Goal: Information Seeking & Learning: Find specific fact

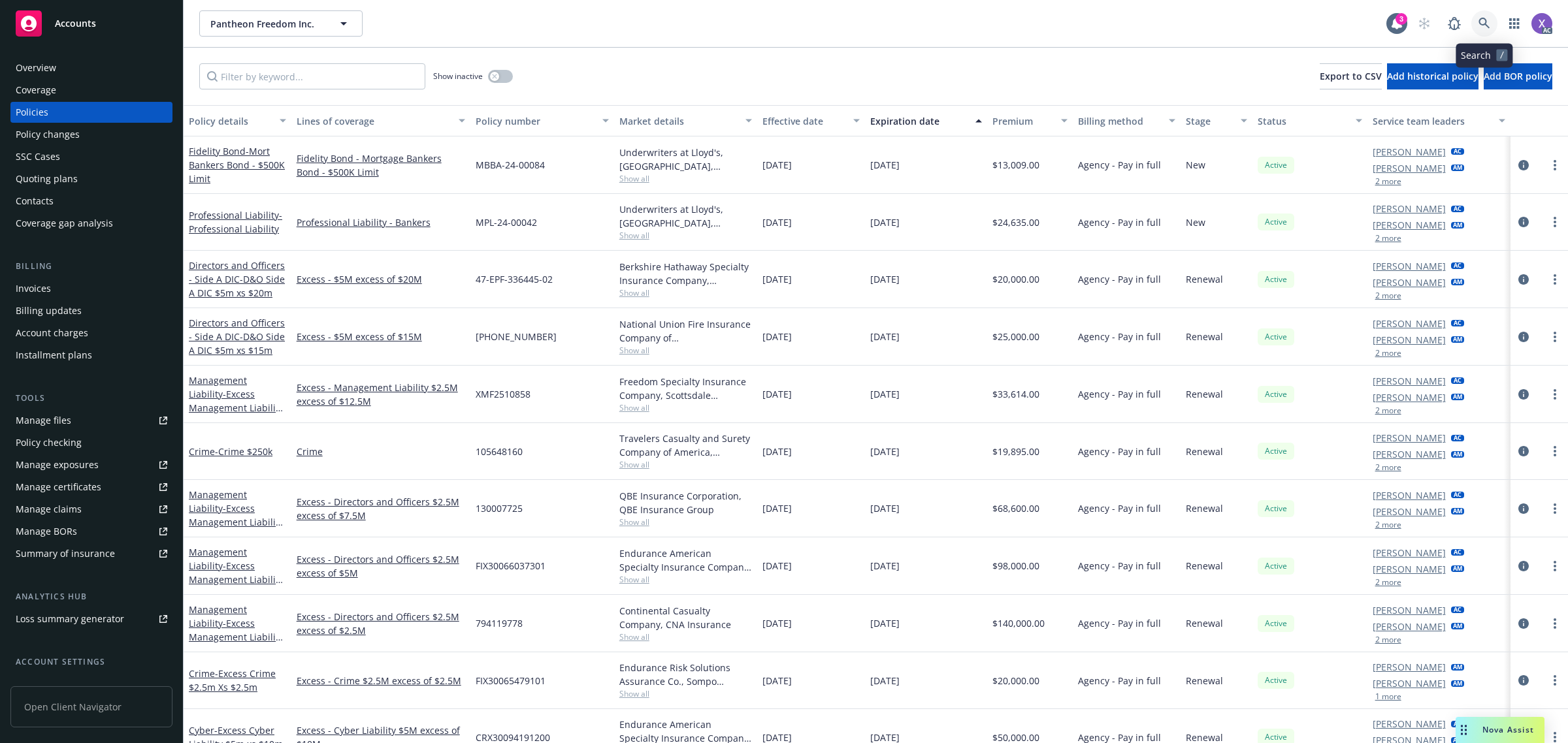
click at [1480, 21] on icon at bounding box center [1484, 23] width 11 height 11
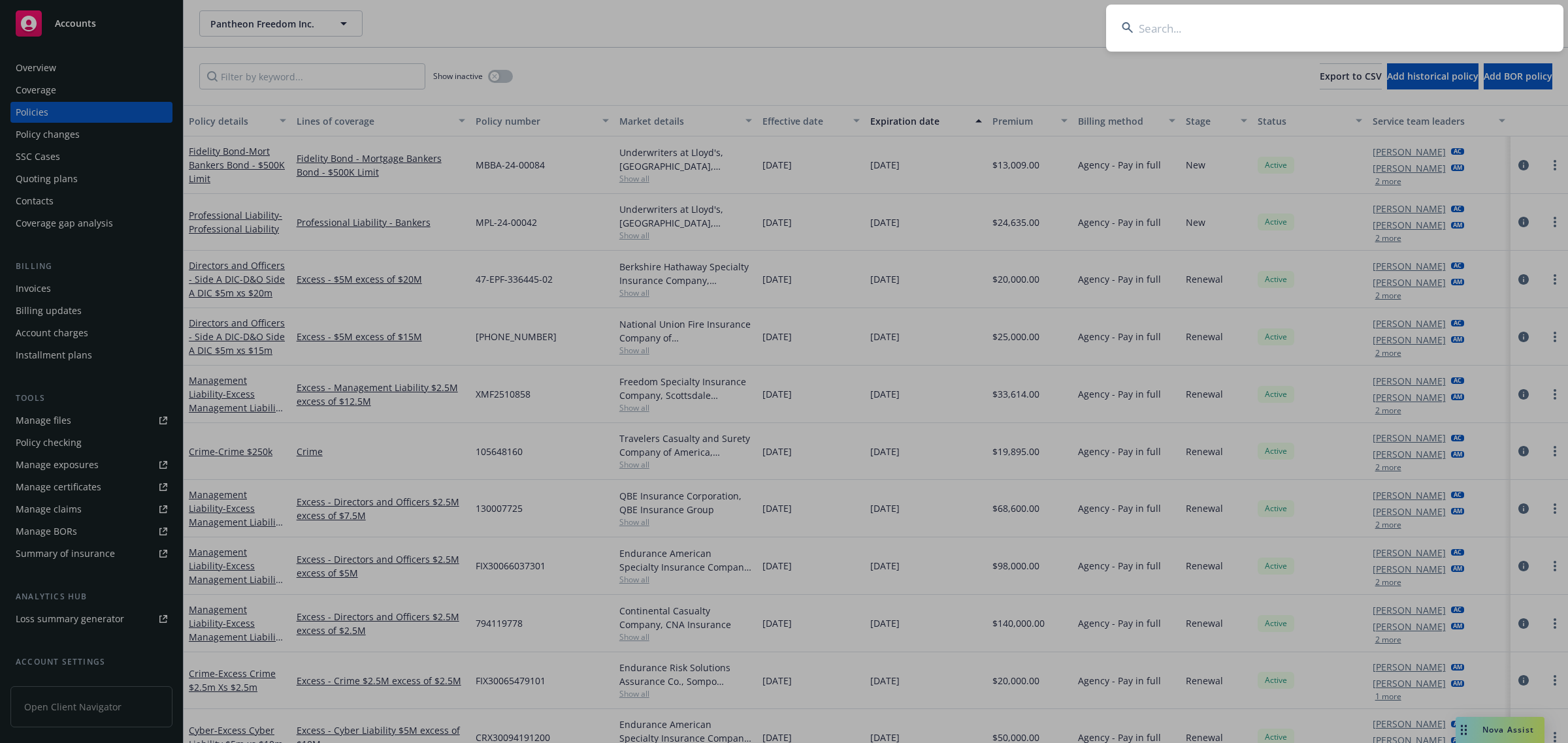
drag, startPoint x: 1480, startPoint y: 21, endPoint x: 1402, endPoint y: 21, distance: 78.0
click at [1402, 21] on input at bounding box center [1334, 28] width 457 height 47
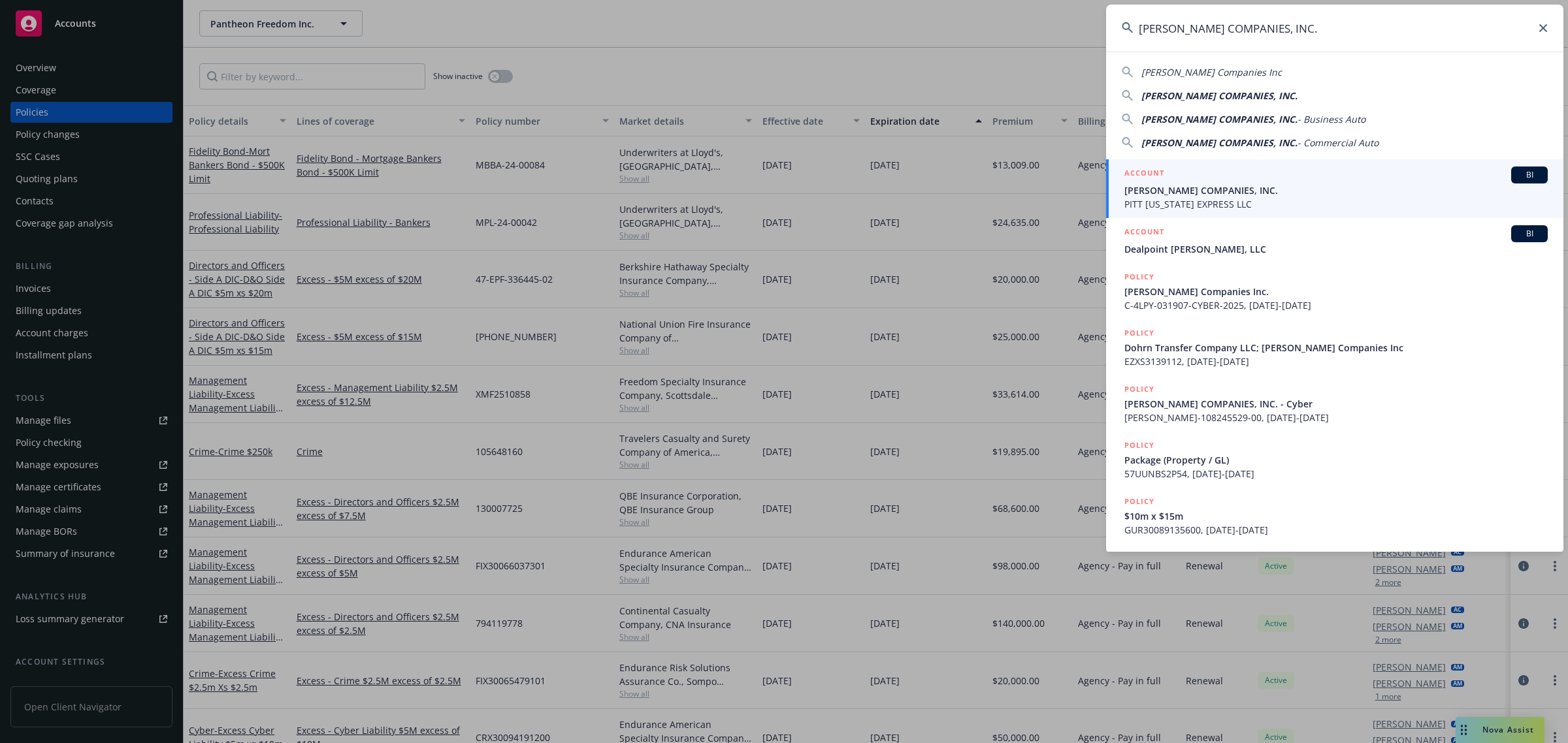
type input "HAMMEL COMPANIES, INC."
click at [1243, 182] on div "ACCOUNT BI" at bounding box center [1335, 175] width 424 height 17
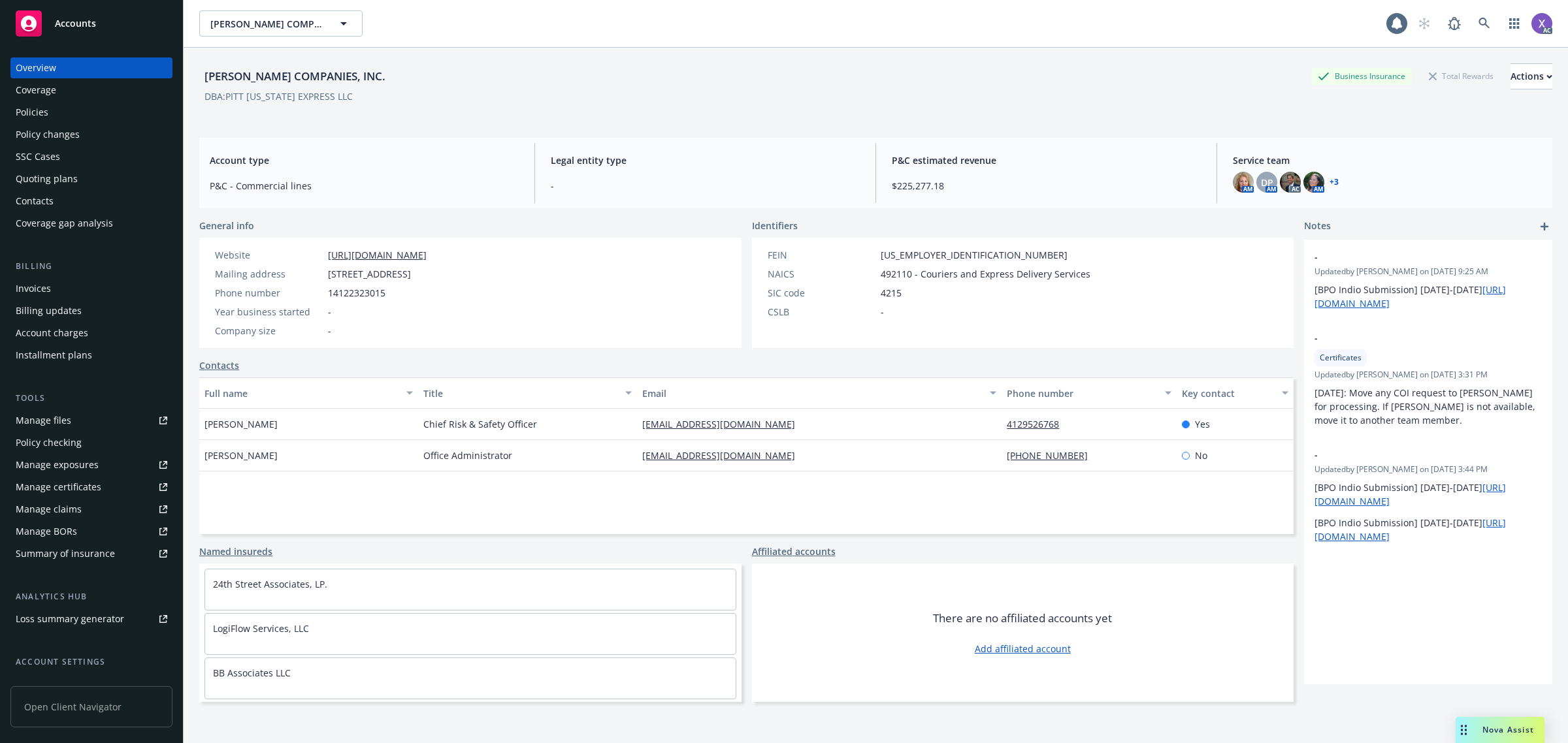
click at [37, 112] on div "Policies" at bounding box center [32, 112] width 33 height 21
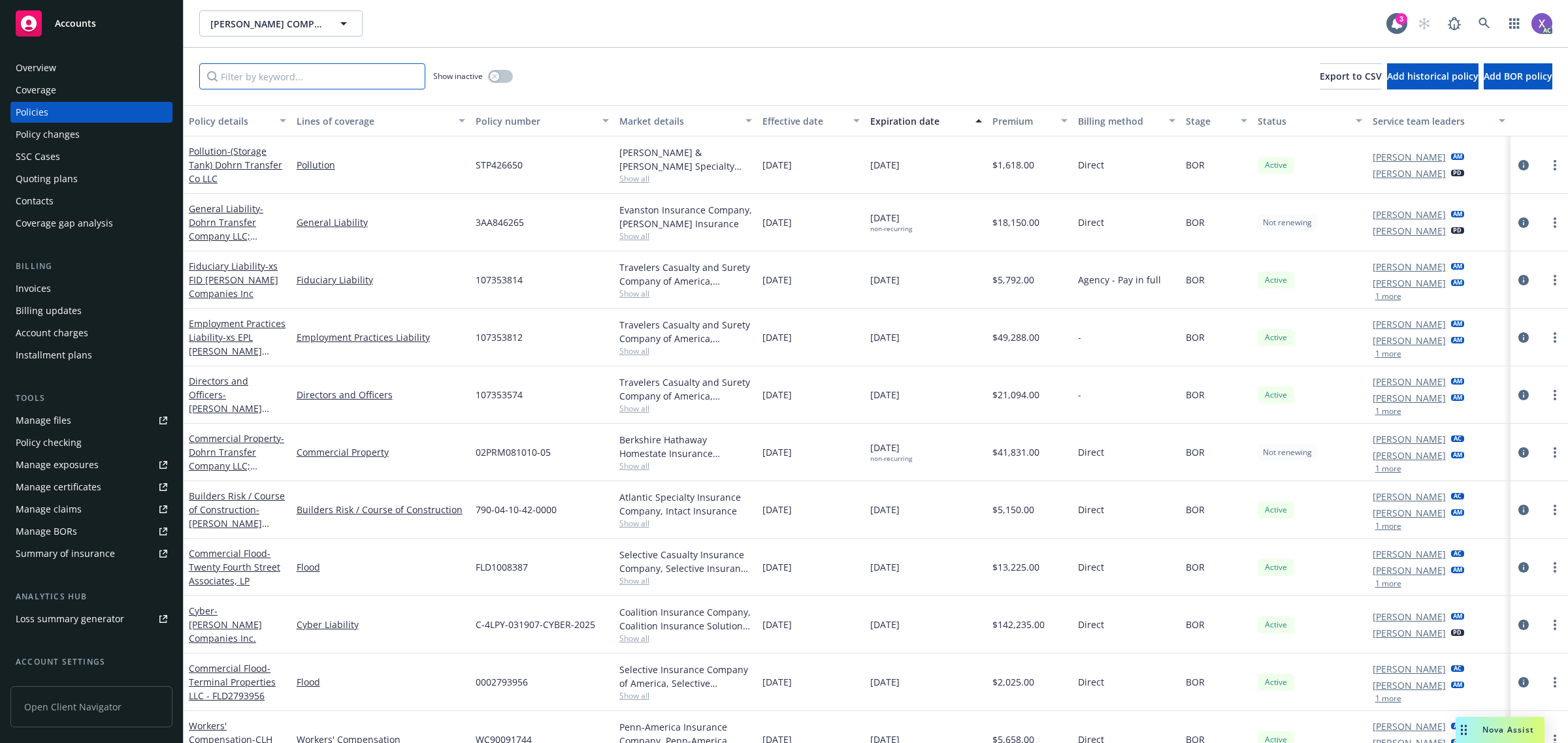
click at [367, 76] on input "Filter by keyword..." at bounding box center [312, 76] width 226 height 26
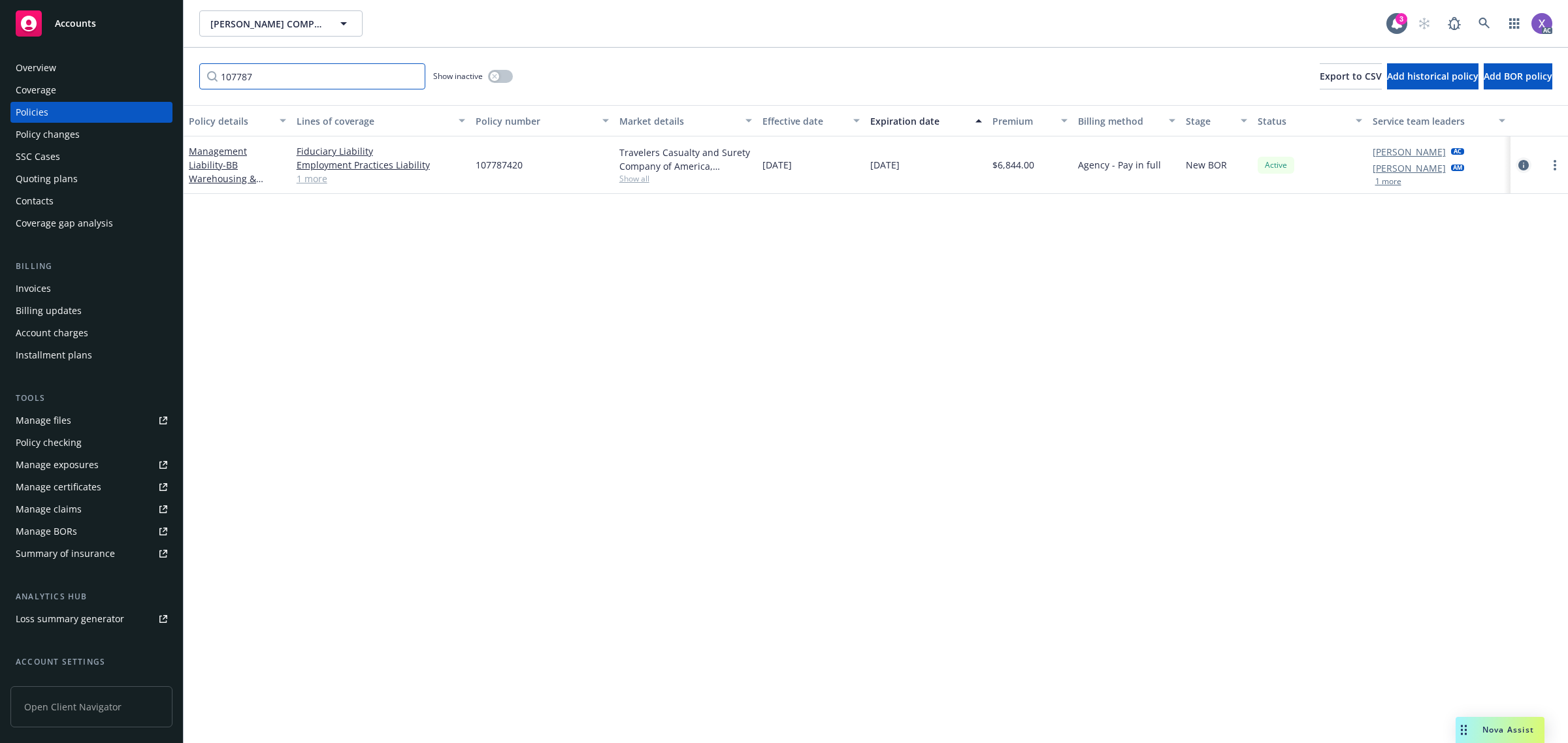
type input "107787"
click at [1516, 164] on link "circleInformation" at bounding box center [1523, 165] width 16 height 16
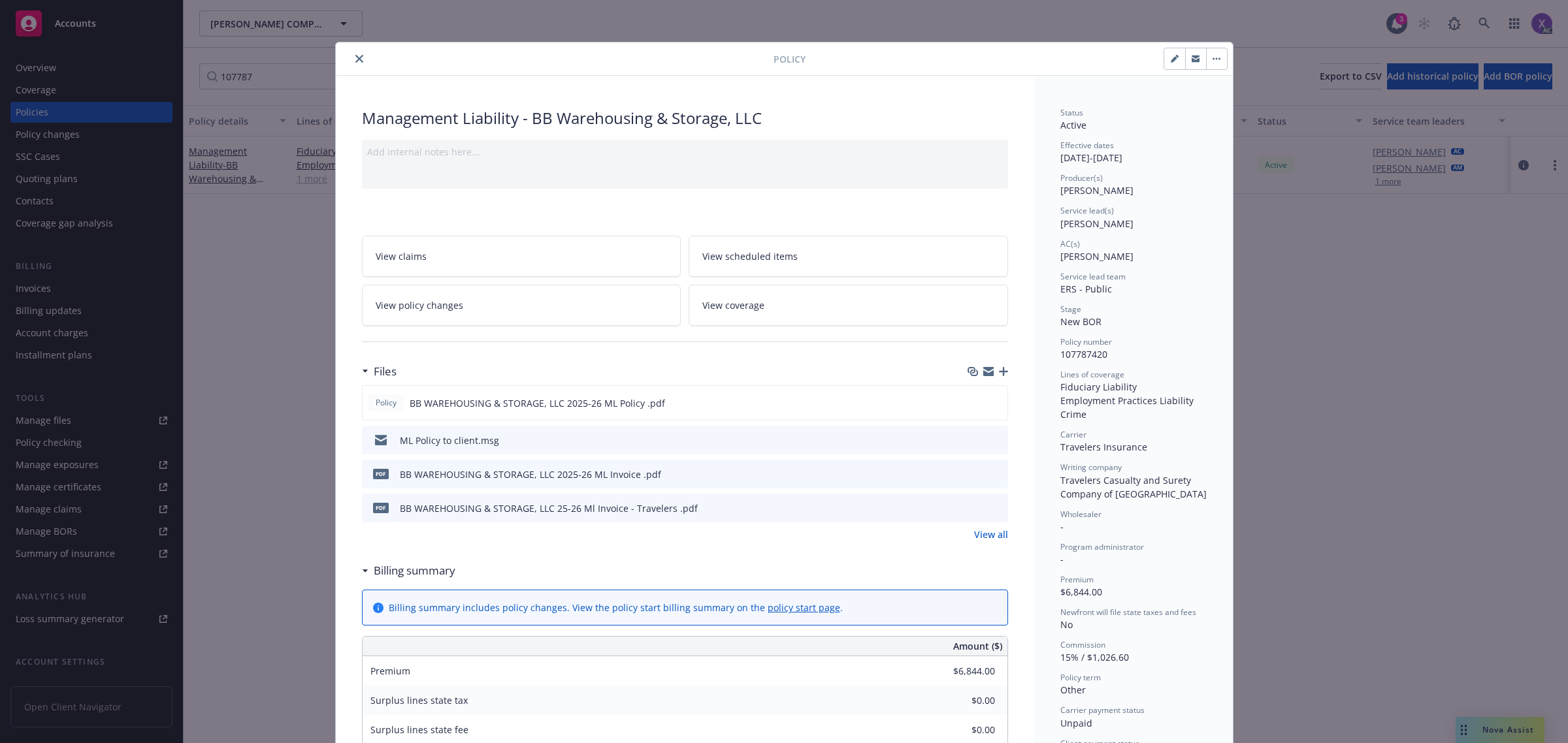
click at [986, 539] on link "View all" at bounding box center [991, 535] width 34 height 14
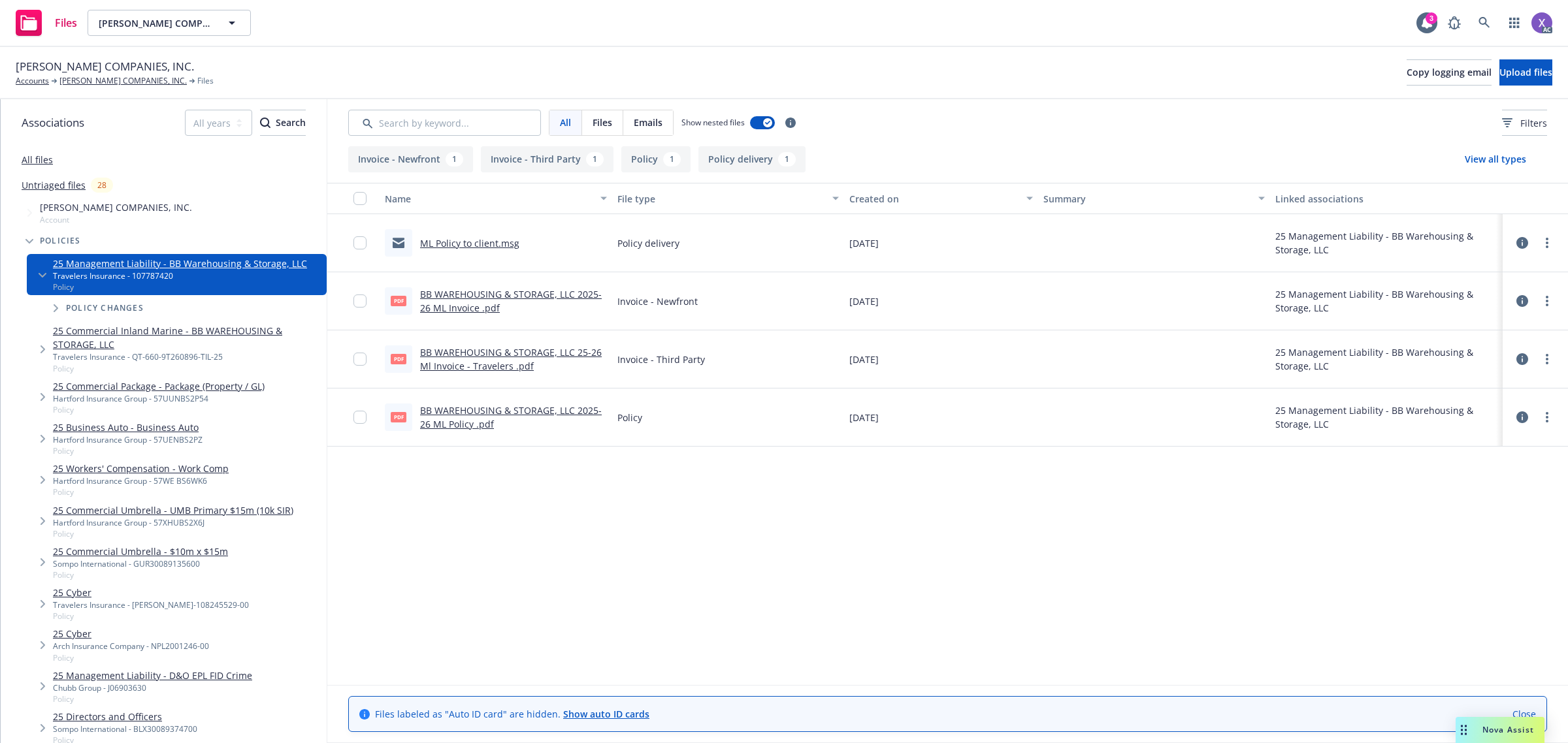
click at [531, 351] on link "BB WAREHOUSING & STORAGE, LLC 25-26 Ml Invoice - Travelers .pdf" at bounding box center [510, 359] width 182 height 26
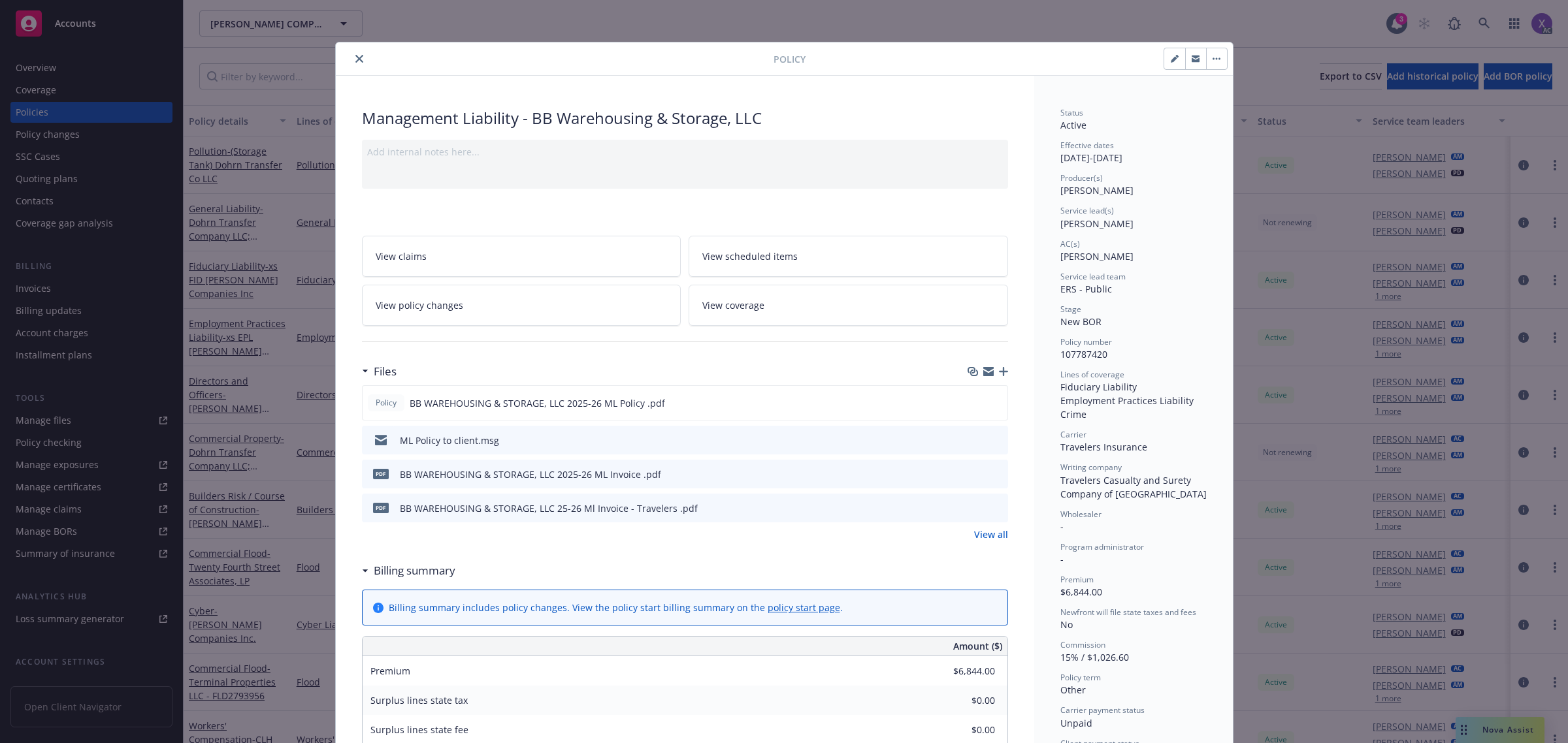
drag, startPoint x: 356, startPoint y: 59, endPoint x: 344, endPoint y: 75, distance: 20.0
click at [356, 59] on icon "close" at bounding box center [359, 59] width 8 height 8
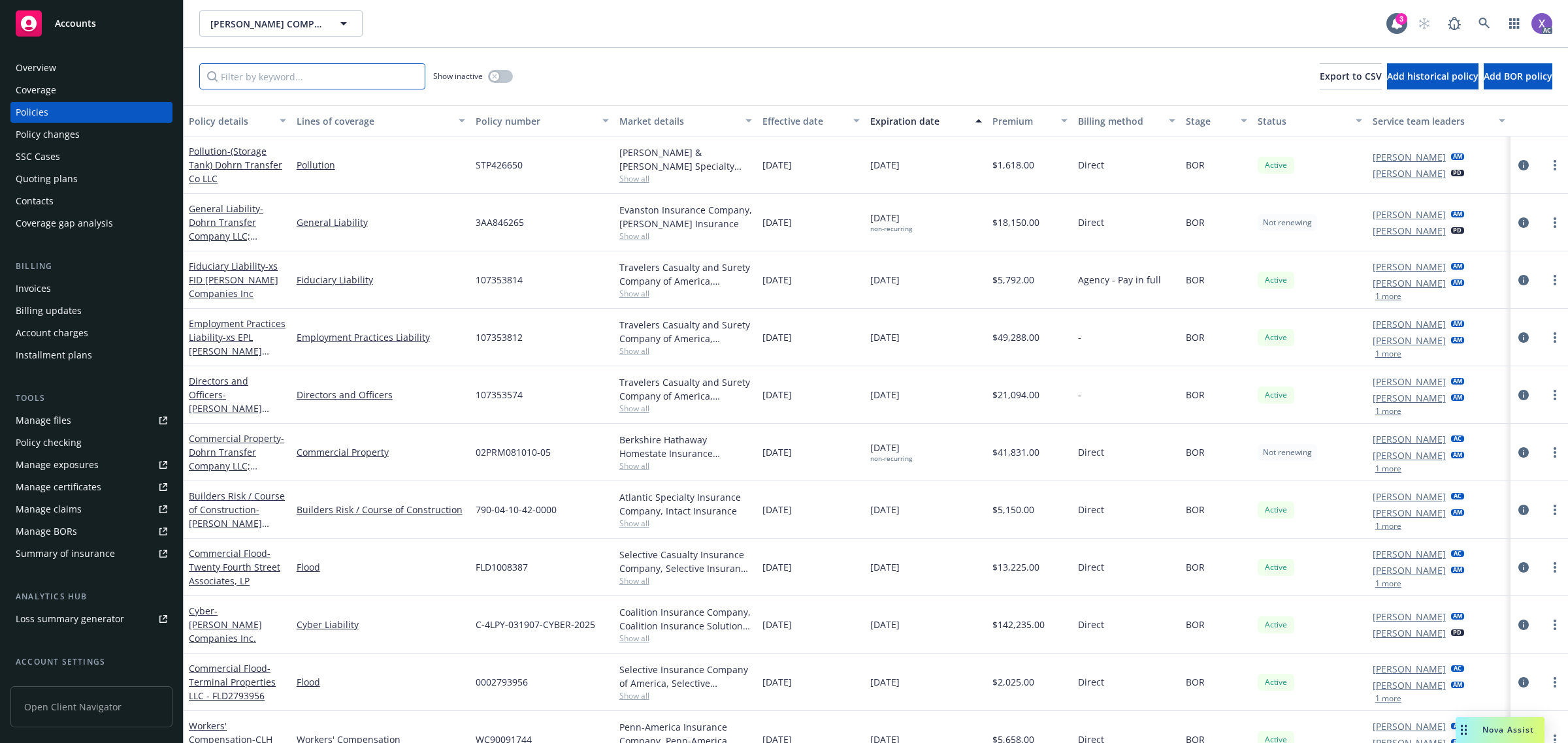
click at [253, 77] on input "Filter by keyword..." at bounding box center [312, 76] width 226 height 26
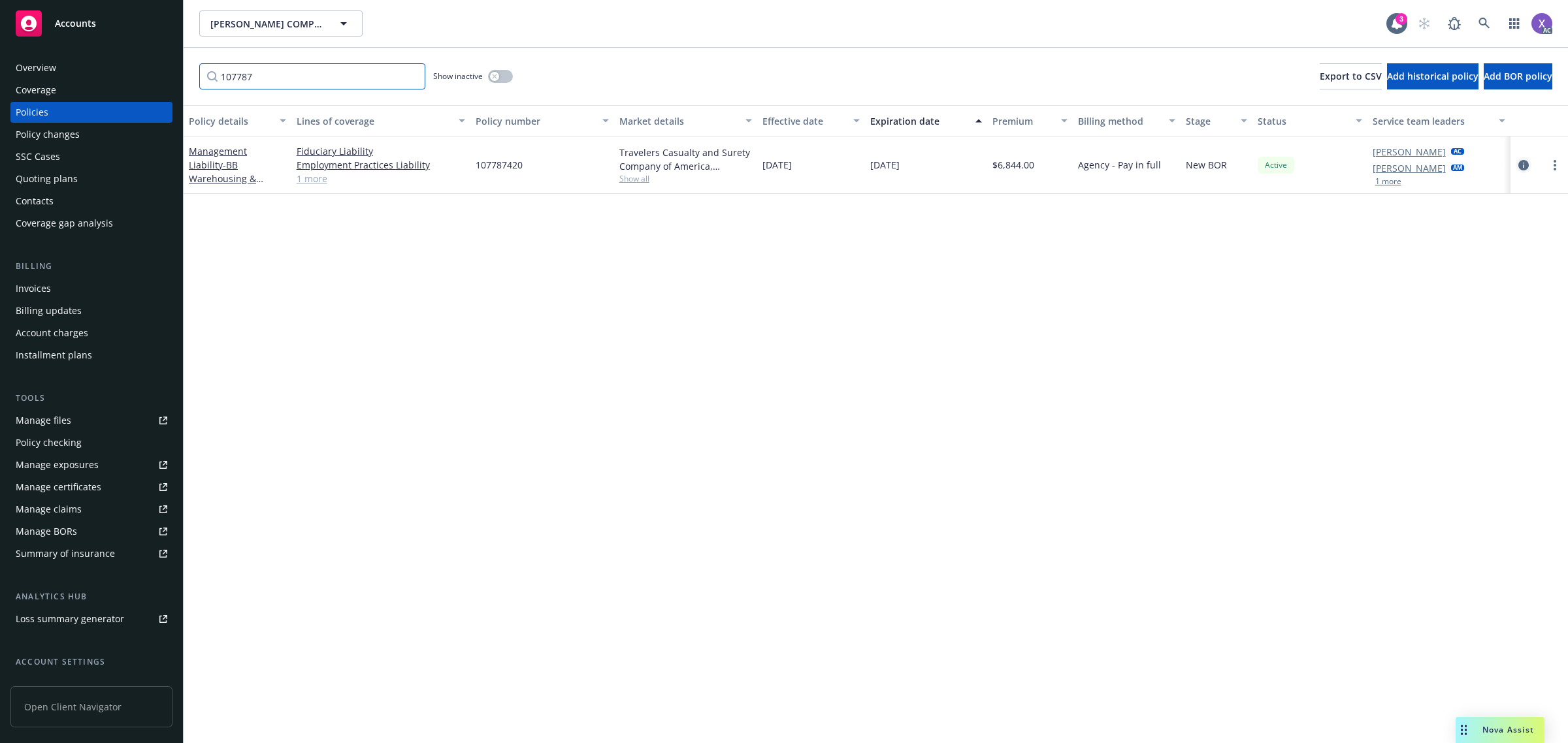
type input "107787"
click at [1524, 165] on icon "circleInformation" at bounding box center [1523, 165] width 11 height 11
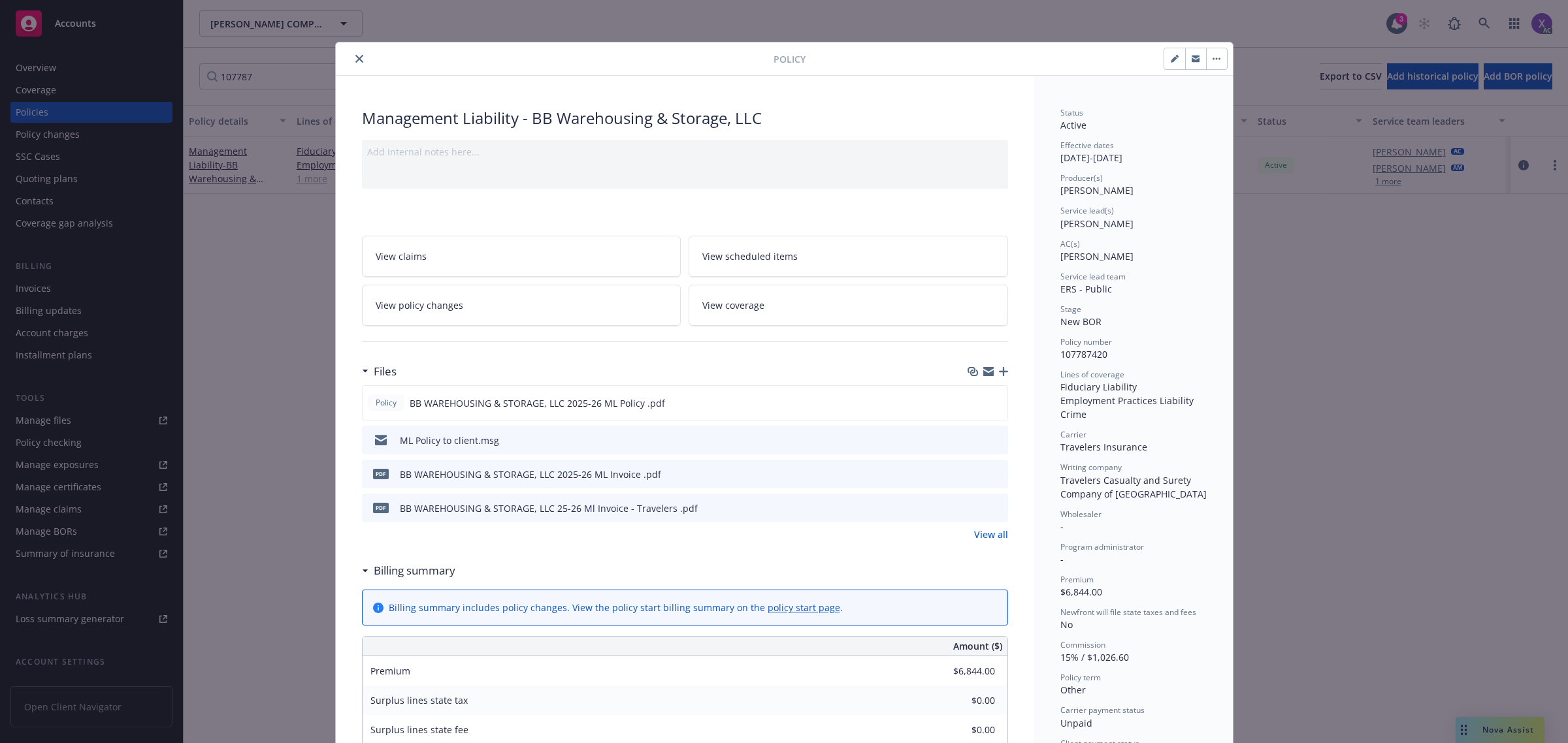
scroll to position [40, 0]
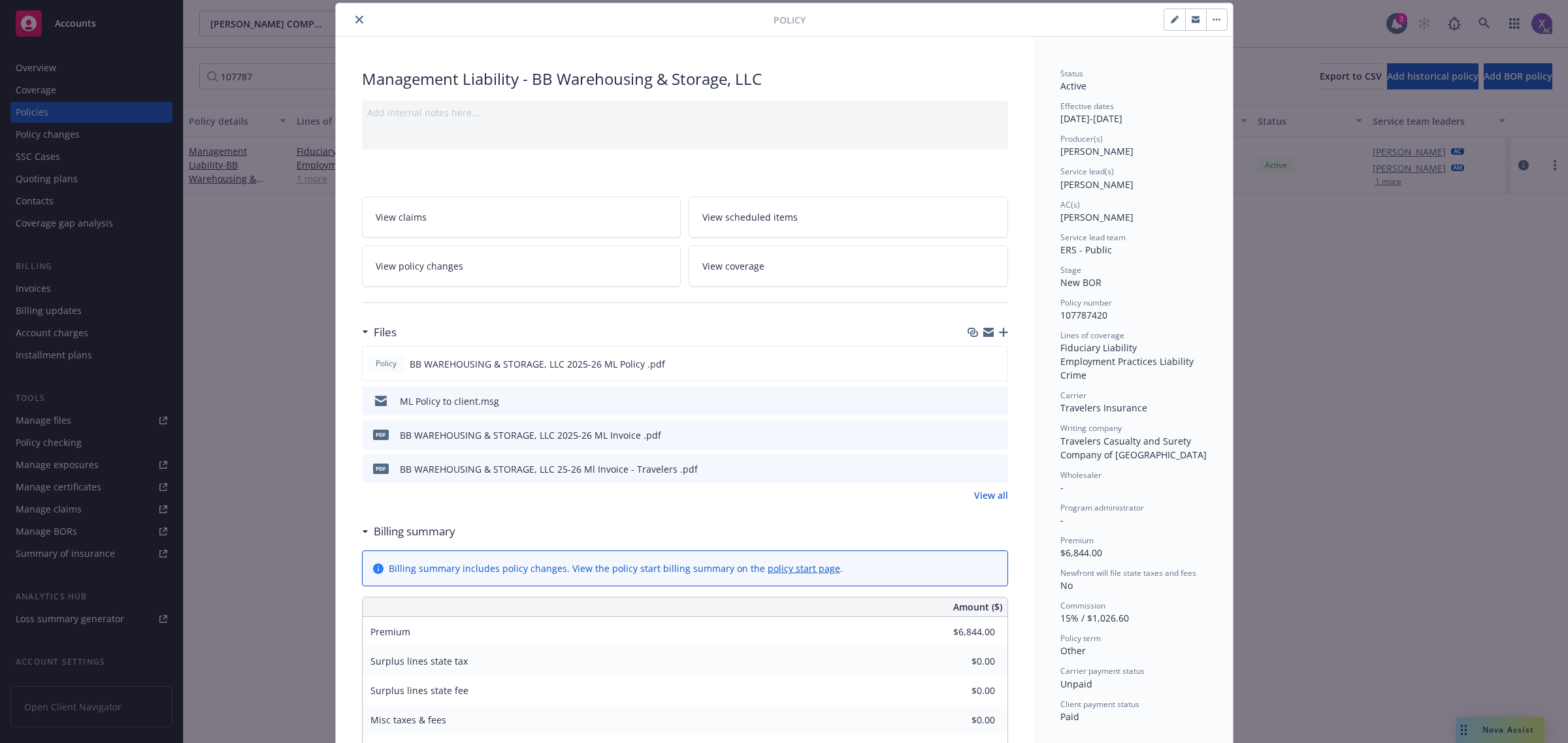
click at [991, 500] on link "View all" at bounding box center [991, 496] width 34 height 14
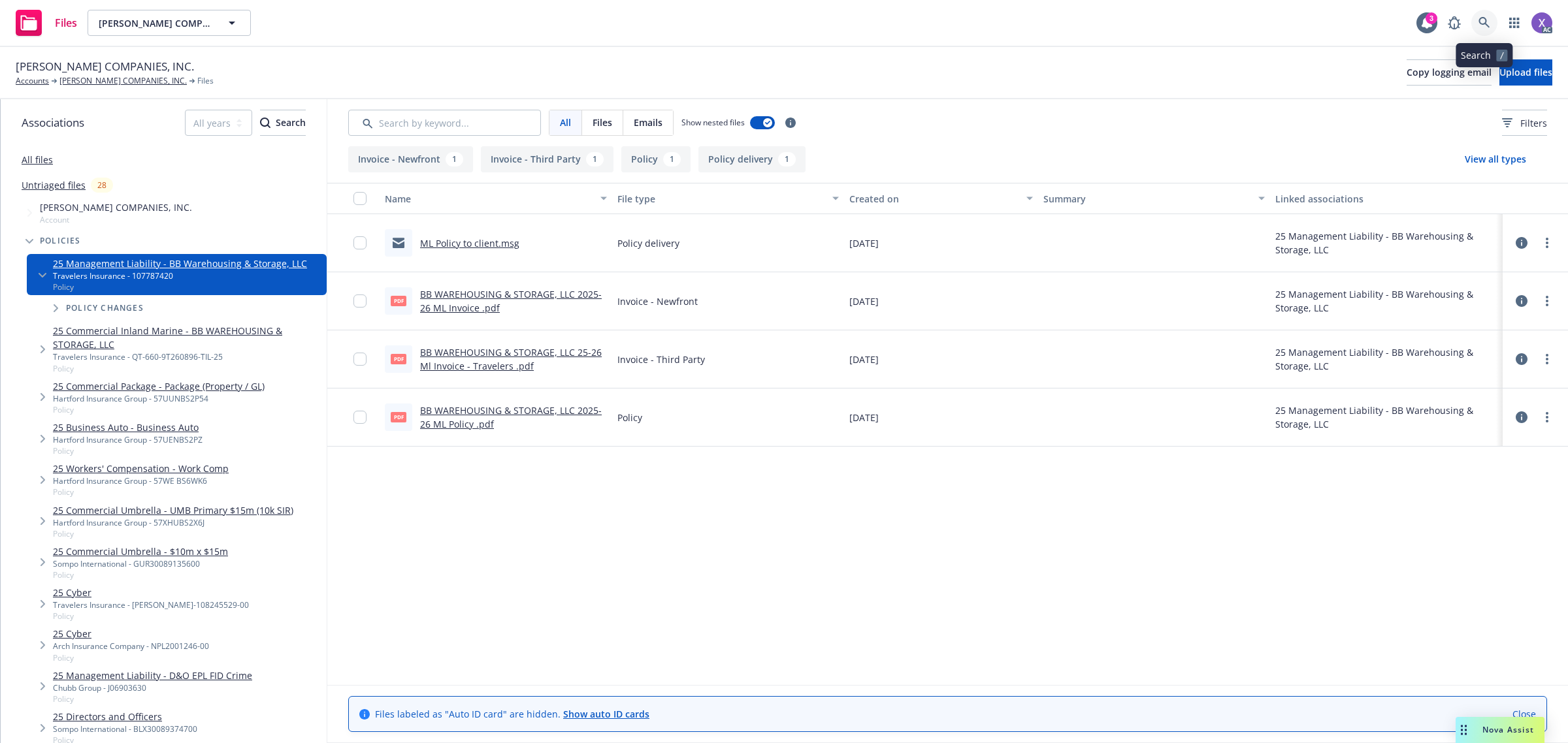
click at [1486, 23] on icon at bounding box center [1484, 22] width 11 height 11
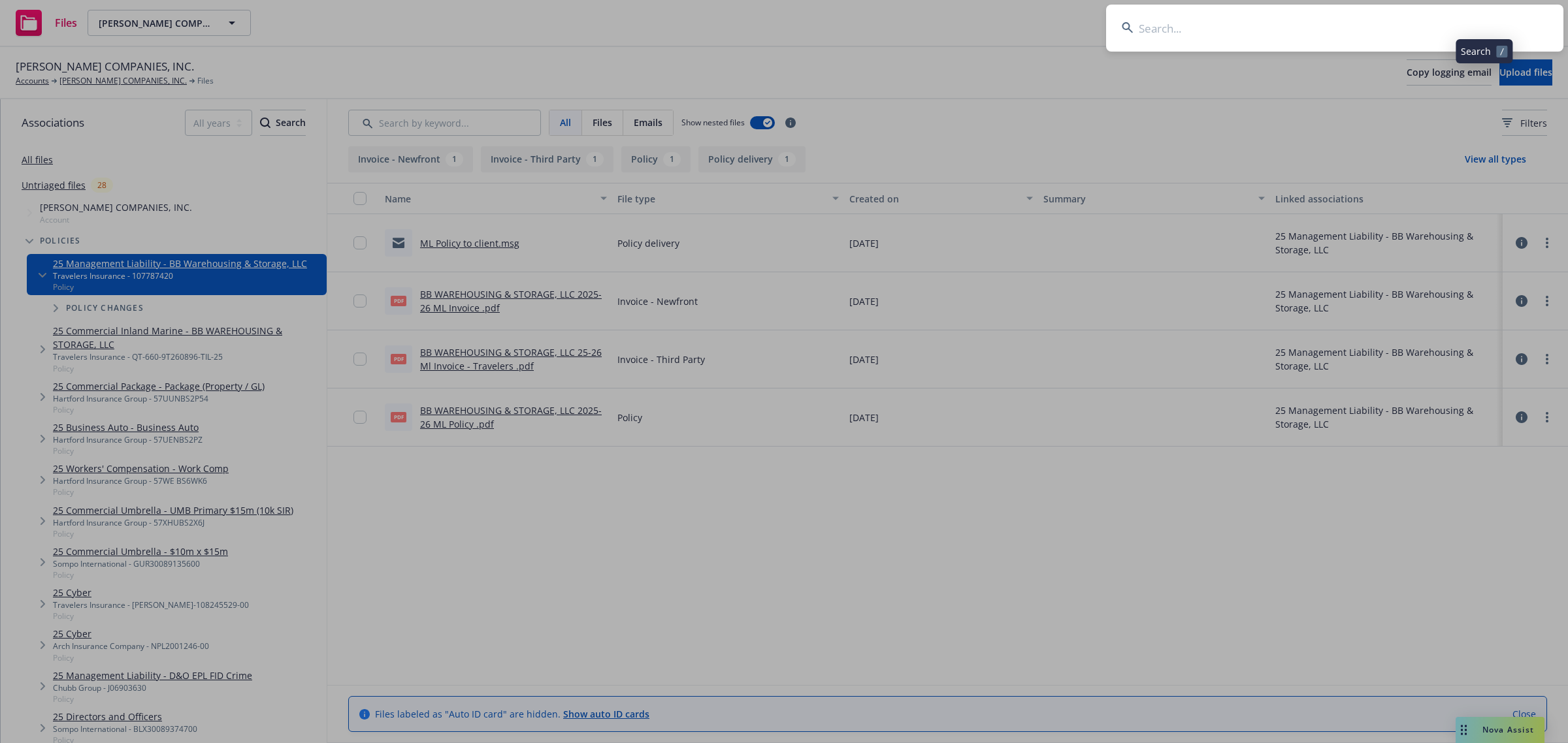
click at [1366, 15] on input at bounding box center [1334, 28] width 457 height 47
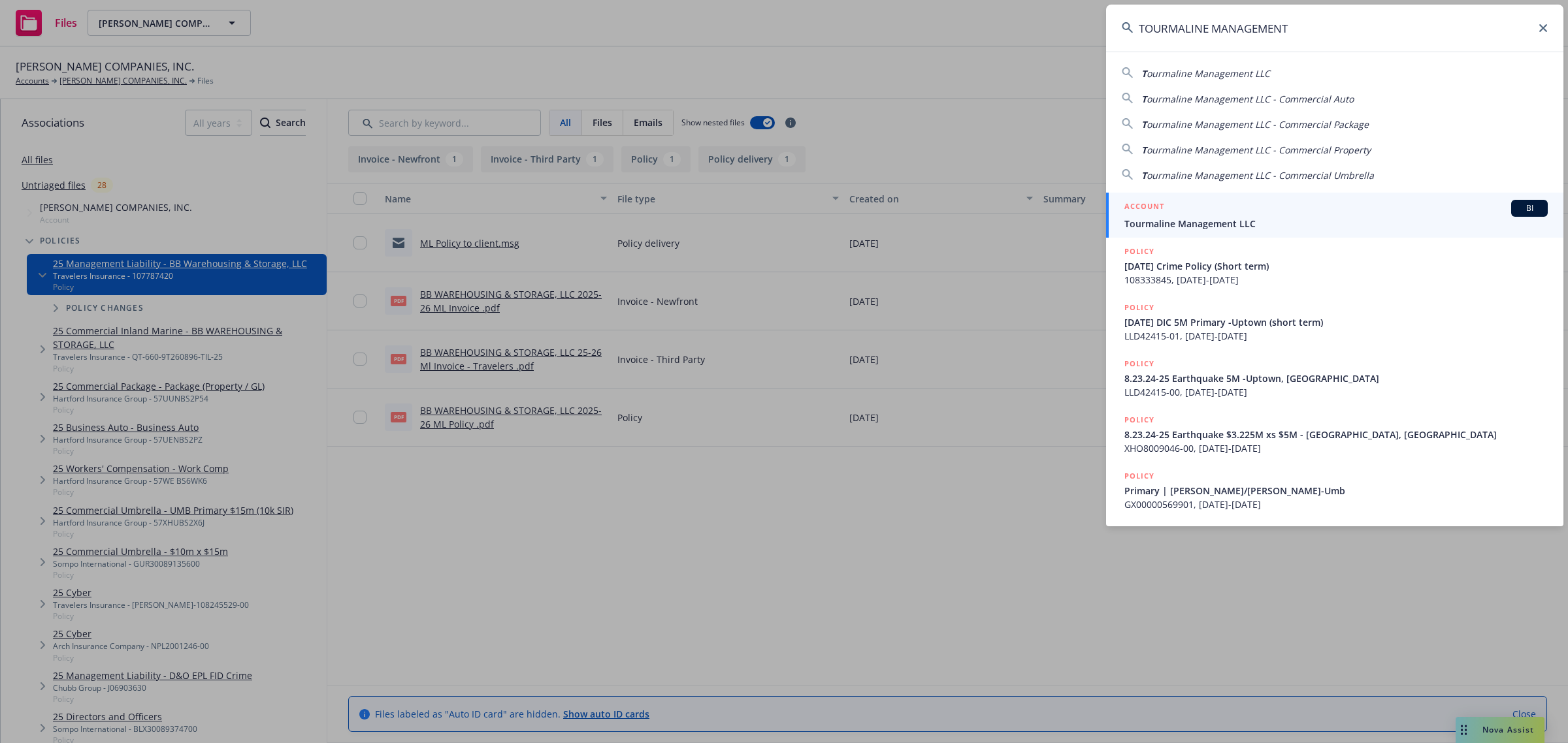
type input "TOURMALINE MANAGEMENT"
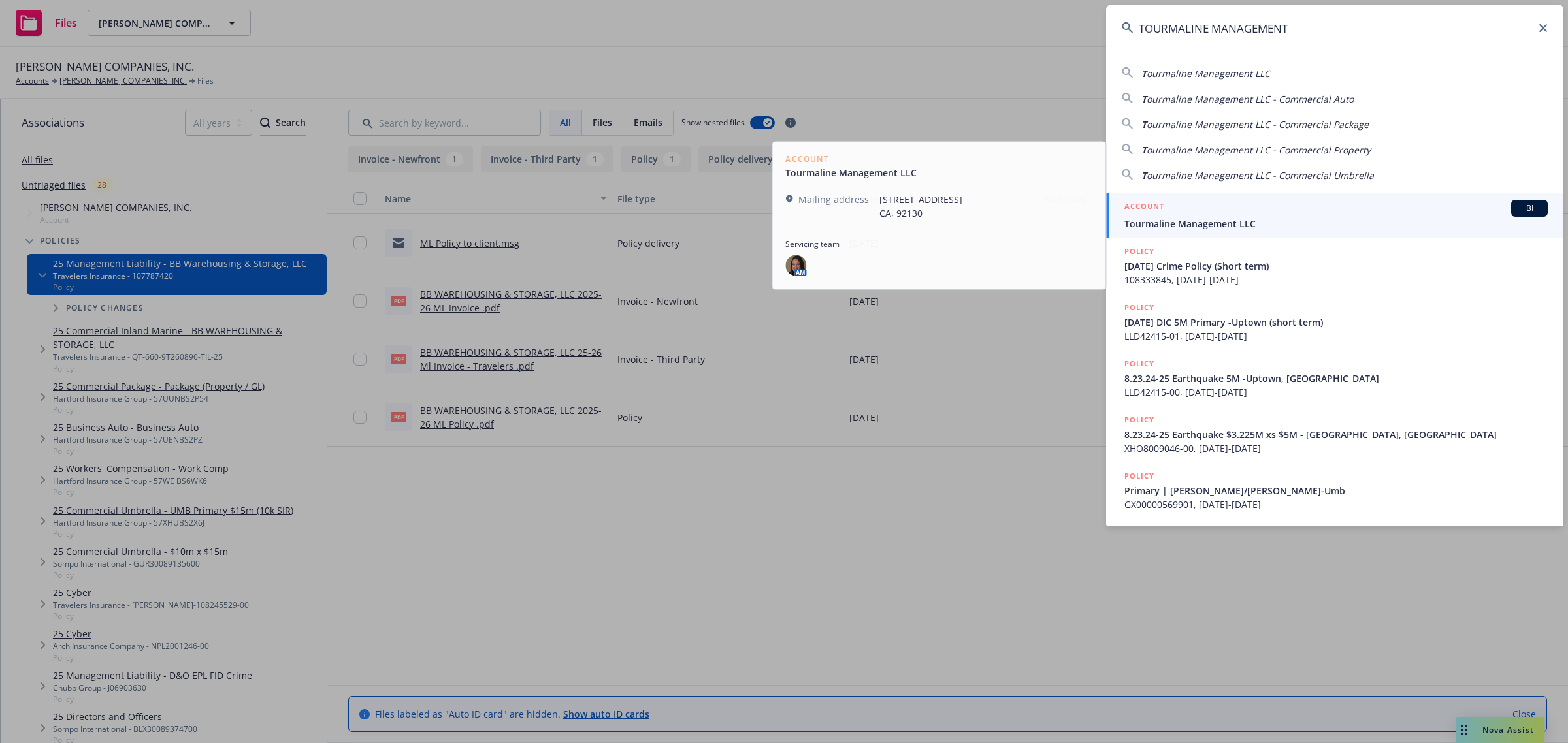
click at [1173, 226] on span "Tourmaline Management LLC" at bounding box center [1335, 224] width 424 height 14
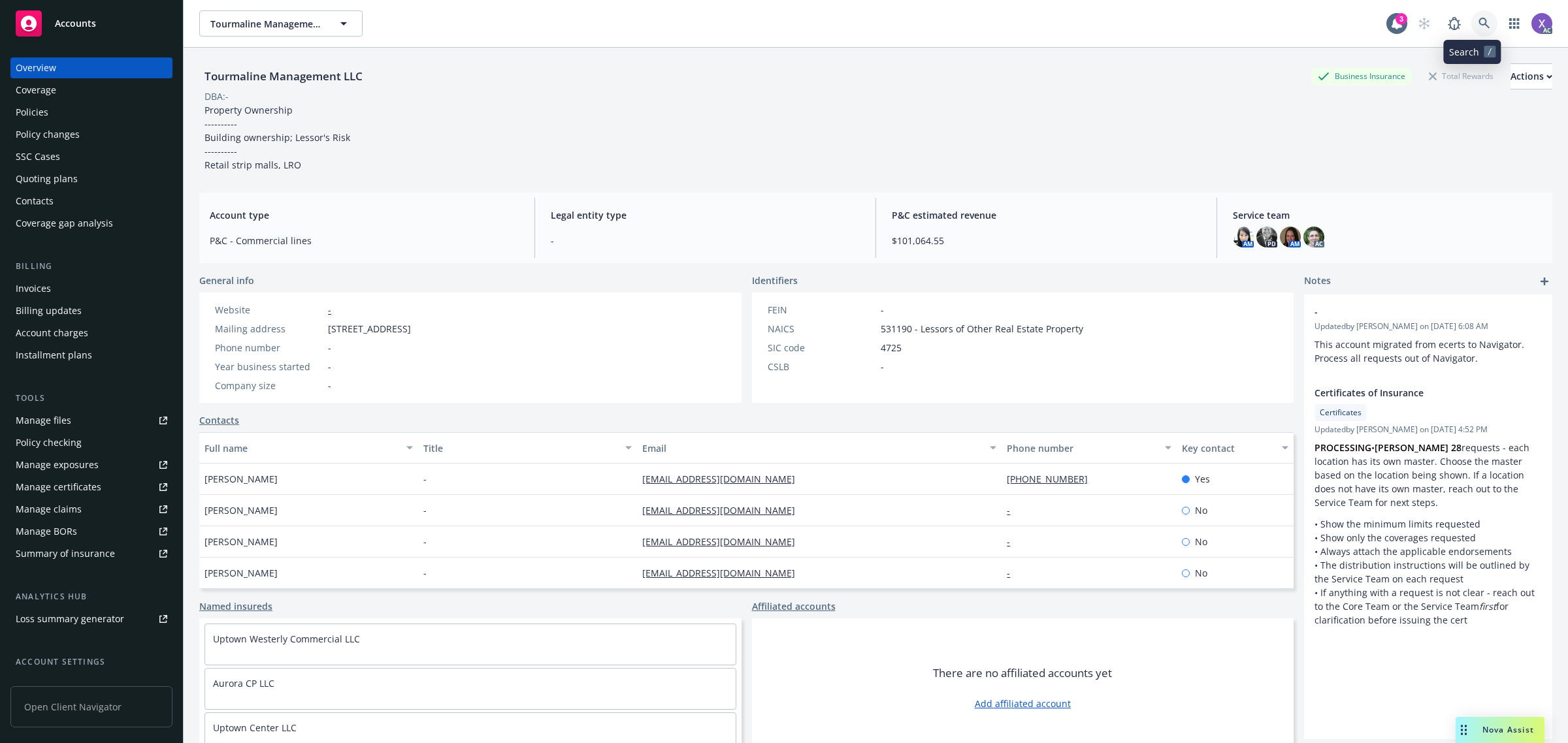
click at [1478, 20] on icon at bounding box center [1484, 23] width 11 height 11
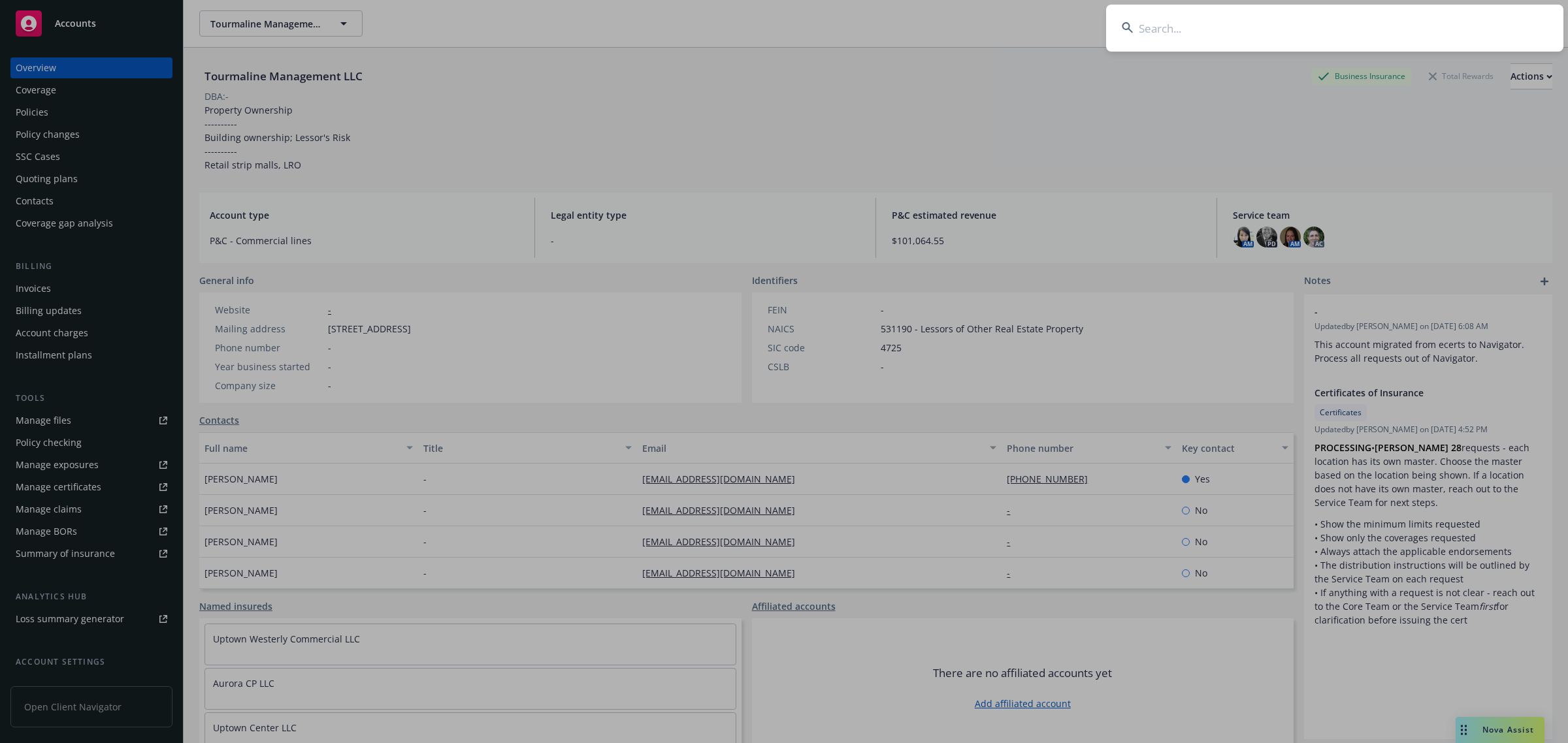
click at [1398, 24] on input at bounding box center [1334, 28] width 457 height 47
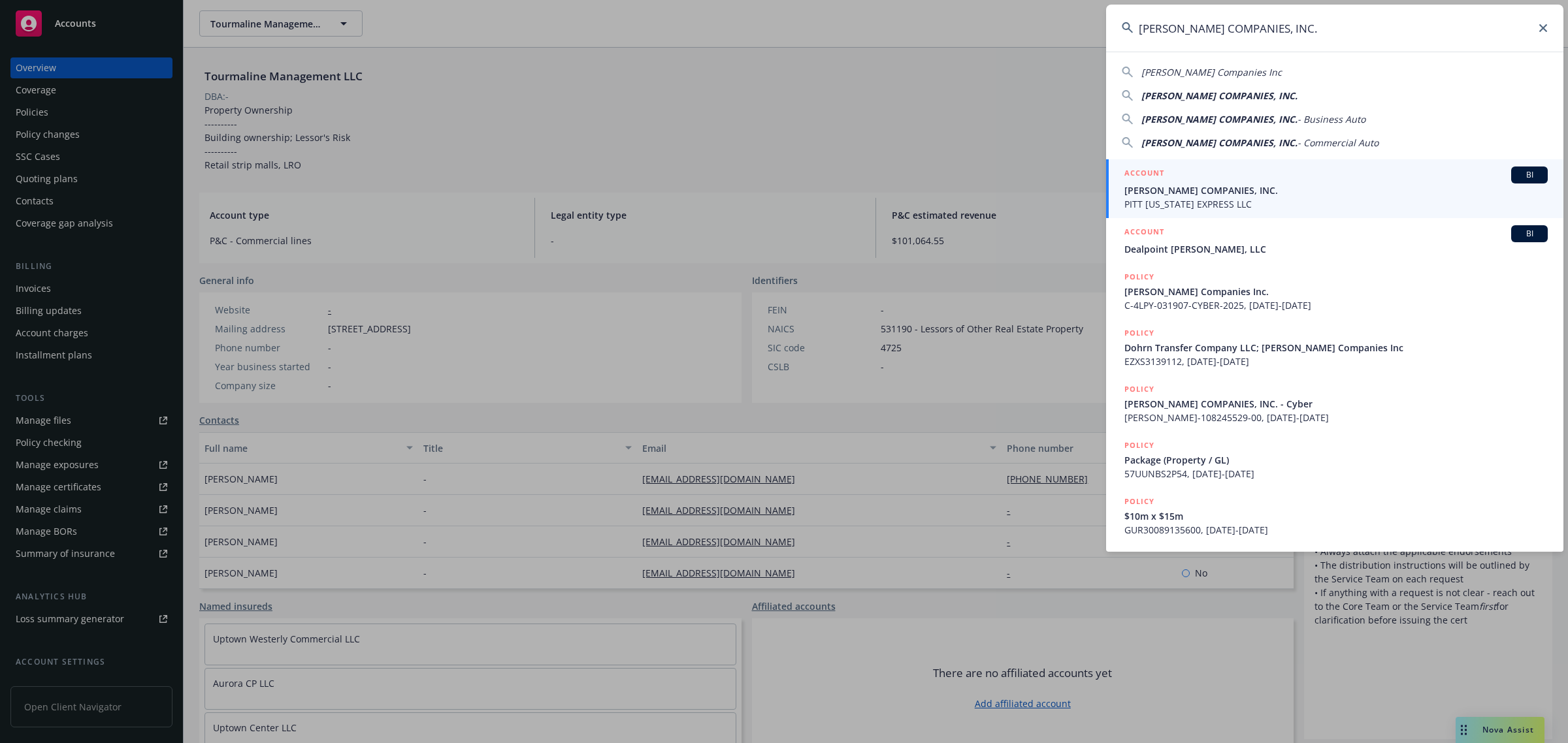
type input "[PERSON_NAME] COMPANIES, INC."
drag, startPoint x: 1221, startPoint y: 211, endPoint x: 1161, endPoint y: 210, distance: 60.0
click at [1221, 211] on link "ACCOUNT BI [PERSON_NAME] COMPANIES, INC. PITT [US_STATE] EXPRESS LLC" at bounding box center [1334, 189] width 457 height 59
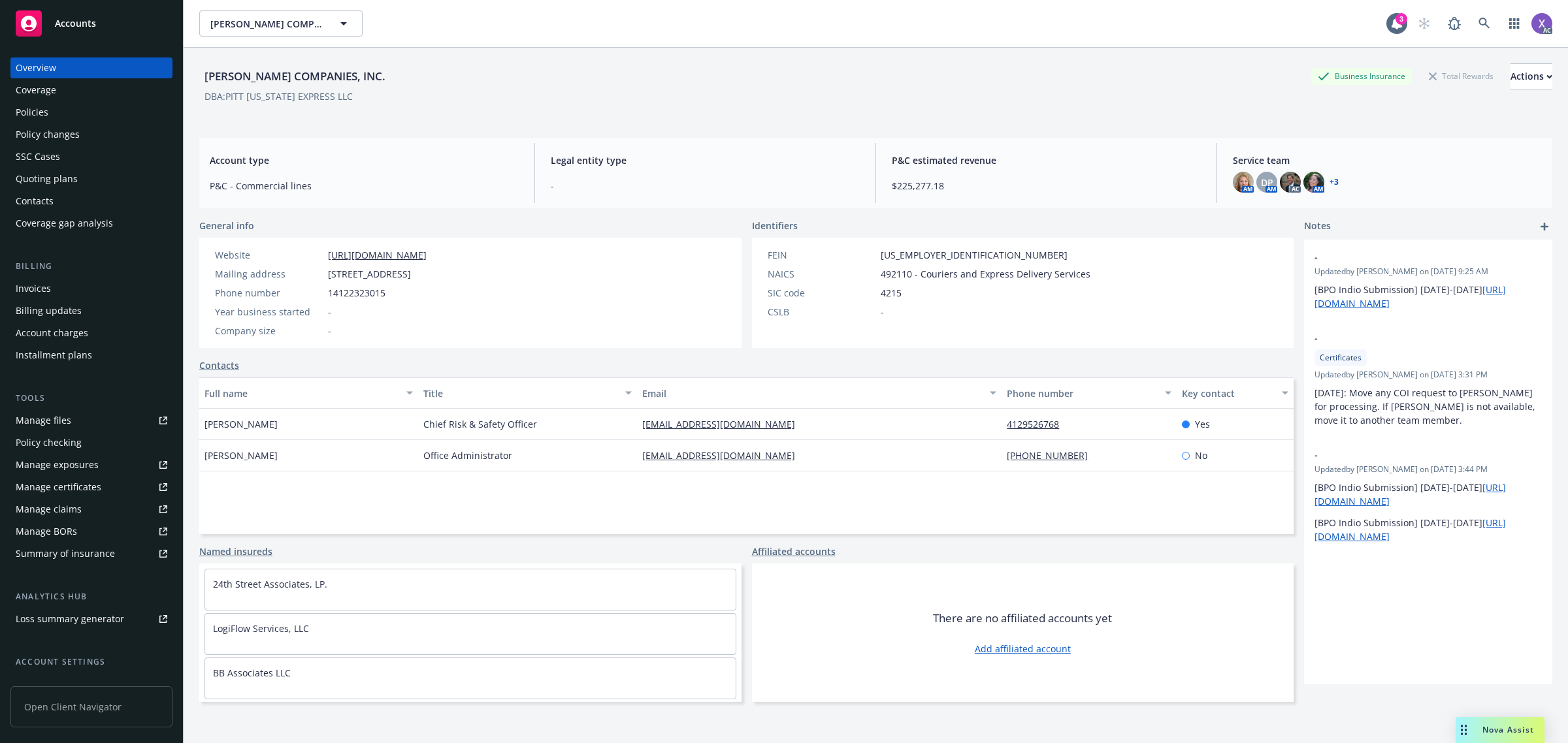
click at [33, 282] on div "Invoices" at bounding box center [33, 288] width 35 height 21
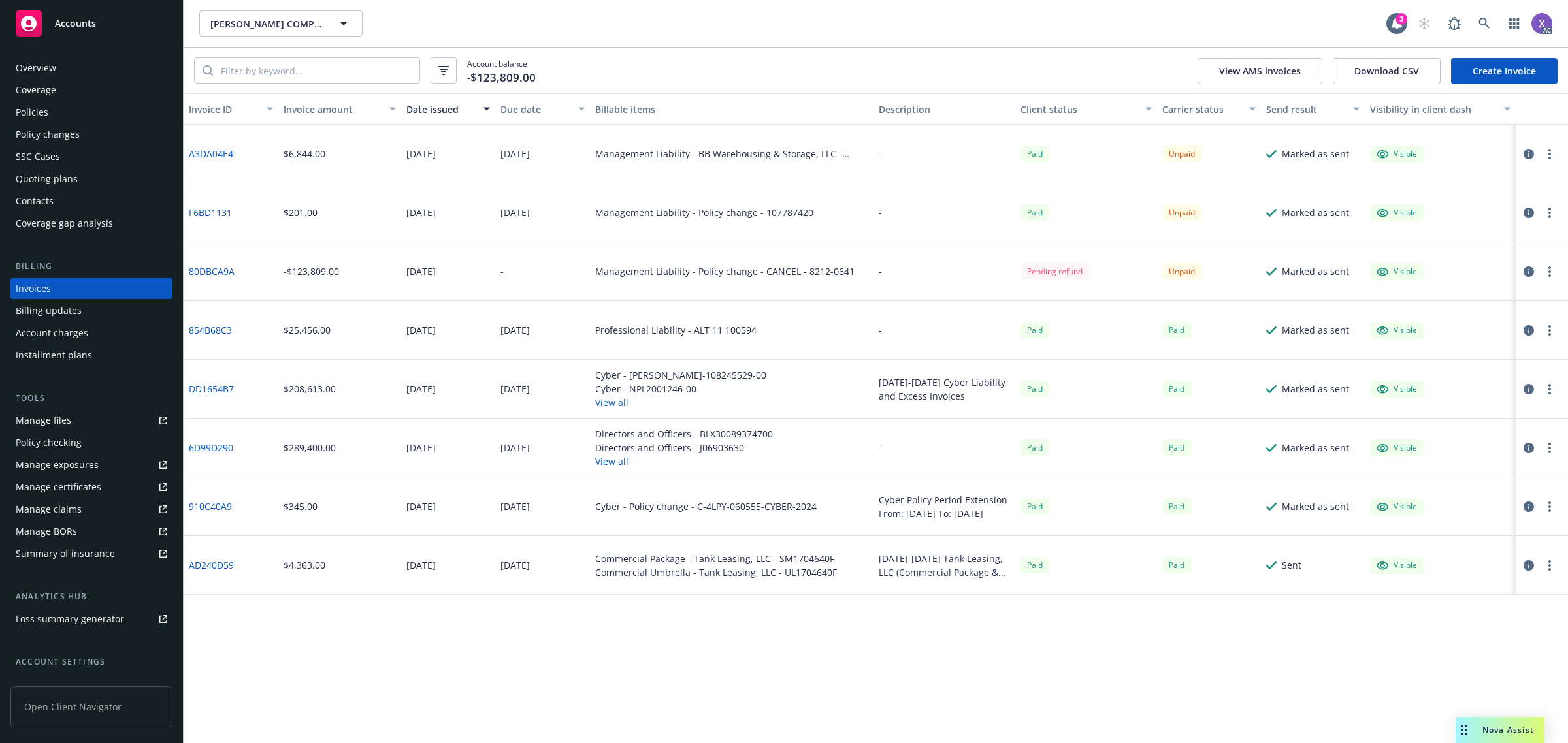
click at [223, 154] on link "A3DA04E4" at bounding box center [211, 154] width 44 height 14
click at [211, 214] on link "F6BD1131" at bounding box center [210, 213] width 43 height 14
click at [598, 31] on div "HAMMEL COMPANIES, INC. HAMMEL COMPANIES, INC." at bounding box center [792, 24] width 1187 height 26
click at [225, 681] on div "Invoice ID Invoice amount Date issued Due date Billable items Description Clien…" at bounding box center [875, 418] width 1384 height 650
click at [1491, 21] on link at bounding box center [1484, 24] width 26 height 26
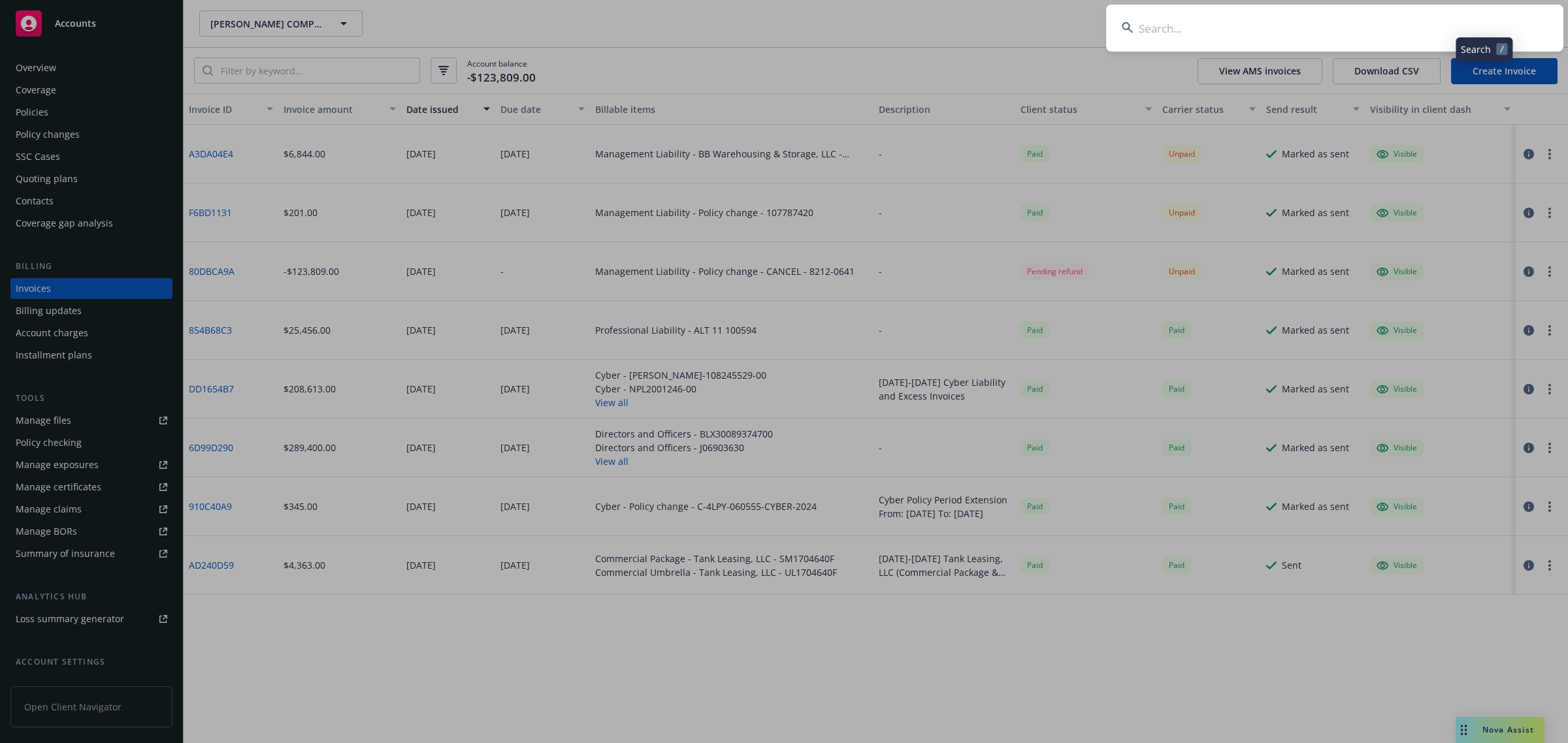
click at [1337, 27] on input at bounding box center [1334, 28] width 457 height 47
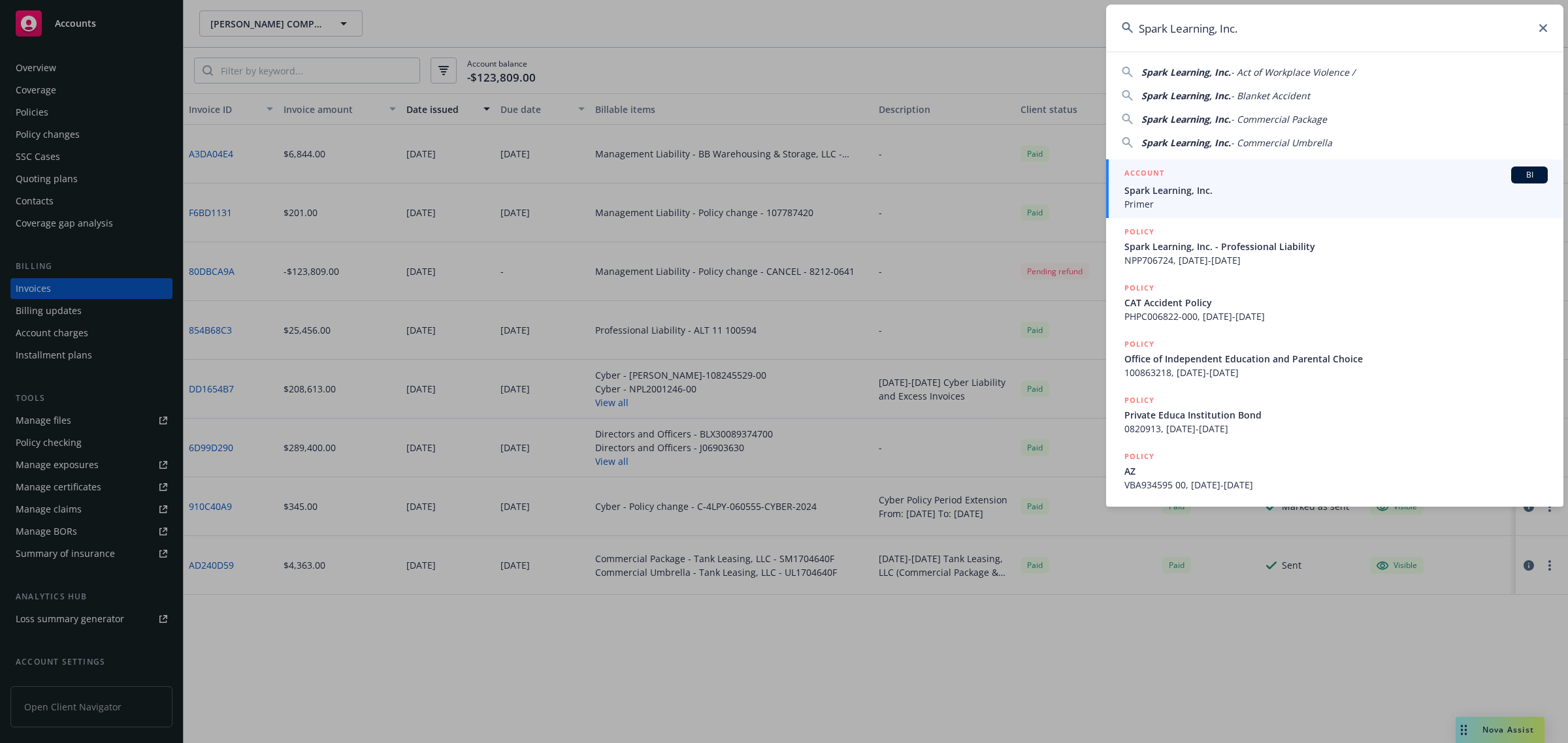
type input "Spark Learning, Inc."
click at [1176, 192] on span "Spark Learning, Inc." at bounding box center [1335, 190] width 424 height 14
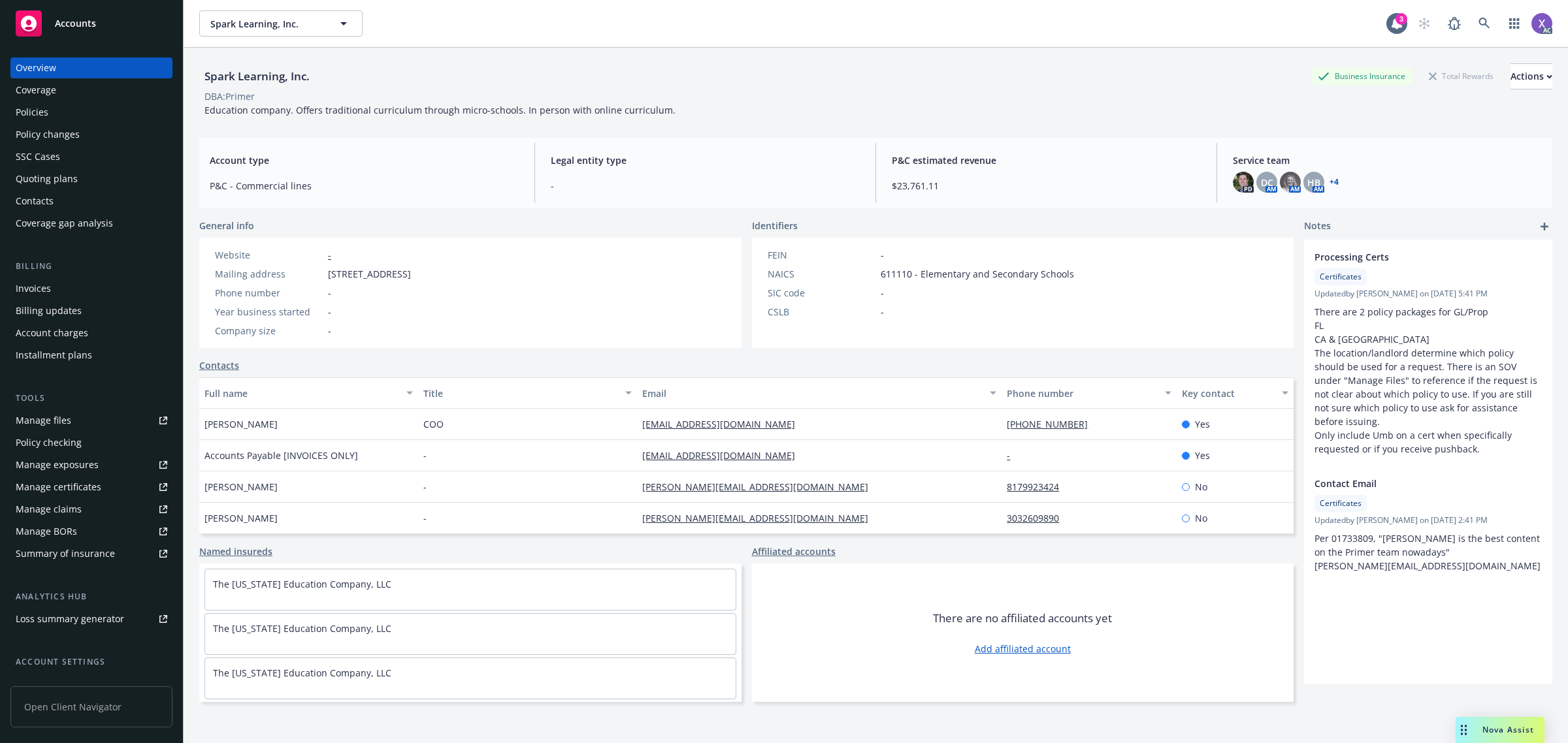
click at [54, 121] on div "Policies" at bounding box center [91, 112] width 151 height 21
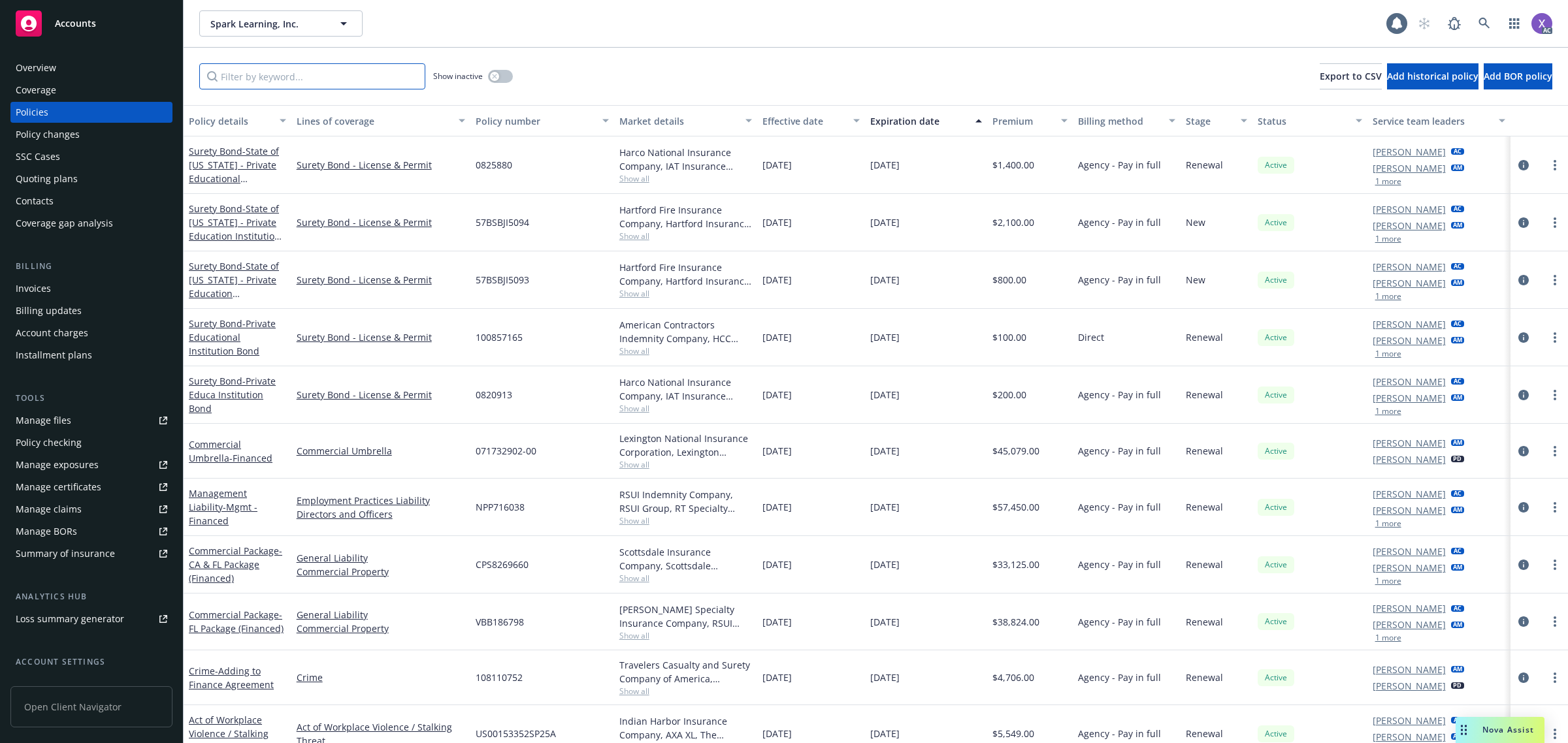
click at [279, 79] on input "Filter by keyword..." at bounding box center [312, 76] width 226 height 26
paste input "108110752"
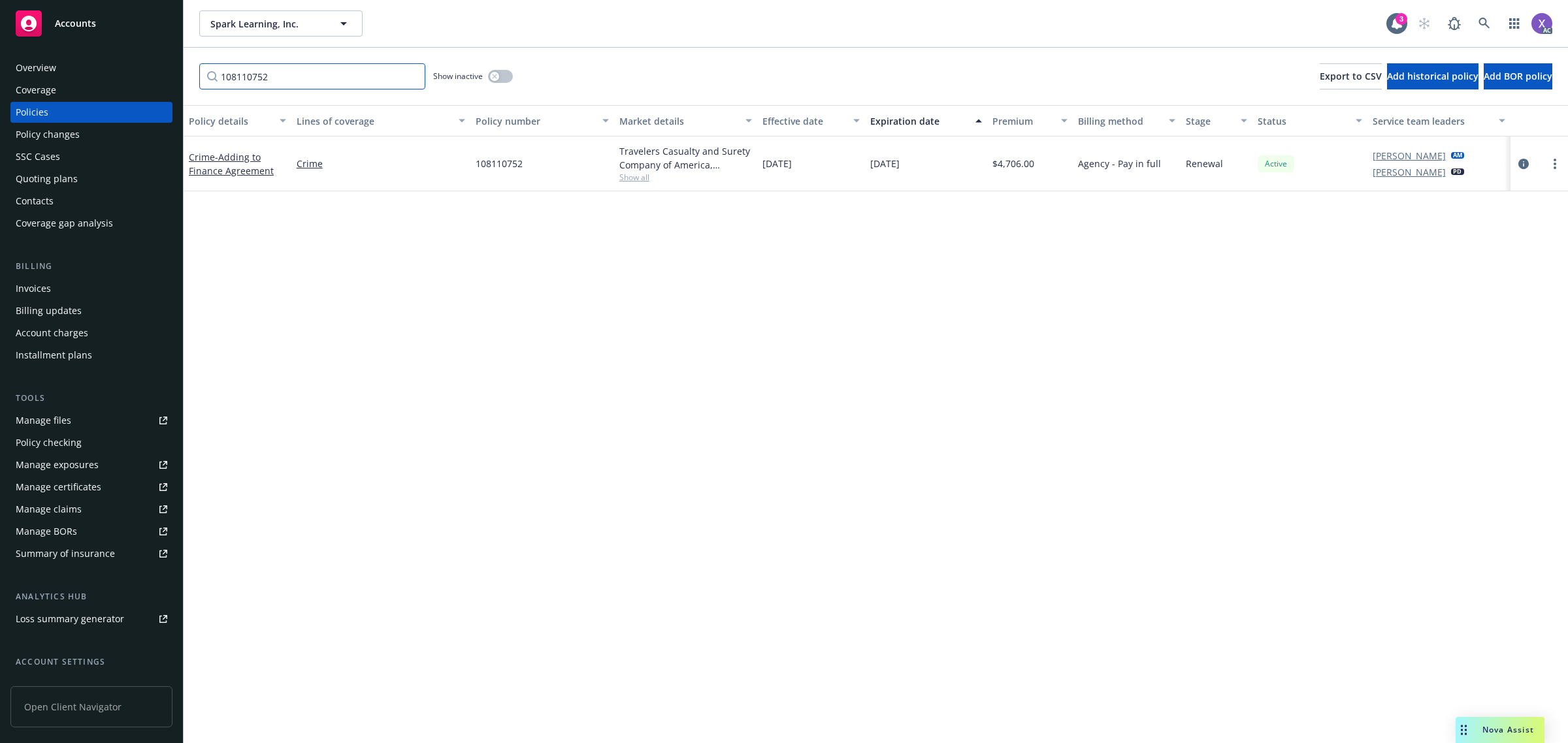
type input "108110752"
click at [830, 716] on div "Policy details Lines of coverage Policy number Market details Effective date Ex…" at bounding box center [875, 424] width 1384 height 639
click at [1481, 21] on icon at bounding box center [1484, 23] width 11 height 11
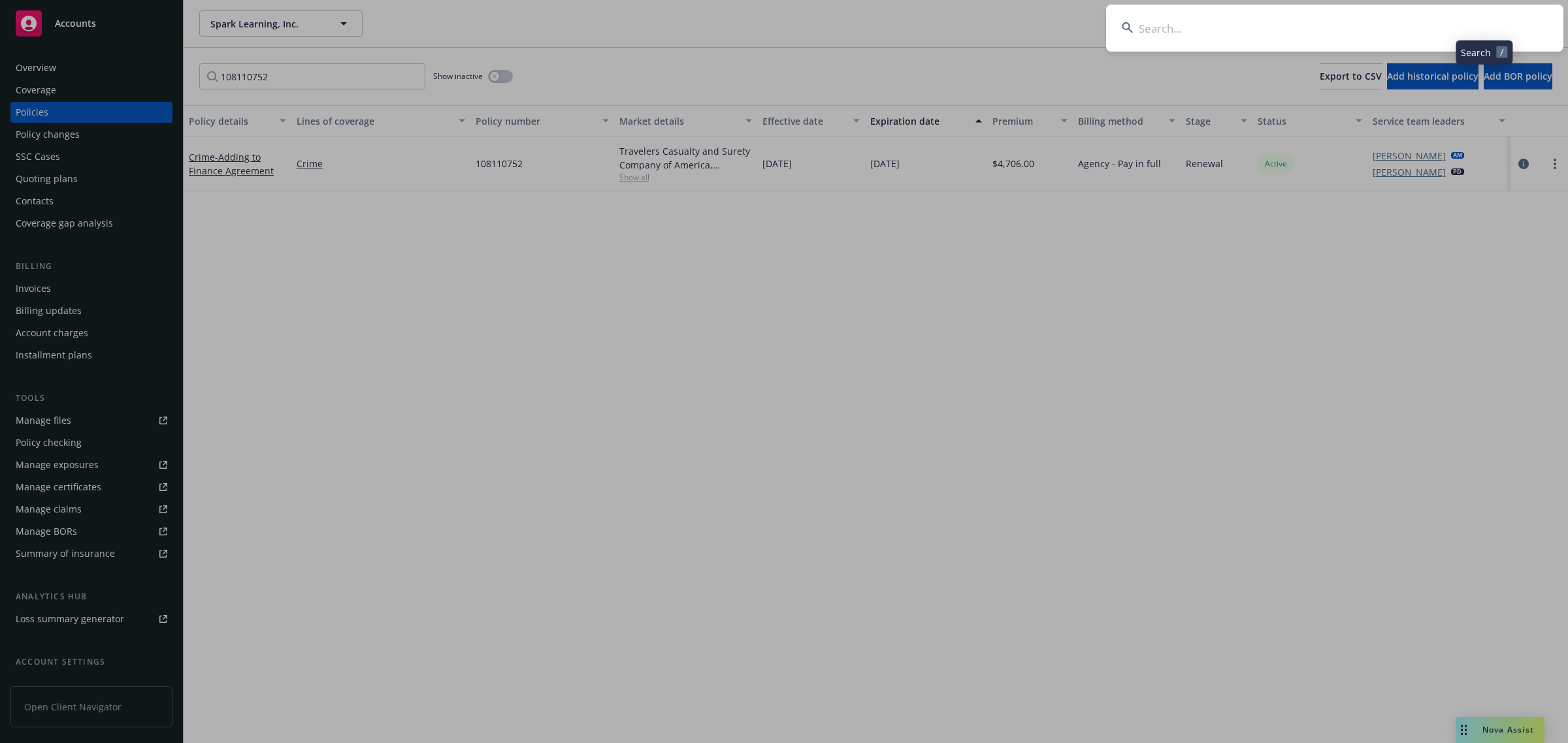
click at [1351, 21] on input at bounding box center [1334, 28] width 457 height 47
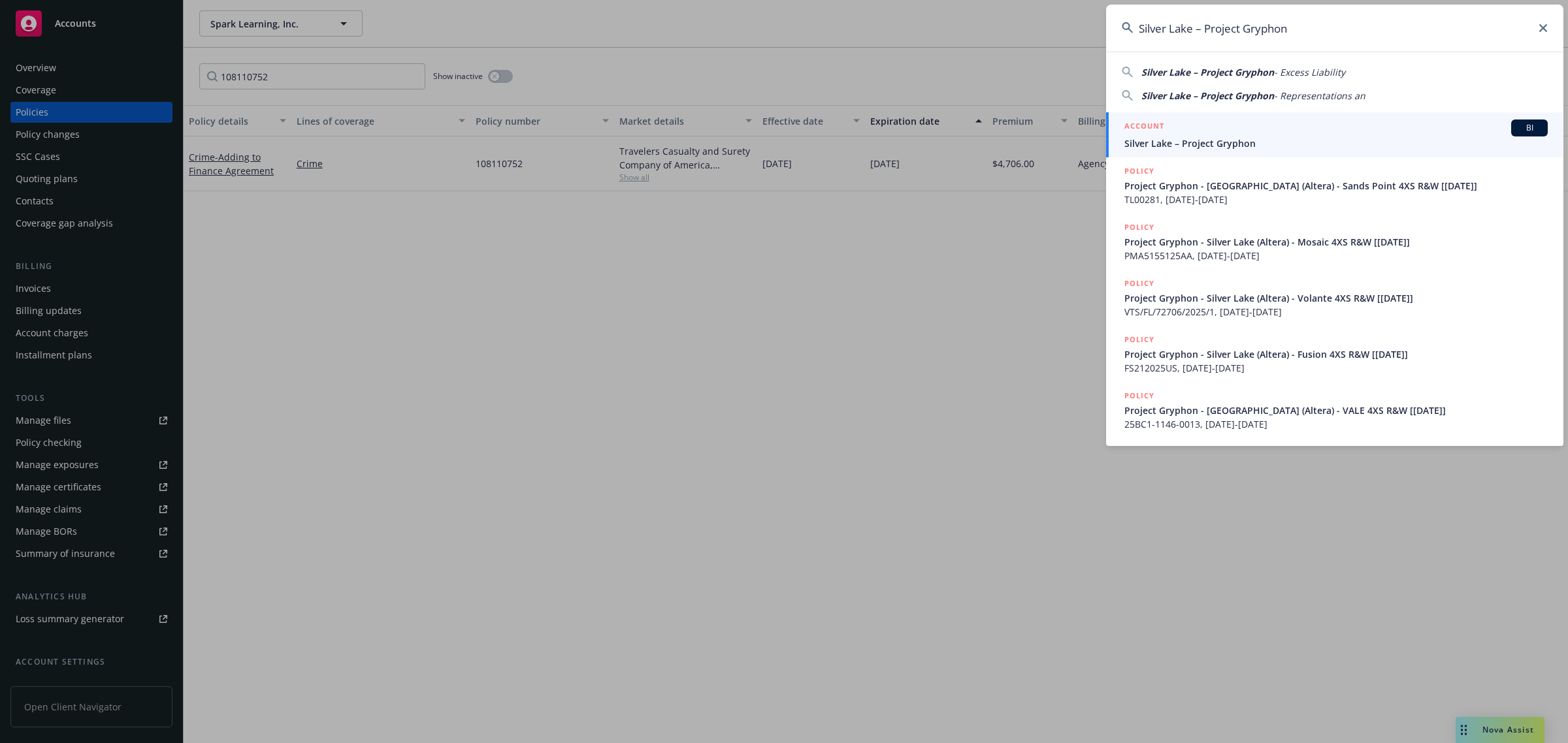
type input "Silver Lake – Project Gryphon"
click at [1228, 148] on span "Silver Lake – Project Gryphon" at bounding box center [1335, 144] width 424 height 14
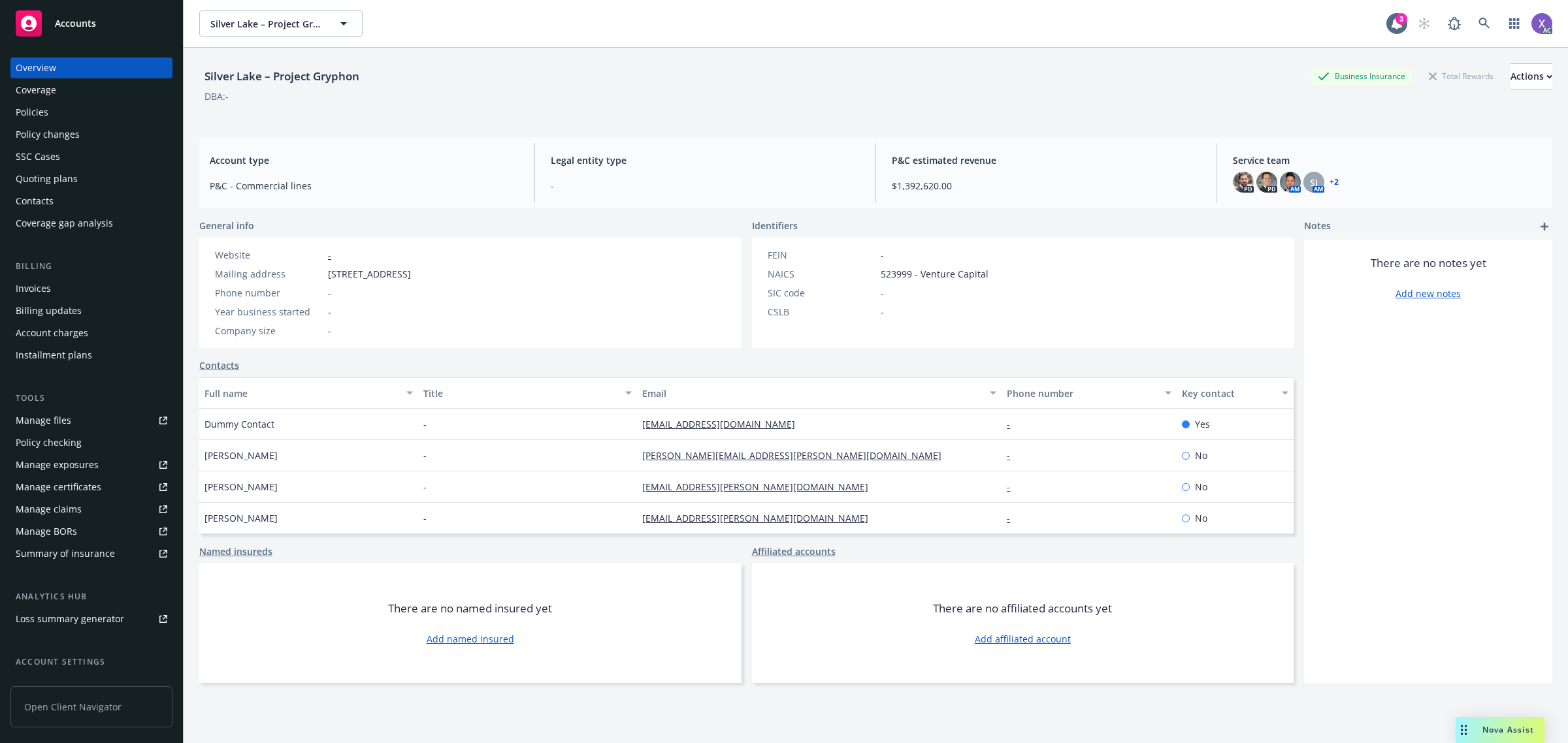
click at [31, 285] on div "Invoices" at bounding box center [33, 288] width 35 height 21
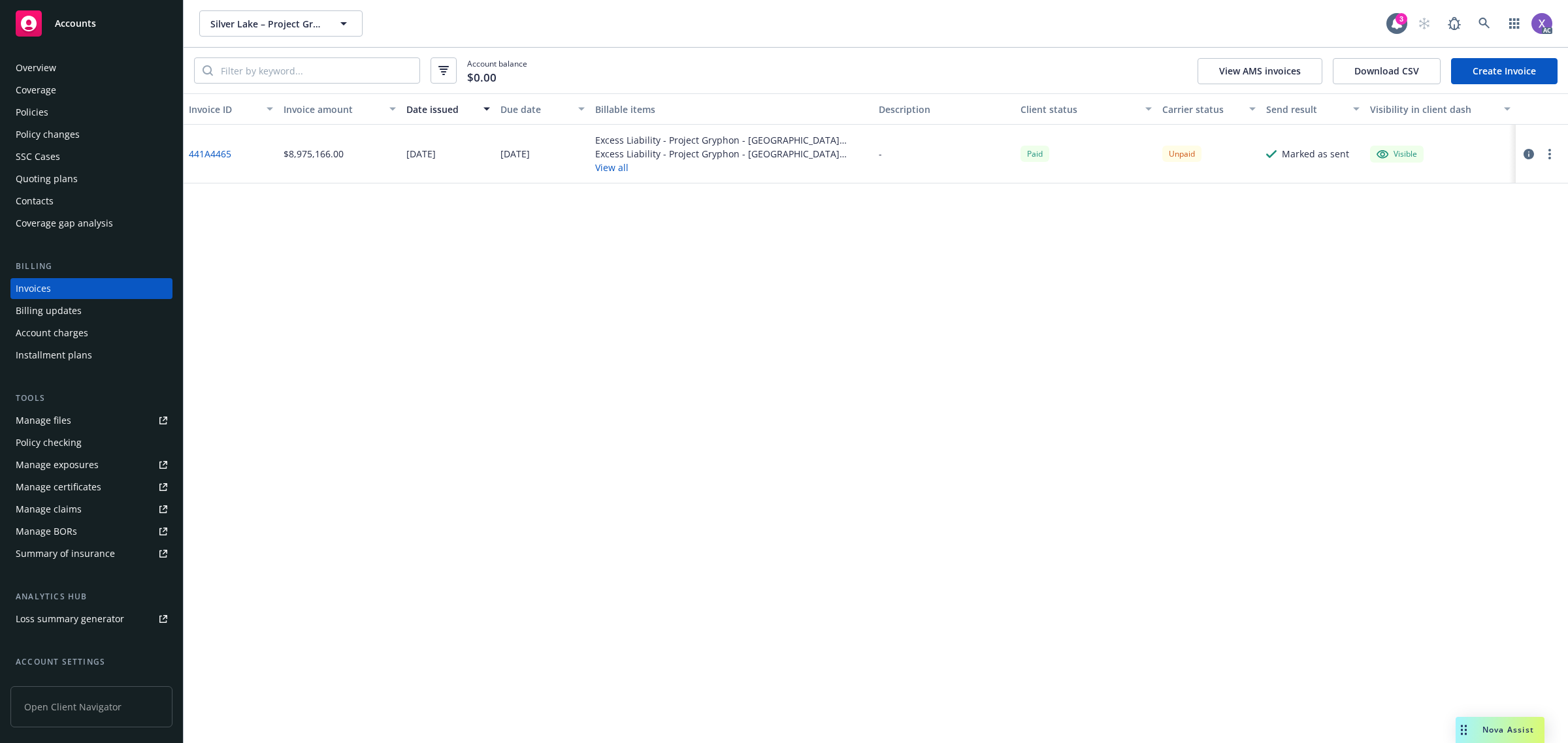
click at [40, 109] on div "Policies" at bounding box center [32, 112] width 33 height 21
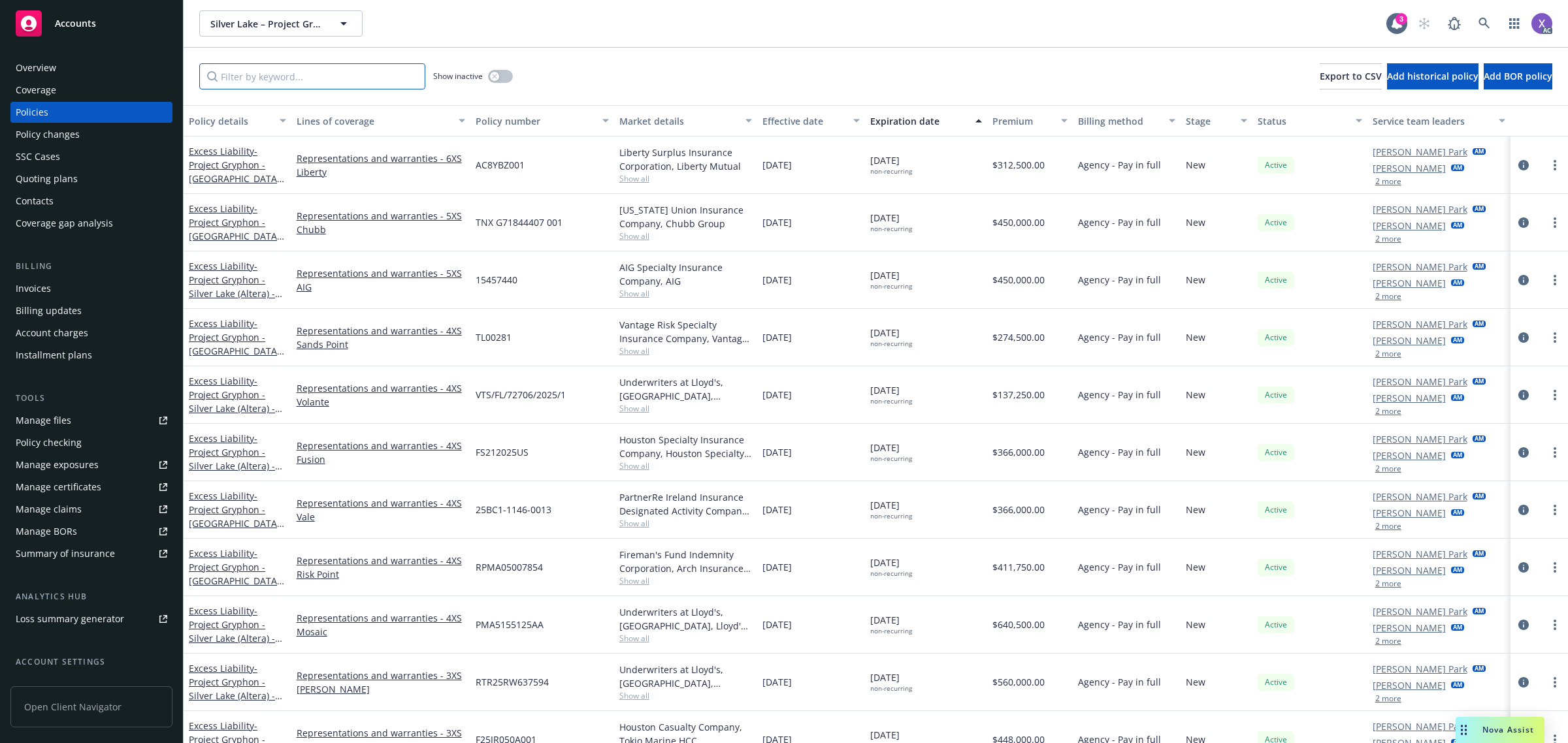
click at [361, 83] on input "Filter by keyword..." at bounding box center [312, 76] width 226 height 26
paste input "AC8YBZ001"
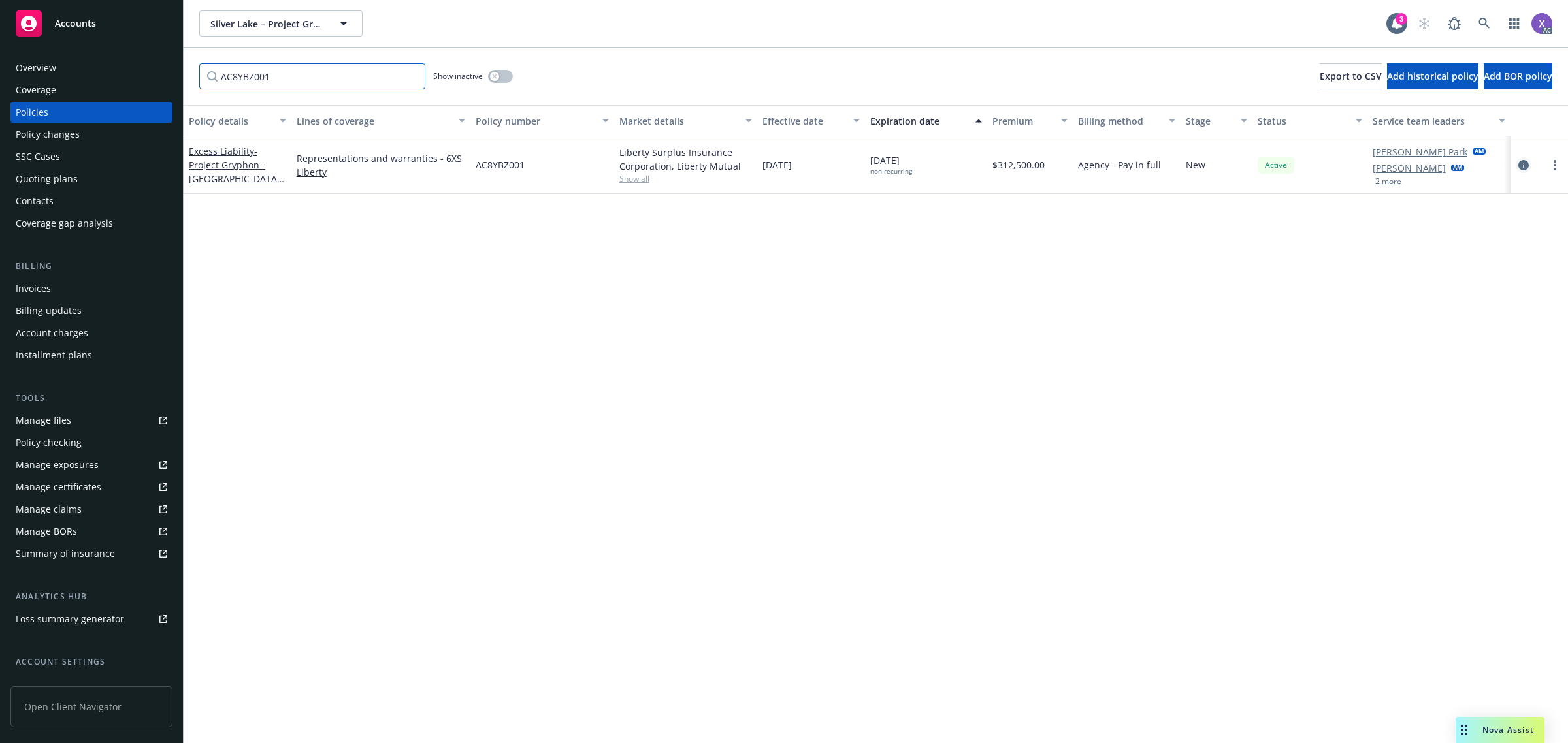
type input "AC8YBZ001"
click at [1522, 160] on icon "circleInformation" at bounding box center [1523, 165] width 11 height 11
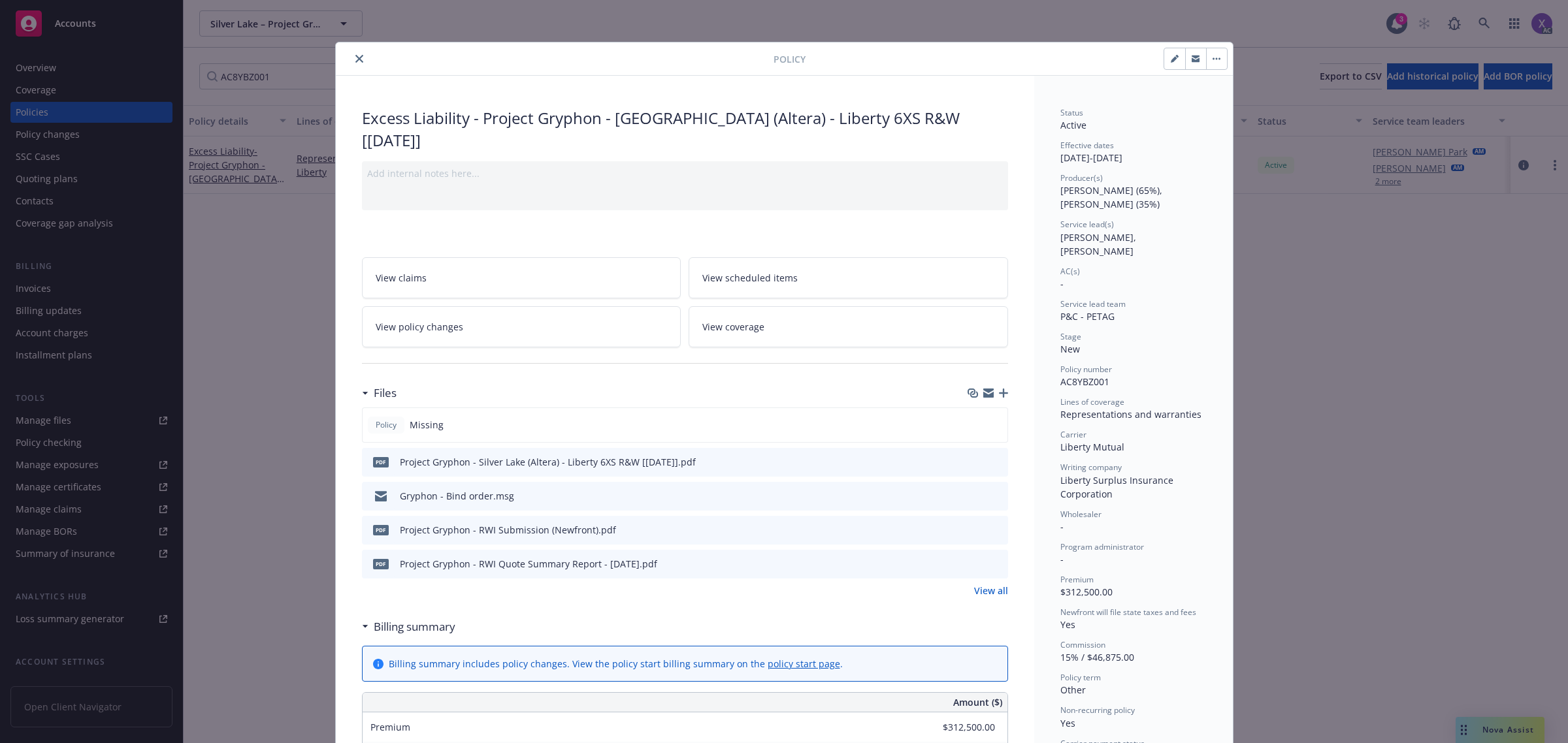
click at [351, 59] on button "close" at bounding box center [359, 59] width 16 height 16
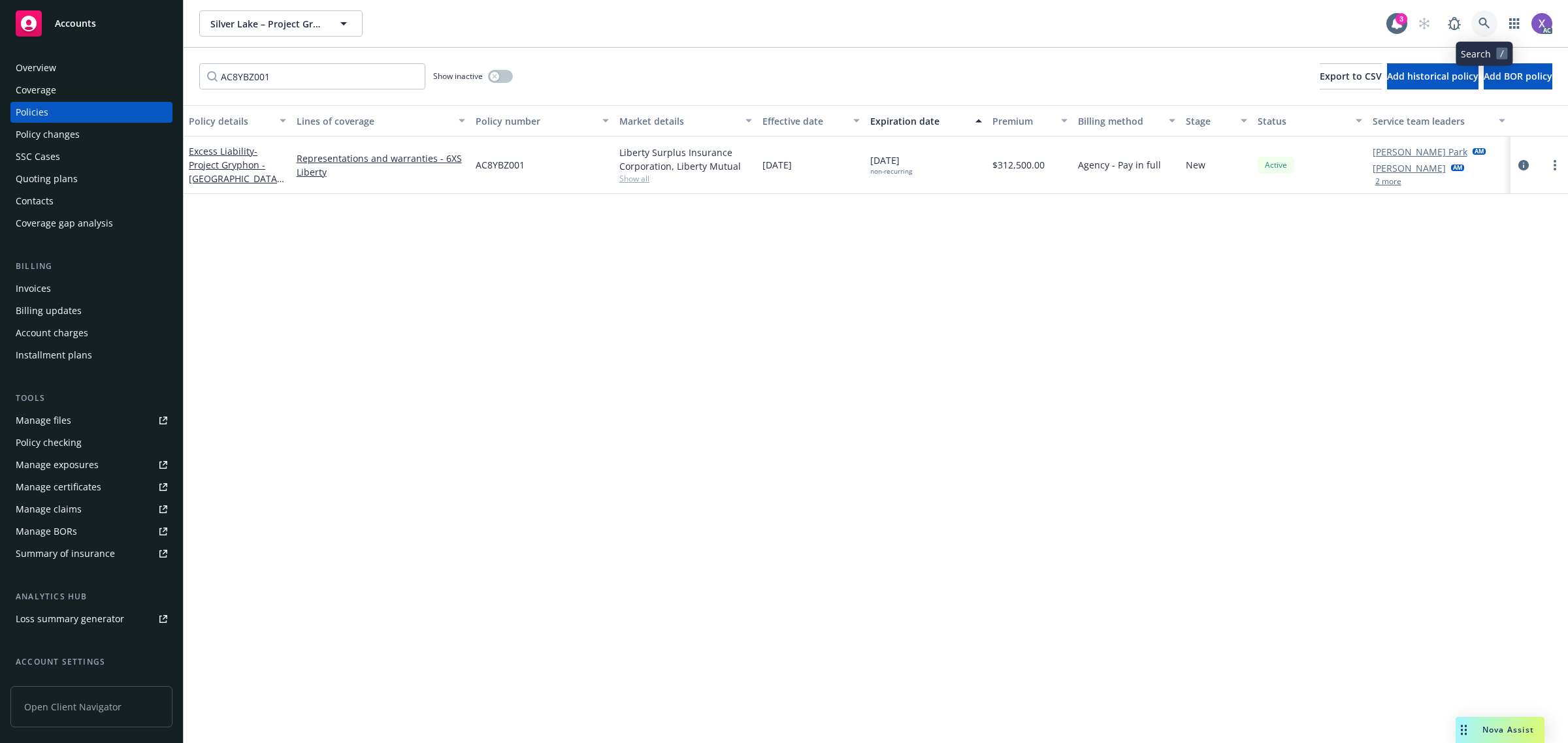
click at [1491, 23] on link at bounding box center [1484, 24] width 26 height 26
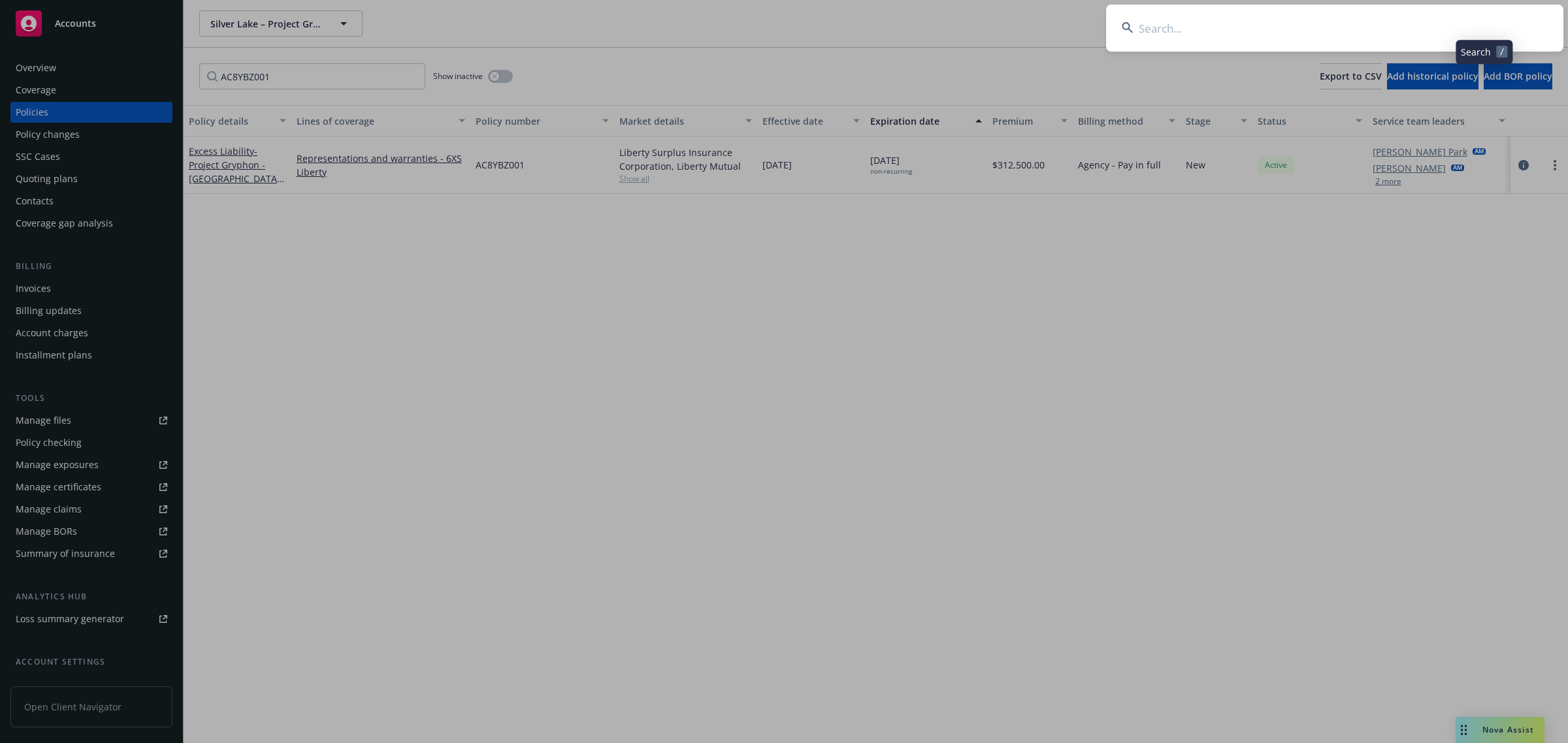
click at [1437, 28] on input at bounding box center [1334, 28] width 457 height 47
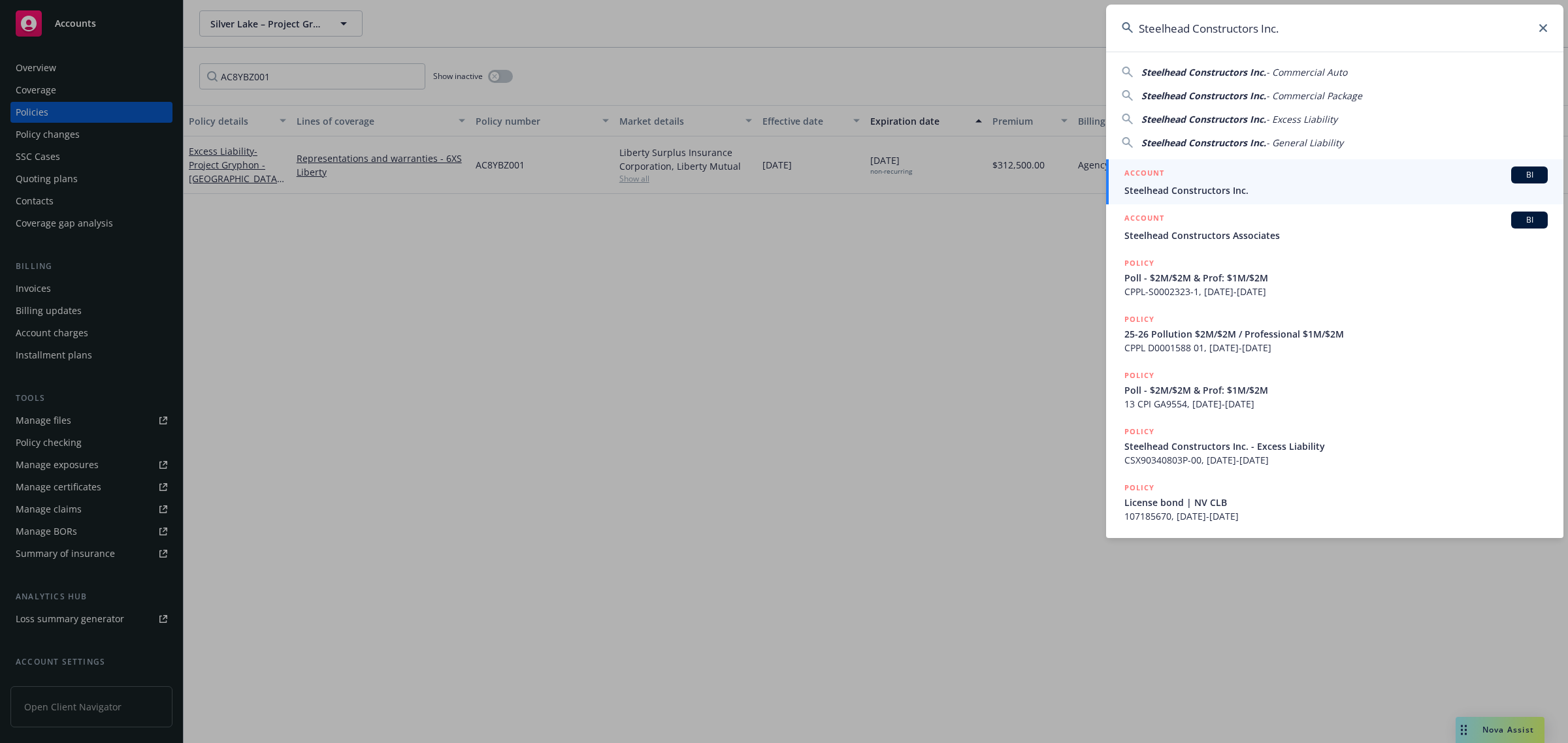
type input "Steelhead Constructors Inc."
click at [1192, 197] on link "ACCOUNT BI Steelhead Constructors Inc." at bounding box center [1334, 182] width 457 height 45
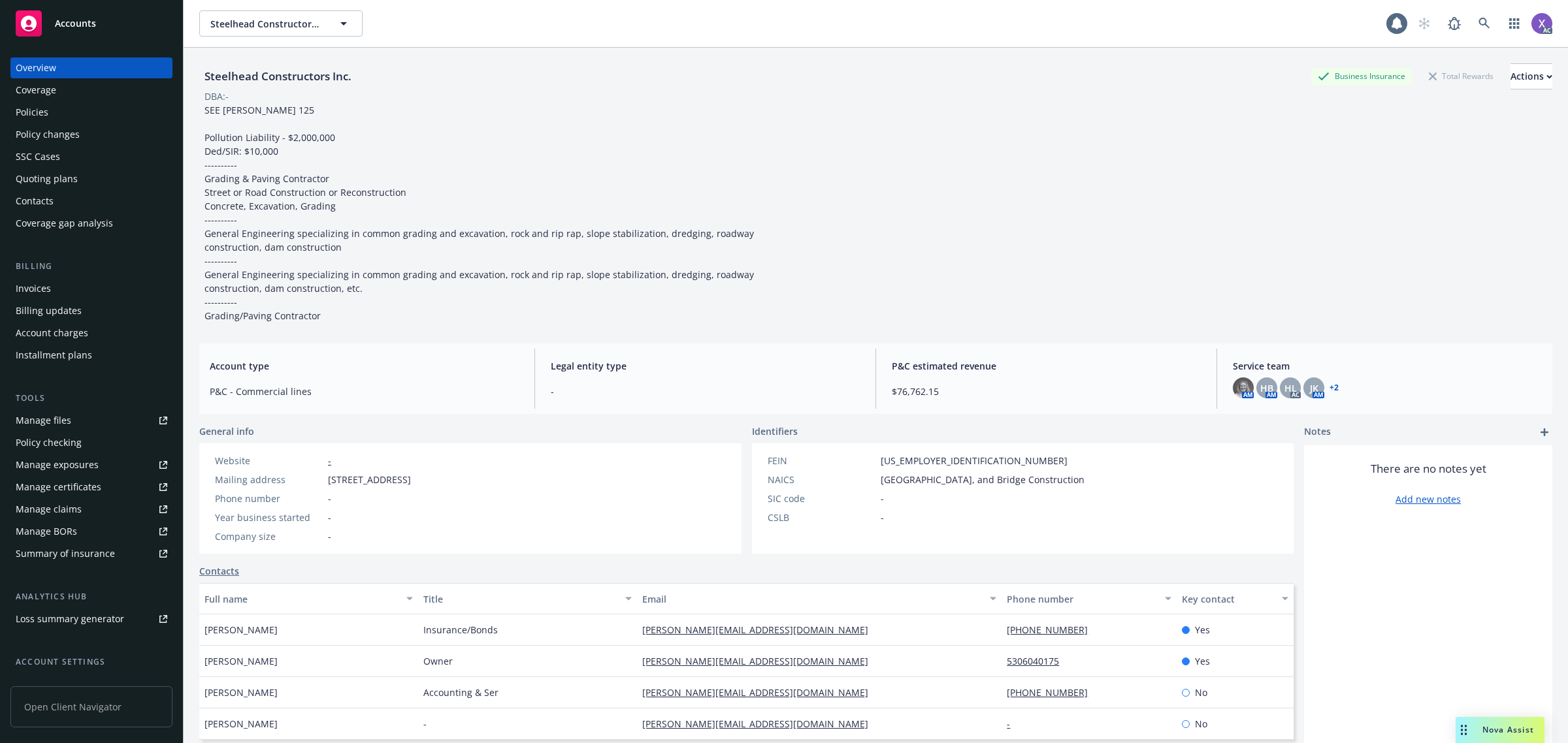
click at [56, 286] on div "Invoices" at bounding box center [91, 288] width 151 height 21
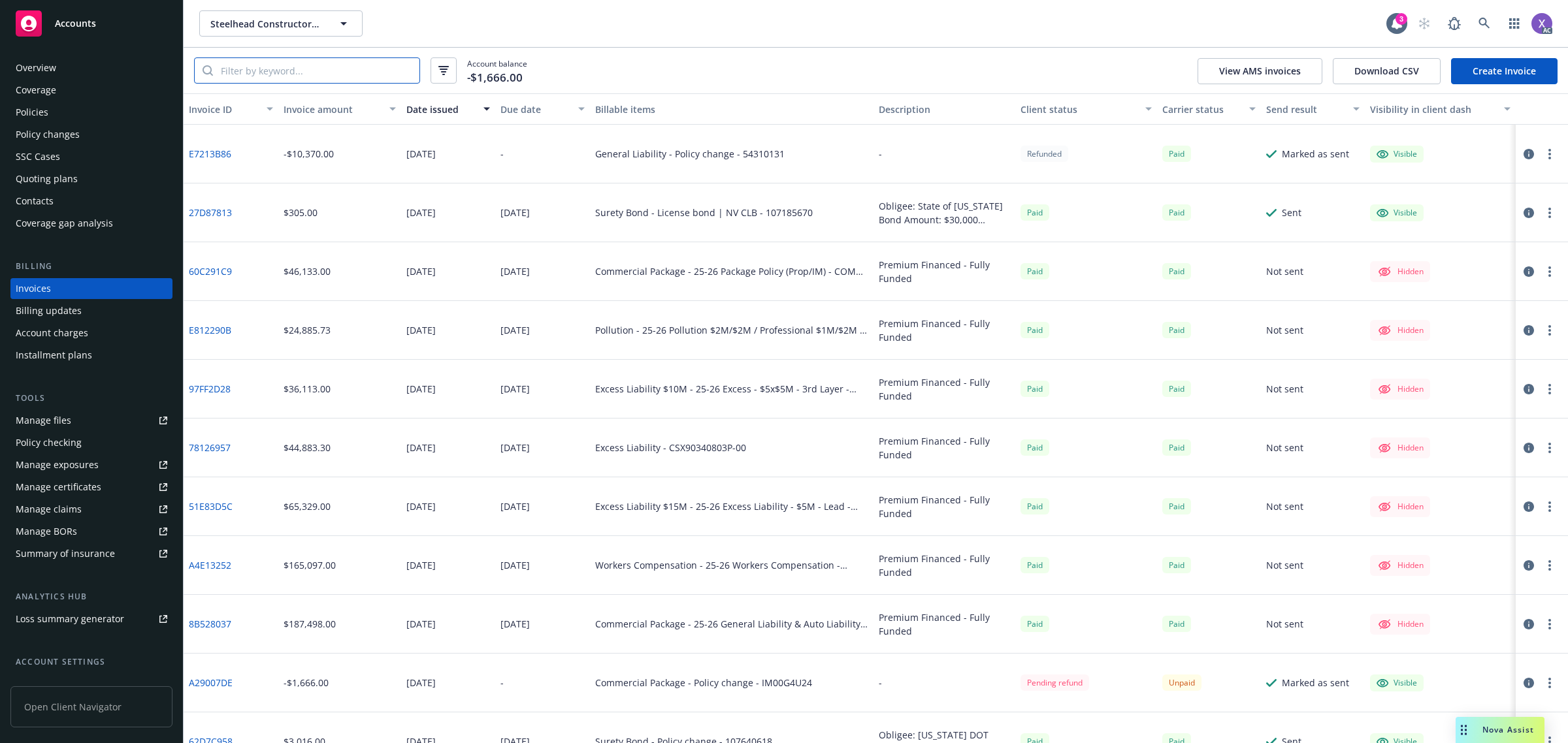
click at [315, 74] on input "search" at bounding box center [316, 70] width 206 height 25
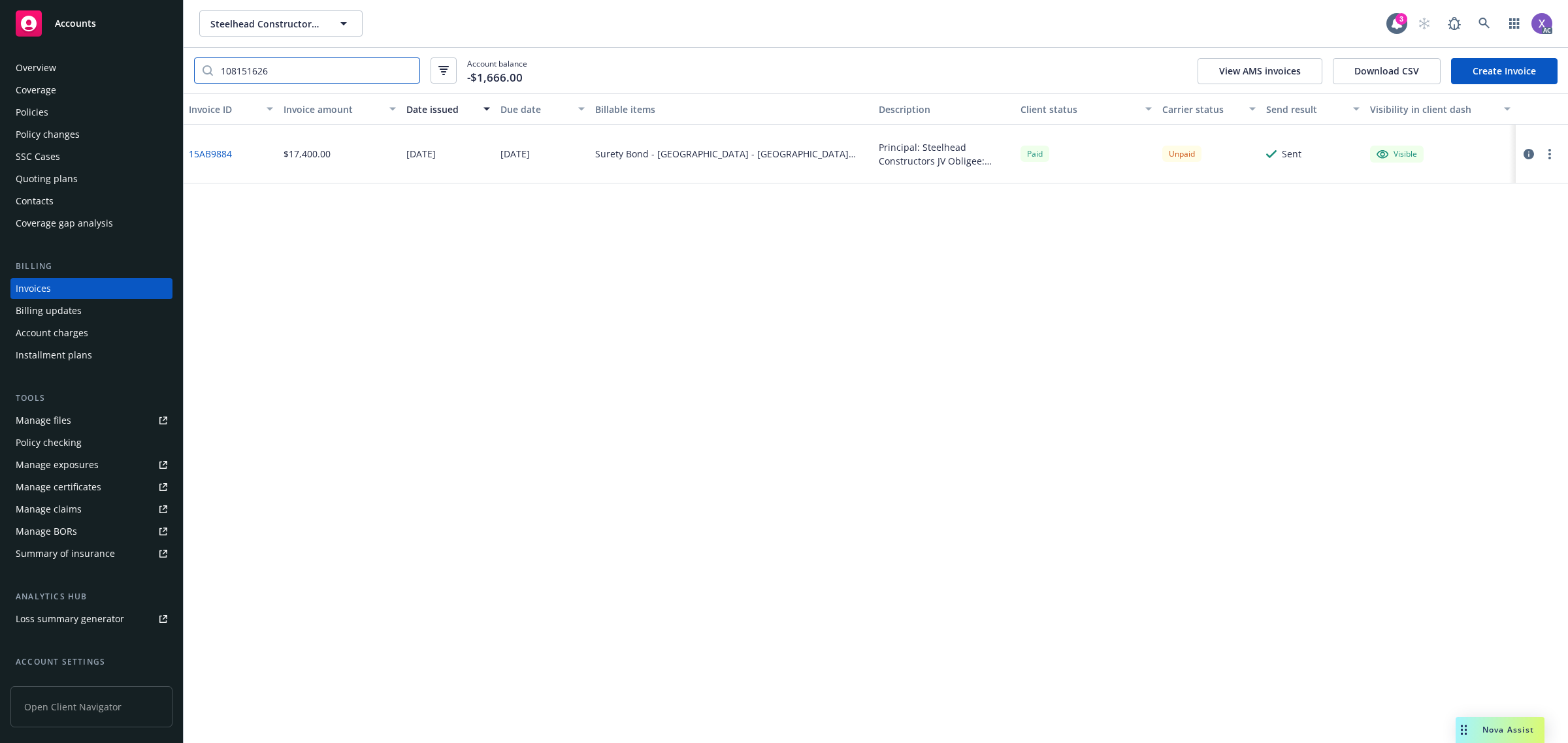
type input "108151626"
click at [40, 110] on div "Policies" at bounding box center [32, 112] width 33 height 21
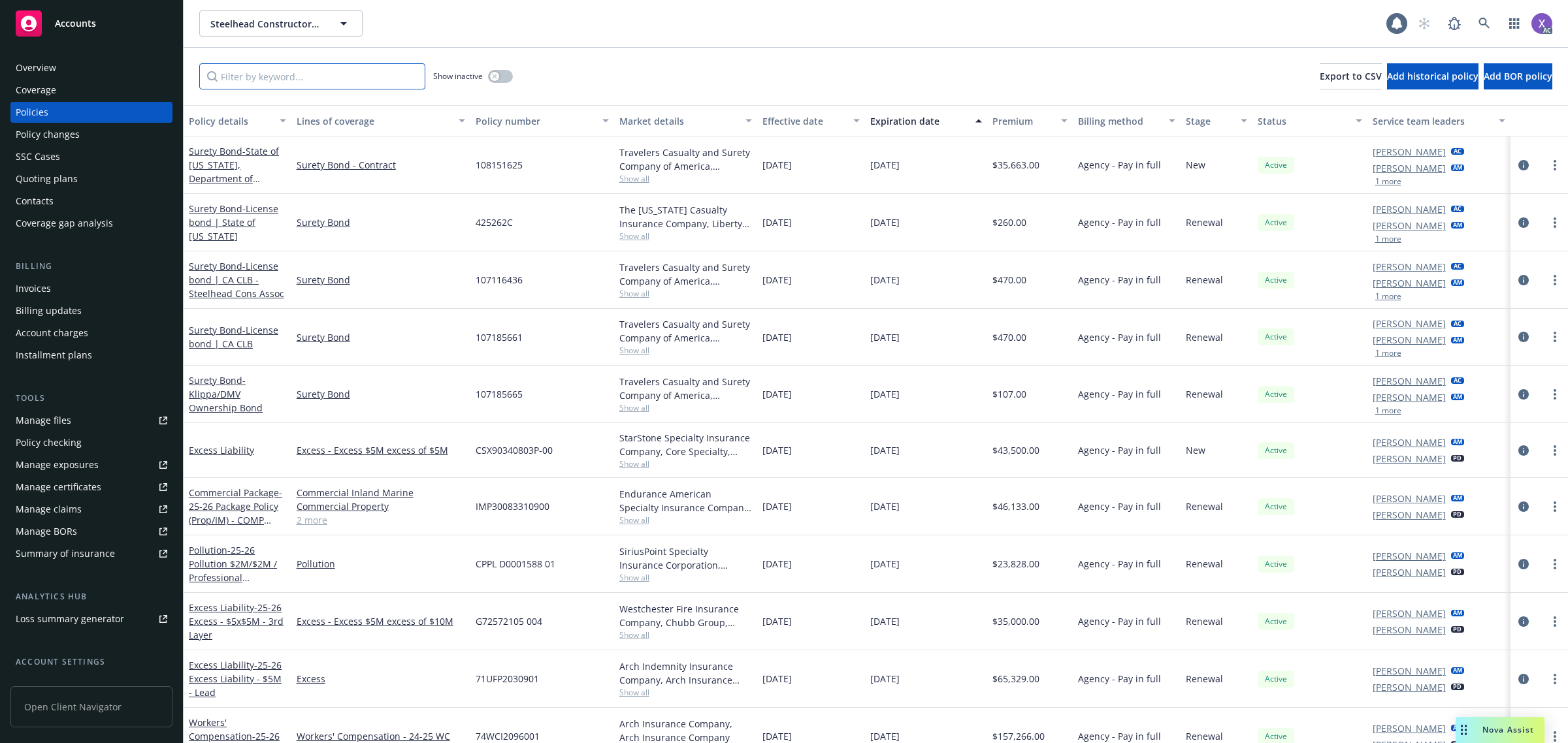
click at [331, 80] on input "Filter by keyword..." at bounding box center [312, 76] width 226 height 26
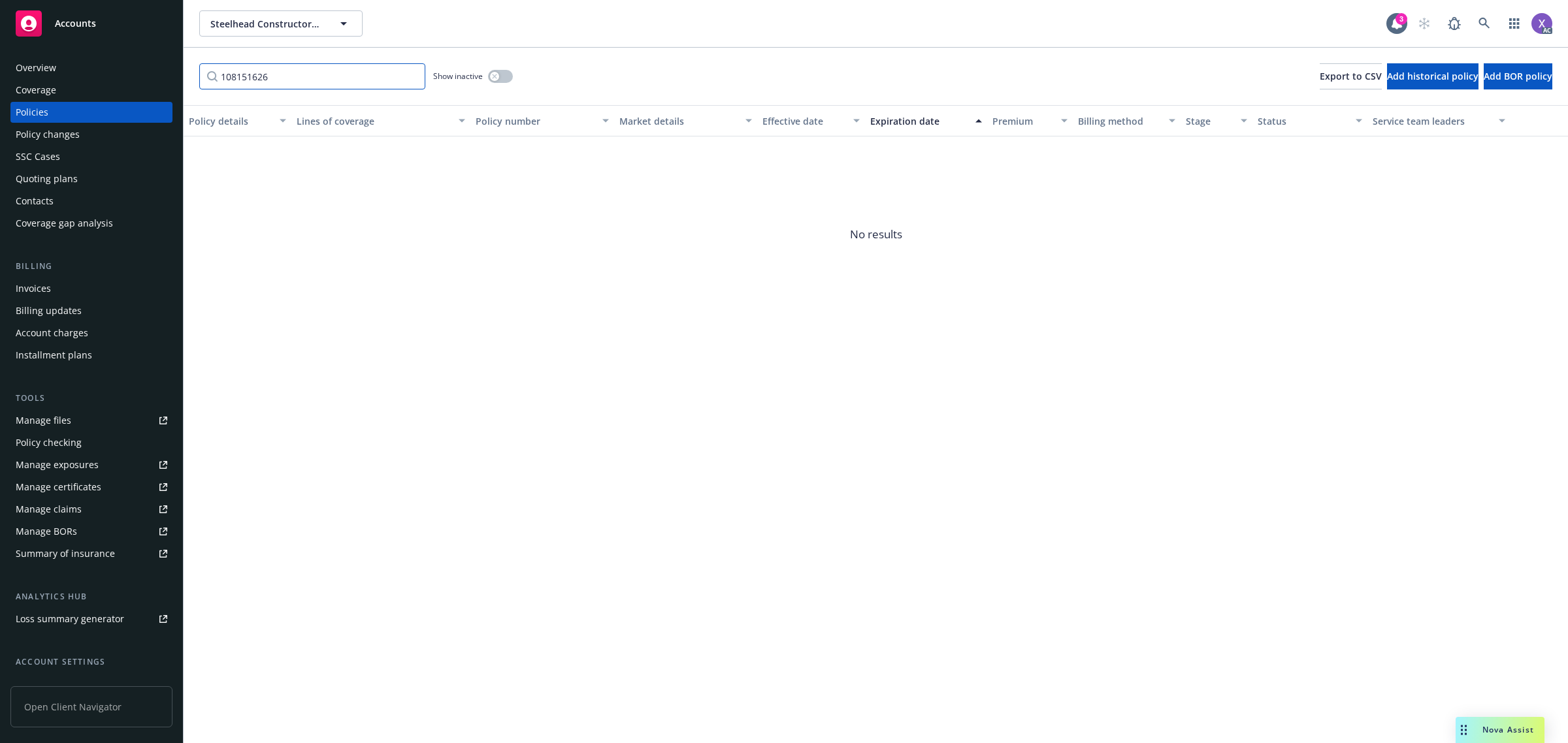
type input "108151626"
click at [514, 77] on div "108151626 Show inactive Export to CSV Add historical policy Add BOR policy" at bounding box center [875, 77] width 1384 height 58
click at [506, 78] on button "button" at bounding box center [500, 76] width 25 height 13
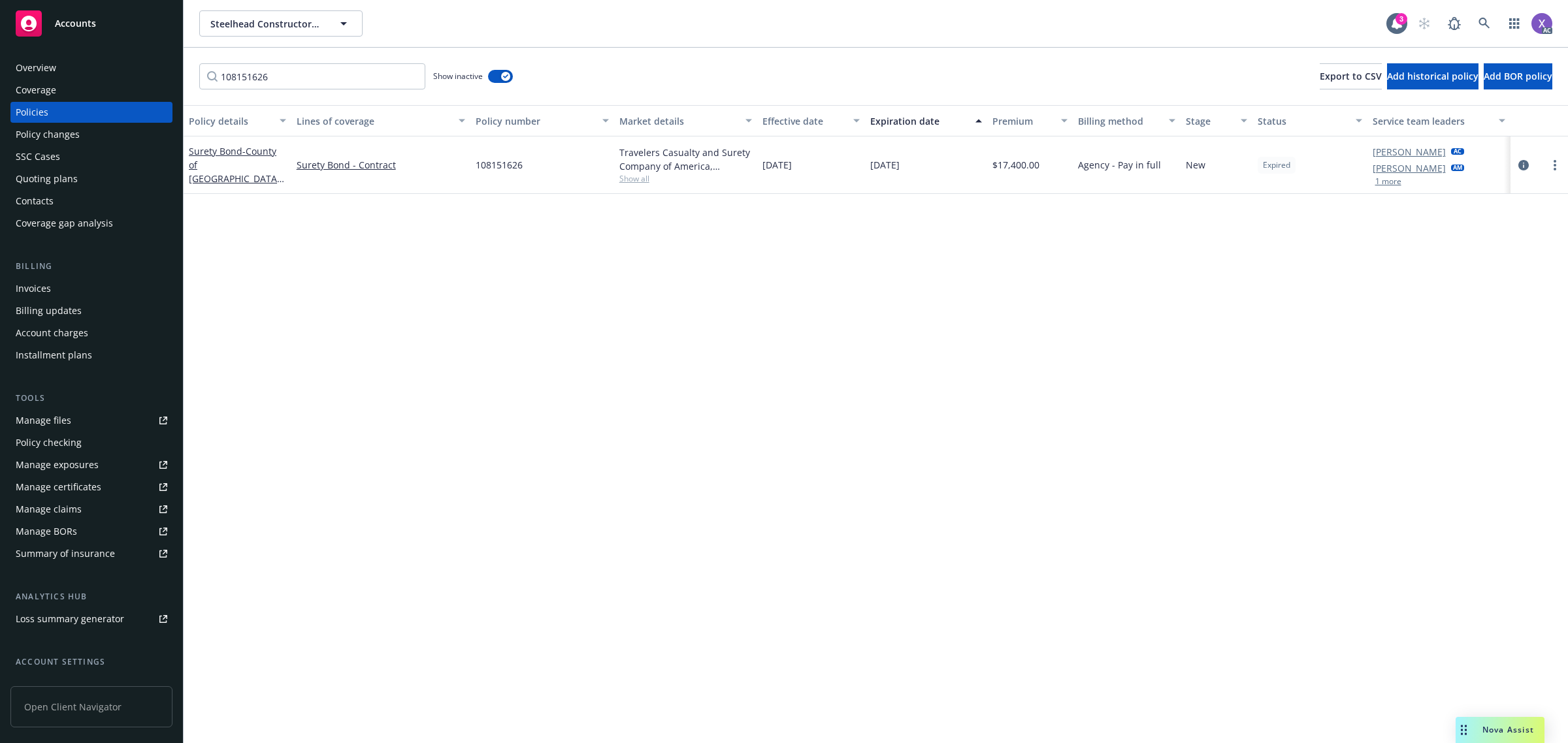
click at [38, 293] on div "Invoices" at bounding box center [33, 288] width 35 height 21
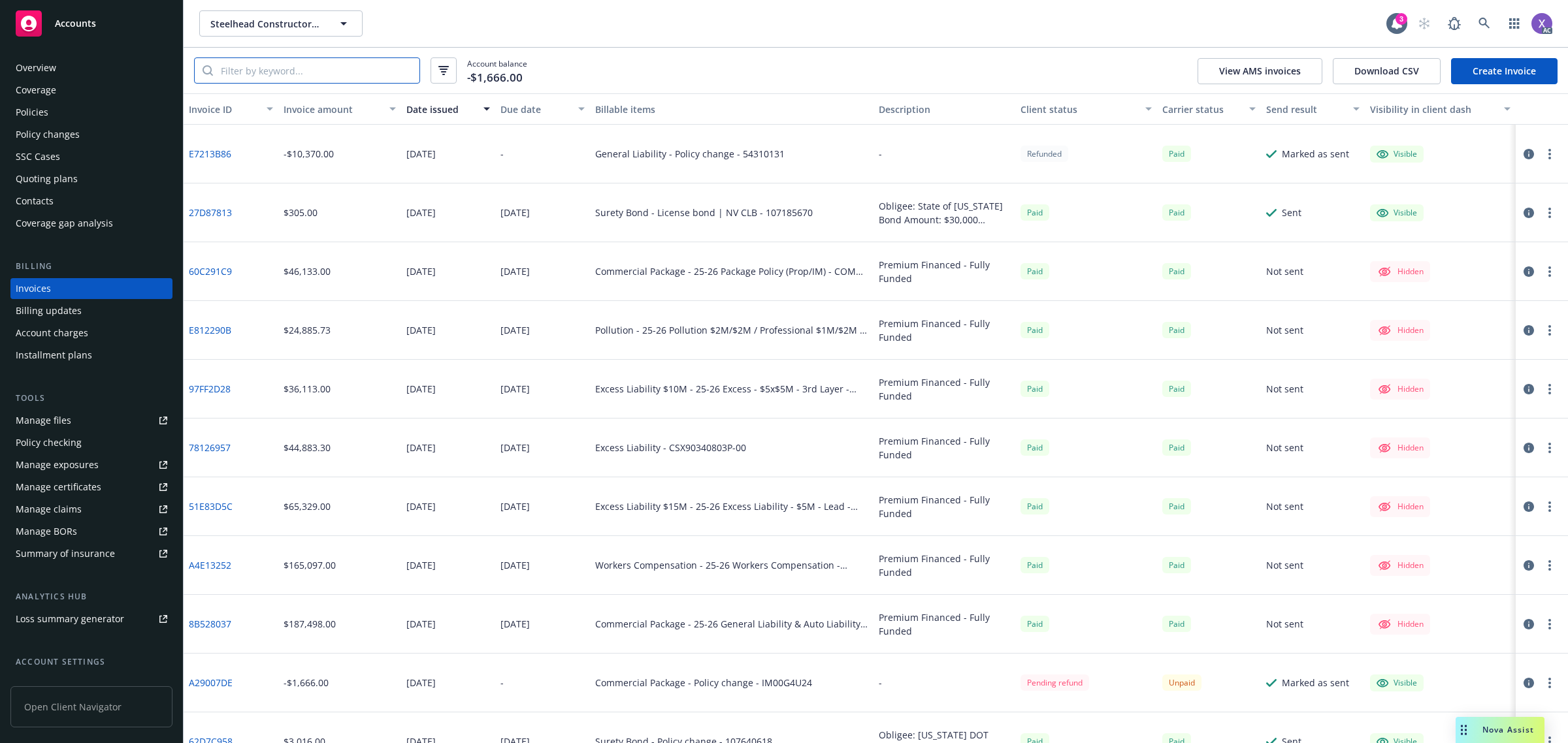
click at [313, 74] on input "search" at bounding box center [316, 70] width 206 height 25
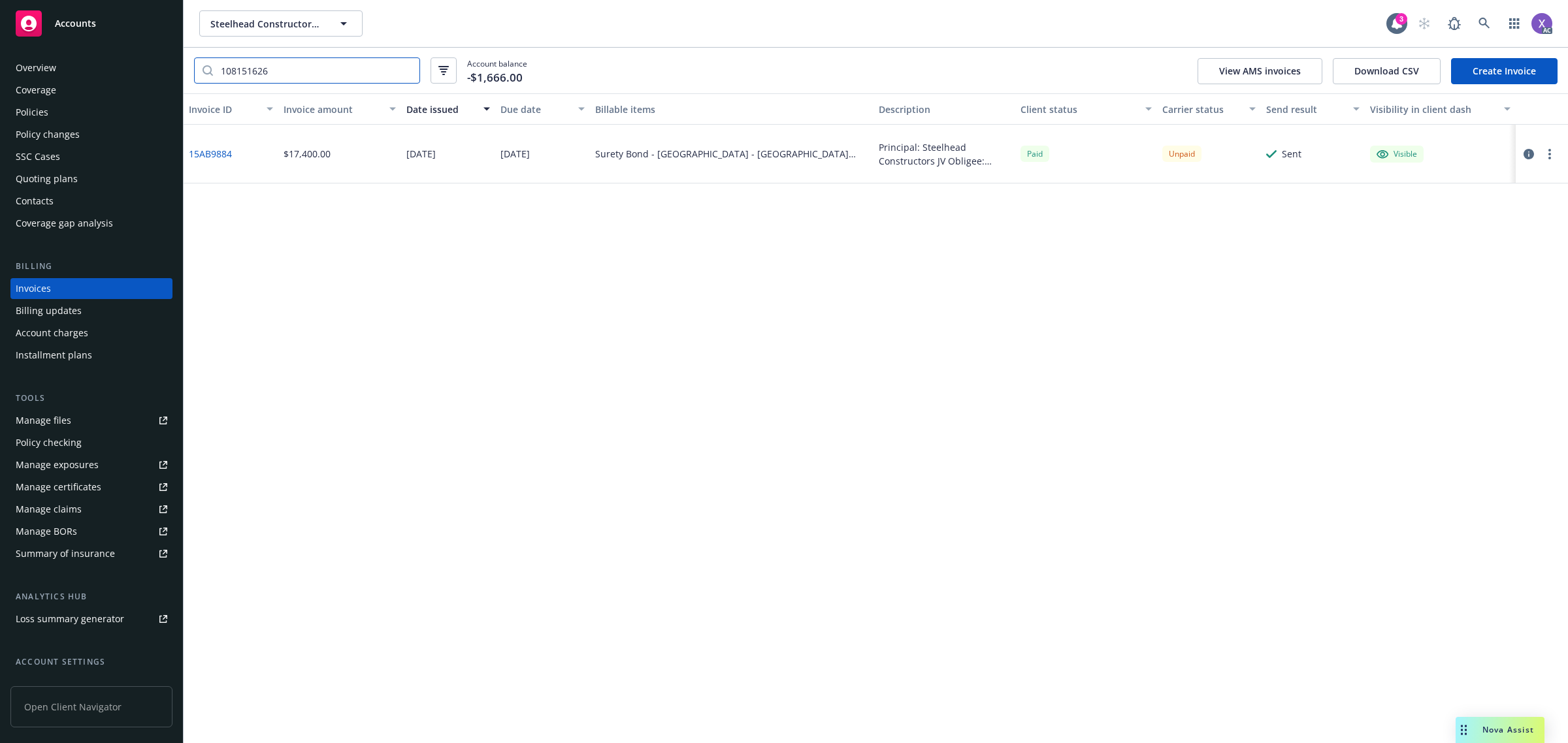
drag, startPoint x: 281, startPoint y: 70, endPoint x: 175, endPoint y: 62, distance: 106.3
click at [175, 62] on div "Accounts Overview Coverage Policies Policy changes SSC Cases Quoting plans Cont…" at bounding box center [784, 371] width 1568 height 743
type input "108151638"
click at [281, 271] on span "No results" at bounding box center [875, 227] width 1384 height 196
click at [37, 288] on div "Invoices" at bounding box center [33, 288] width 35 height 21
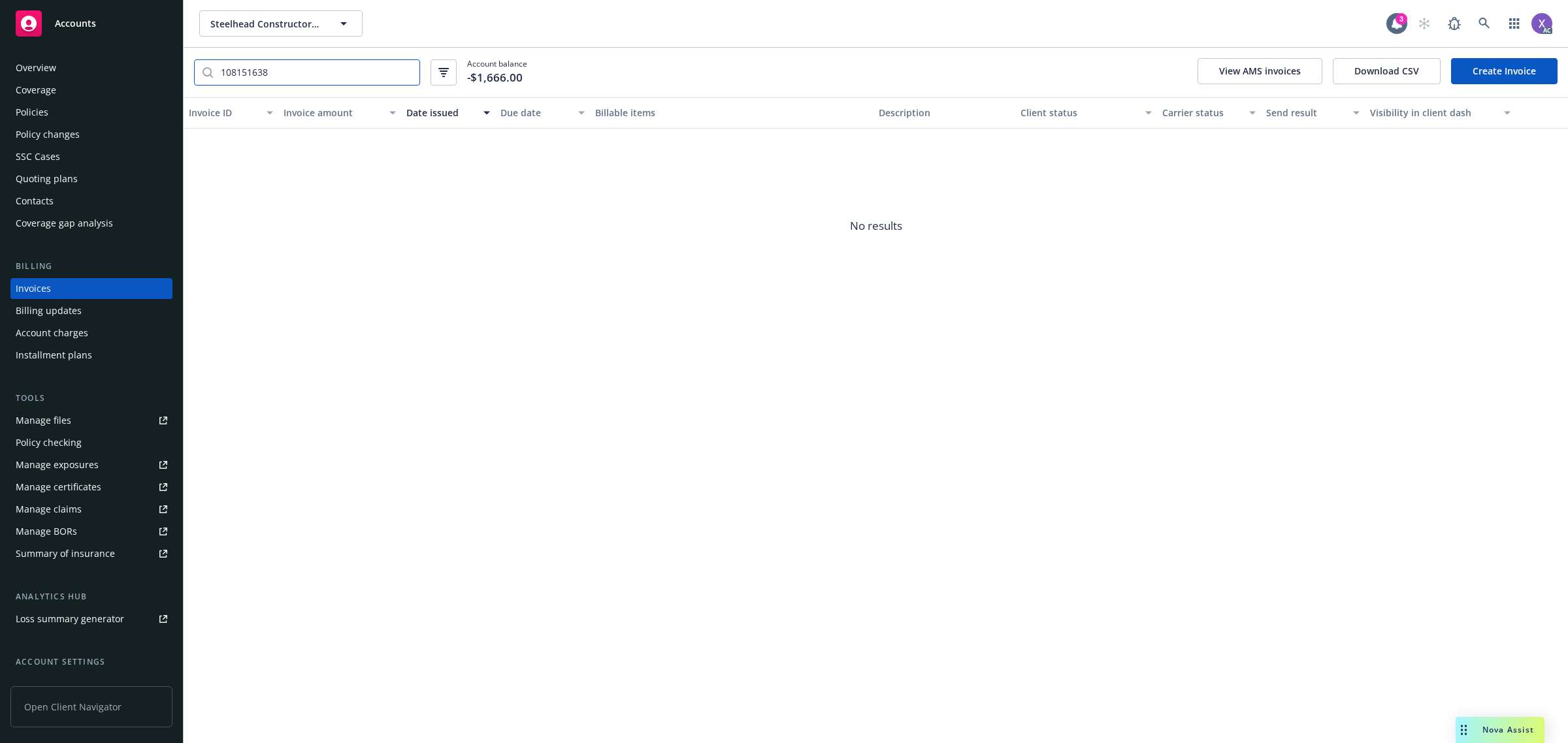
drag, startPoint x: 296, startPoint y: 71, endPoint x: 195, endPoint y: 71, distance: 101.0
click at [195, 71] on div "108151638" at bounding box center [306, 72] width 226 height 26
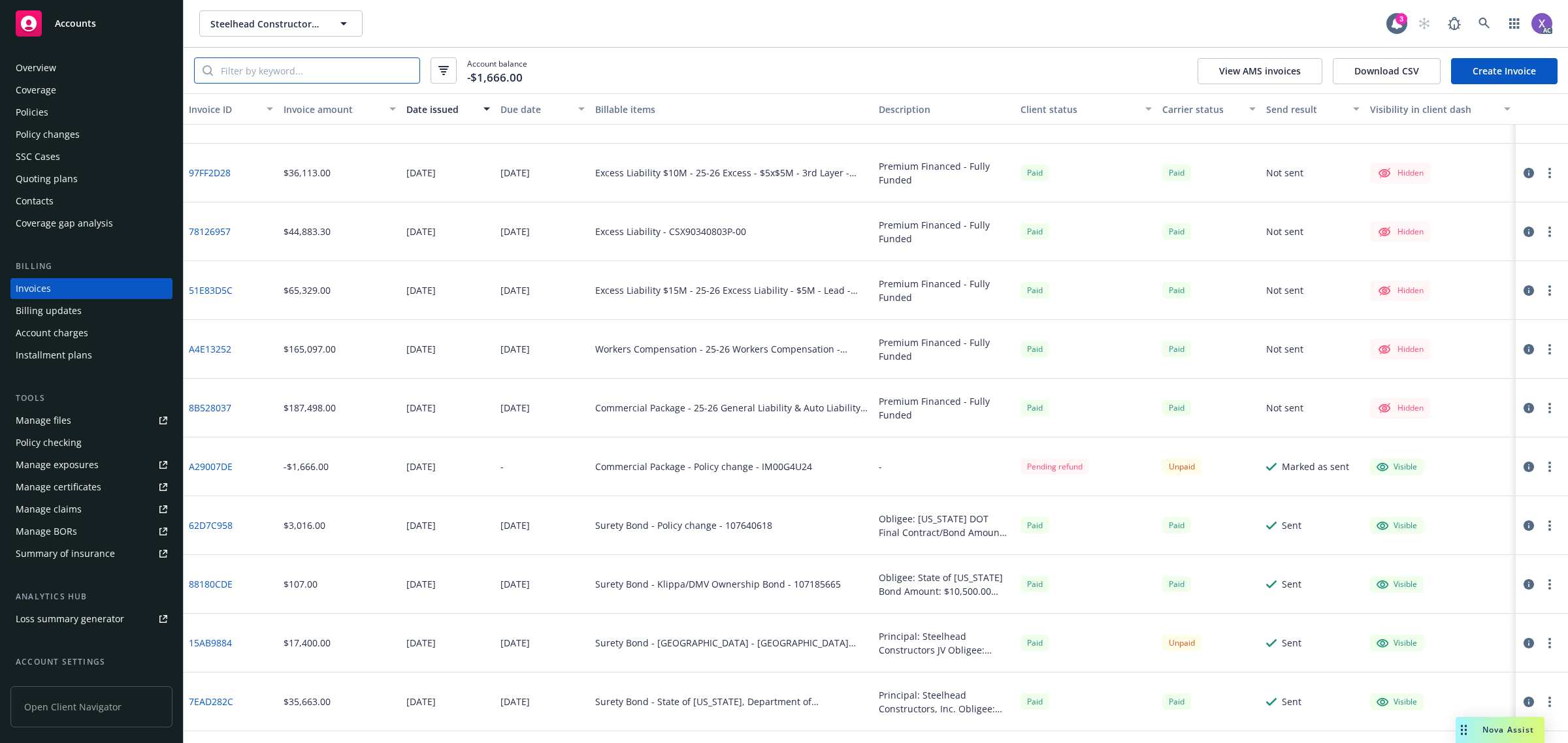
scroll to position [326, 0]
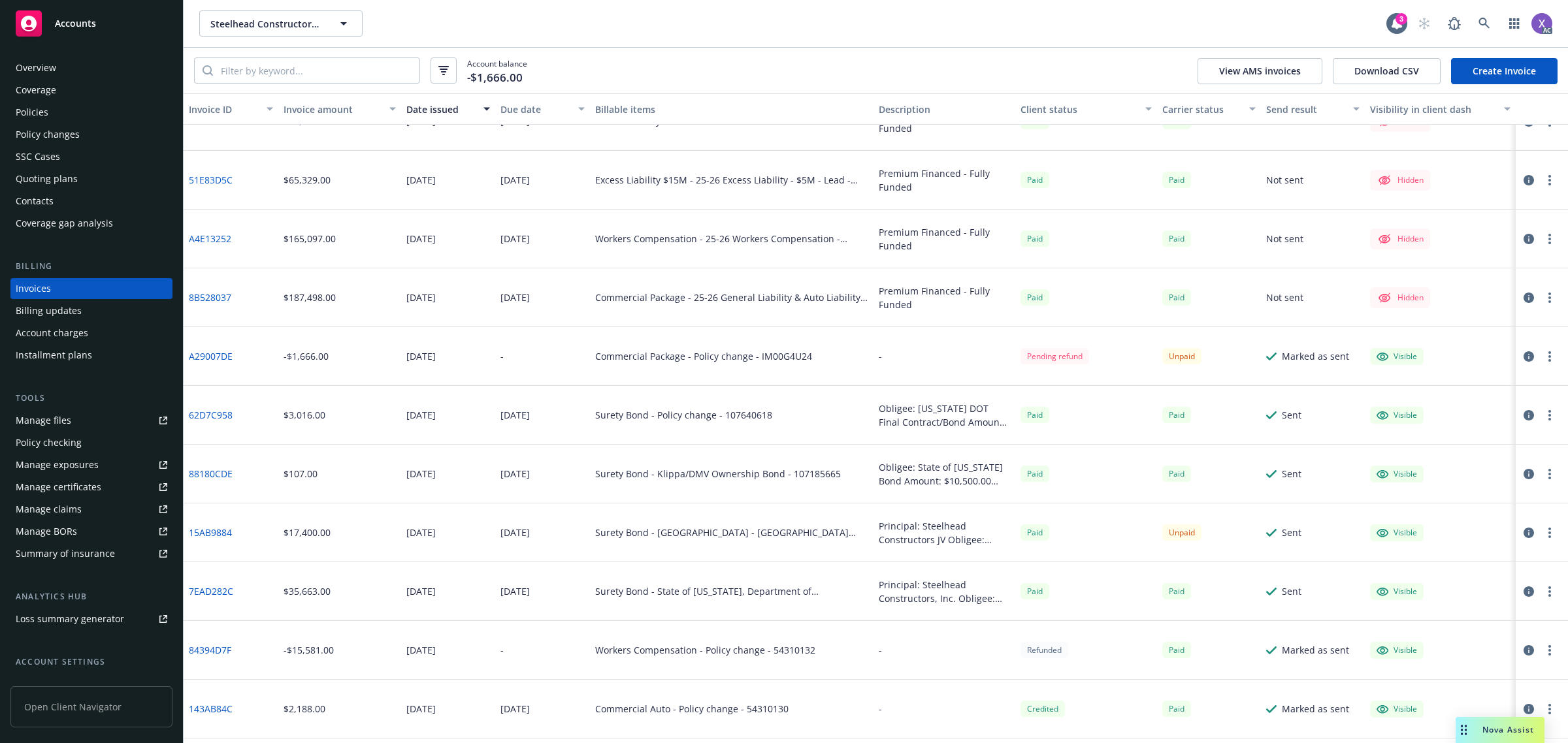
click at [1523, 529] on icon "button" at bounding box center [1528, 533] width 11 height 11
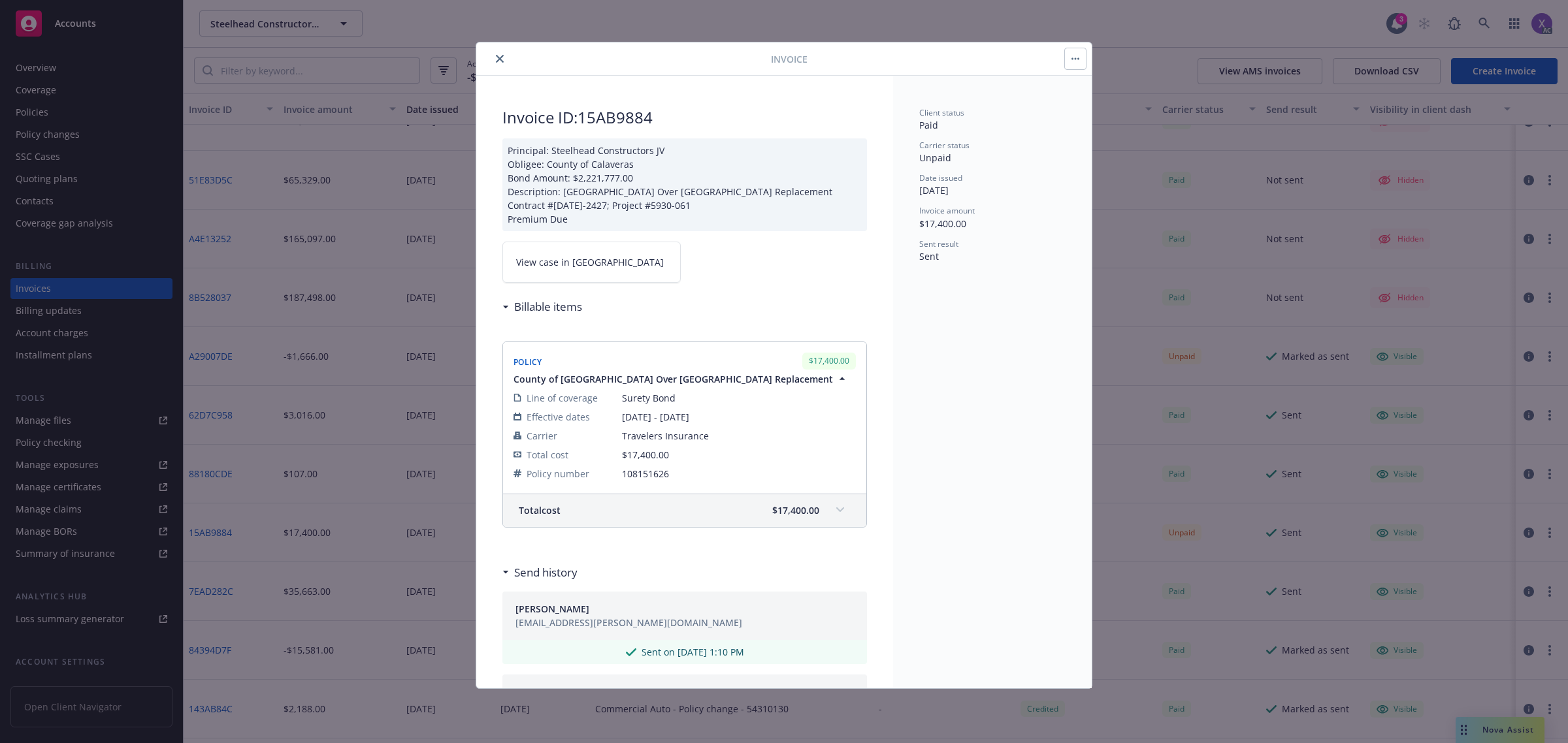
click at [598, 262] on link "View case in SSC" at bounding box center [592, 262] width 178 height 41
click at [501, 56] on icon "close" at bounding box center [500, 59] width 8 height 8
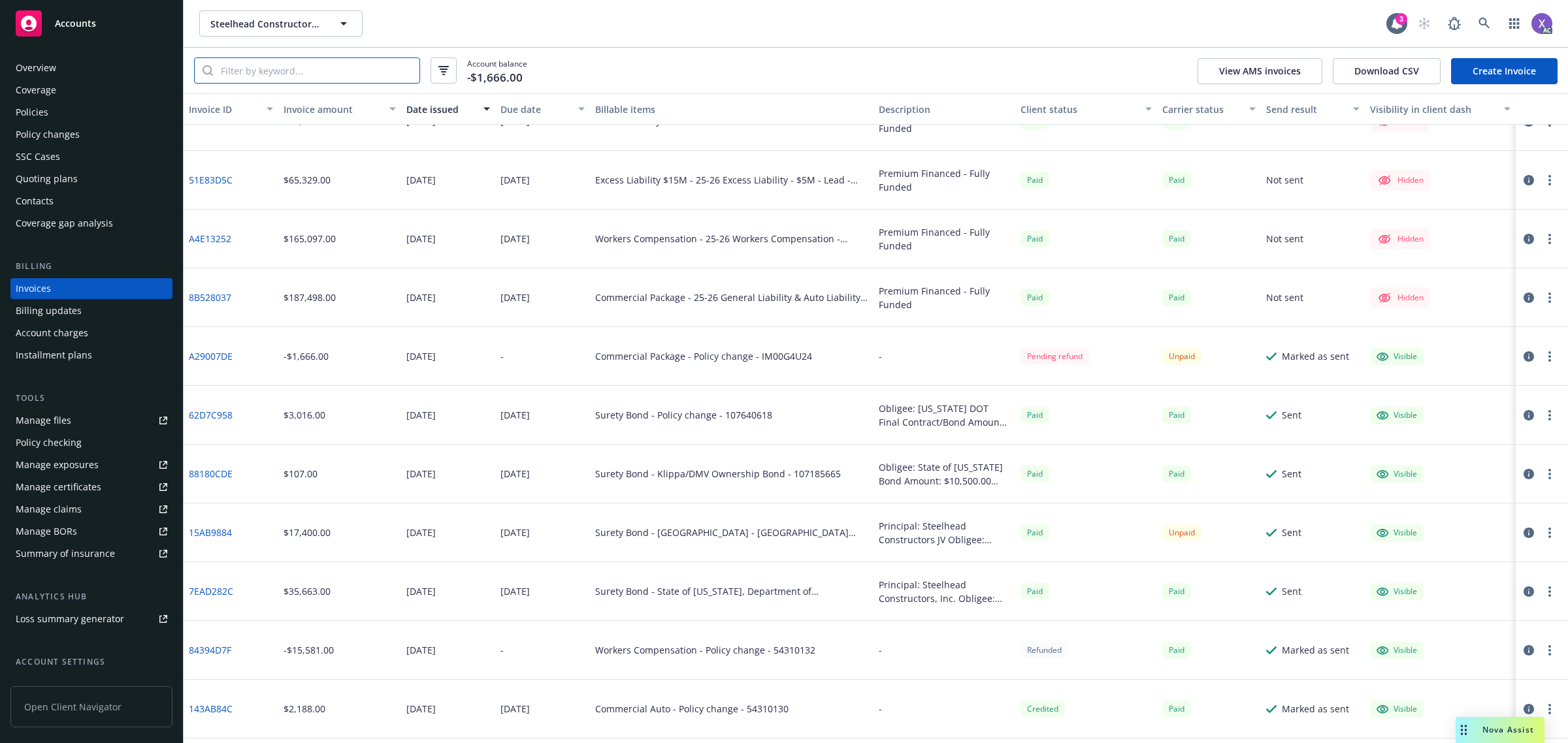
click at [331, 78] on input "search" at bounding box center [316, 70] width 206 height 25
paste input "9FC6FFC9"
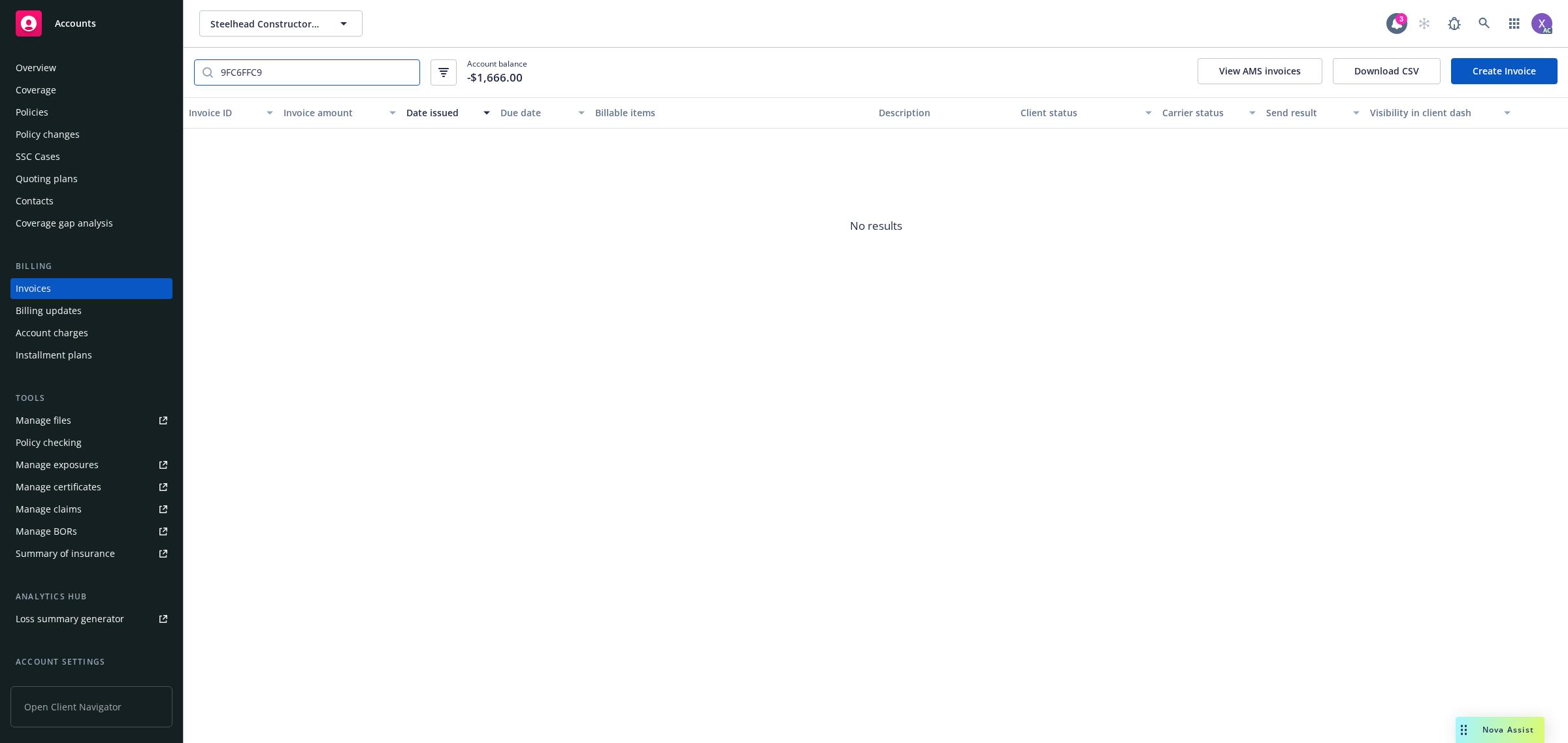
type input "9FC6FFC9"
click at [1489, 23] on icon at bounding box center [1484, 23] width 11 height 11
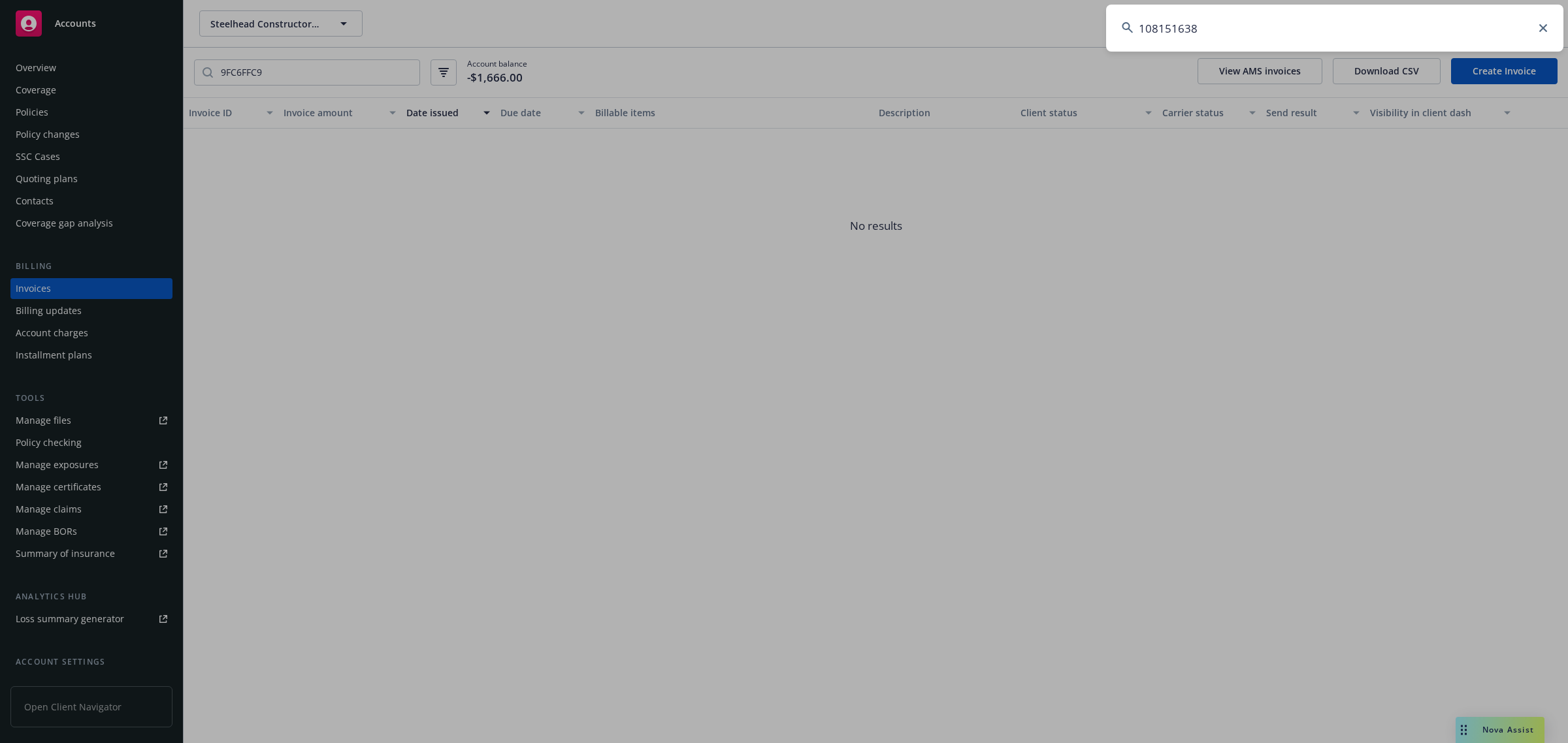
click at [1359, 26] on input "108151638" at bounding box center [1334, 28] width 457 height 47
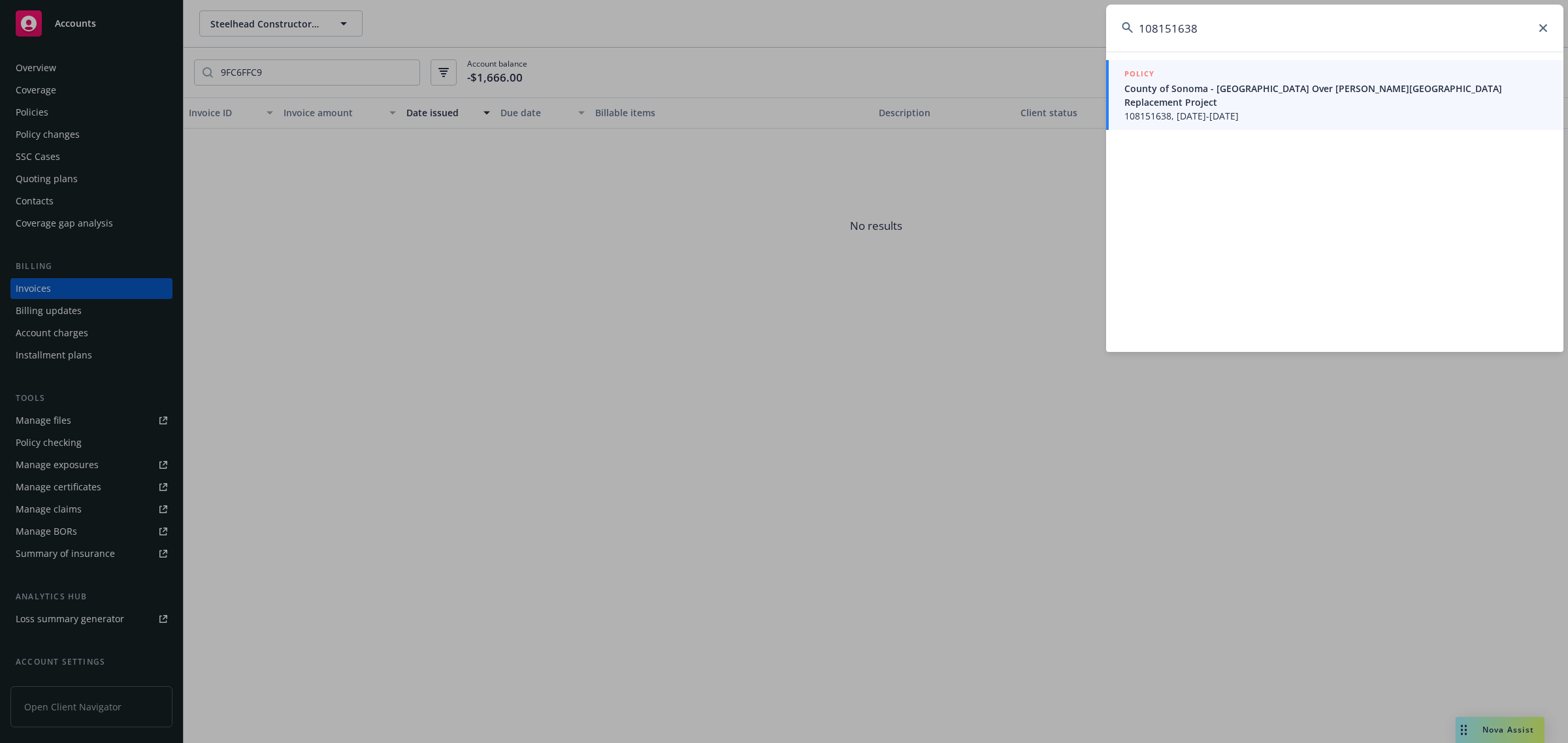
type input "108151638"
click at [1243, 109] on span "108151638, 05/15/2025-09/14/2025" at bounding box center [1335, 116] width 424 height 14
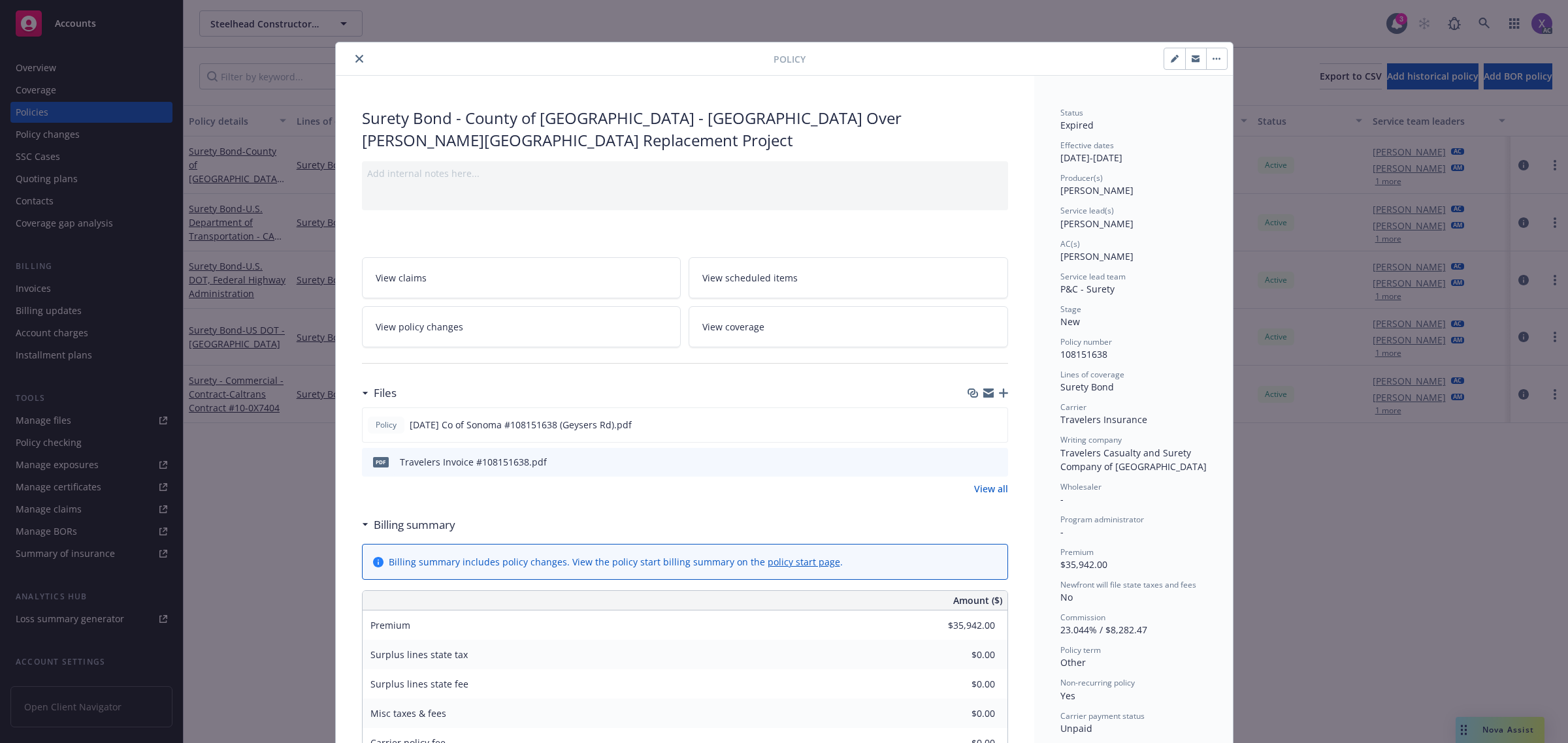
click at [355, 60] on icon "close" at bounding box center [359, 59] width 8 height 8
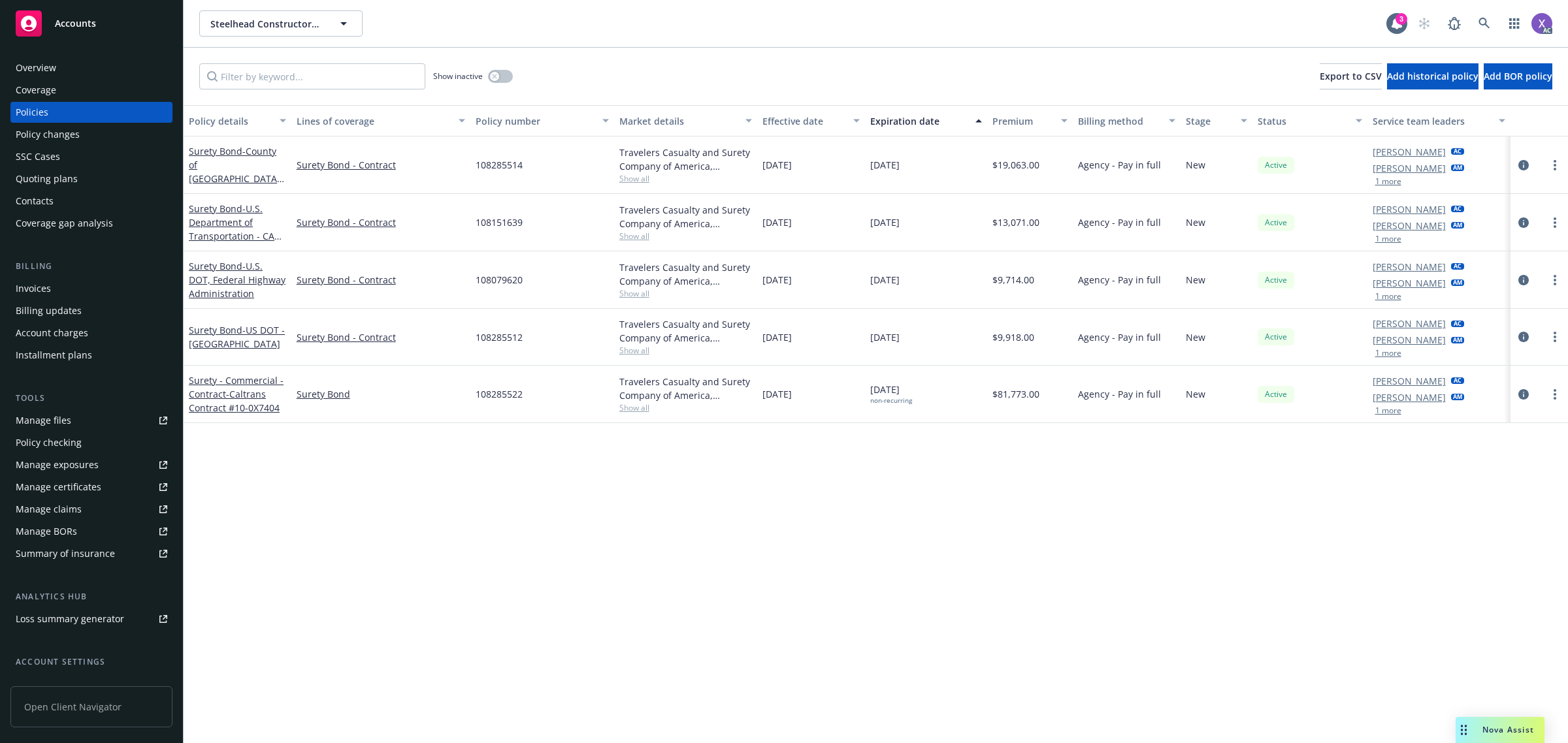
click at [46, 294] on div "Invoices" at bounding box center [33, 288] width 35 height 21
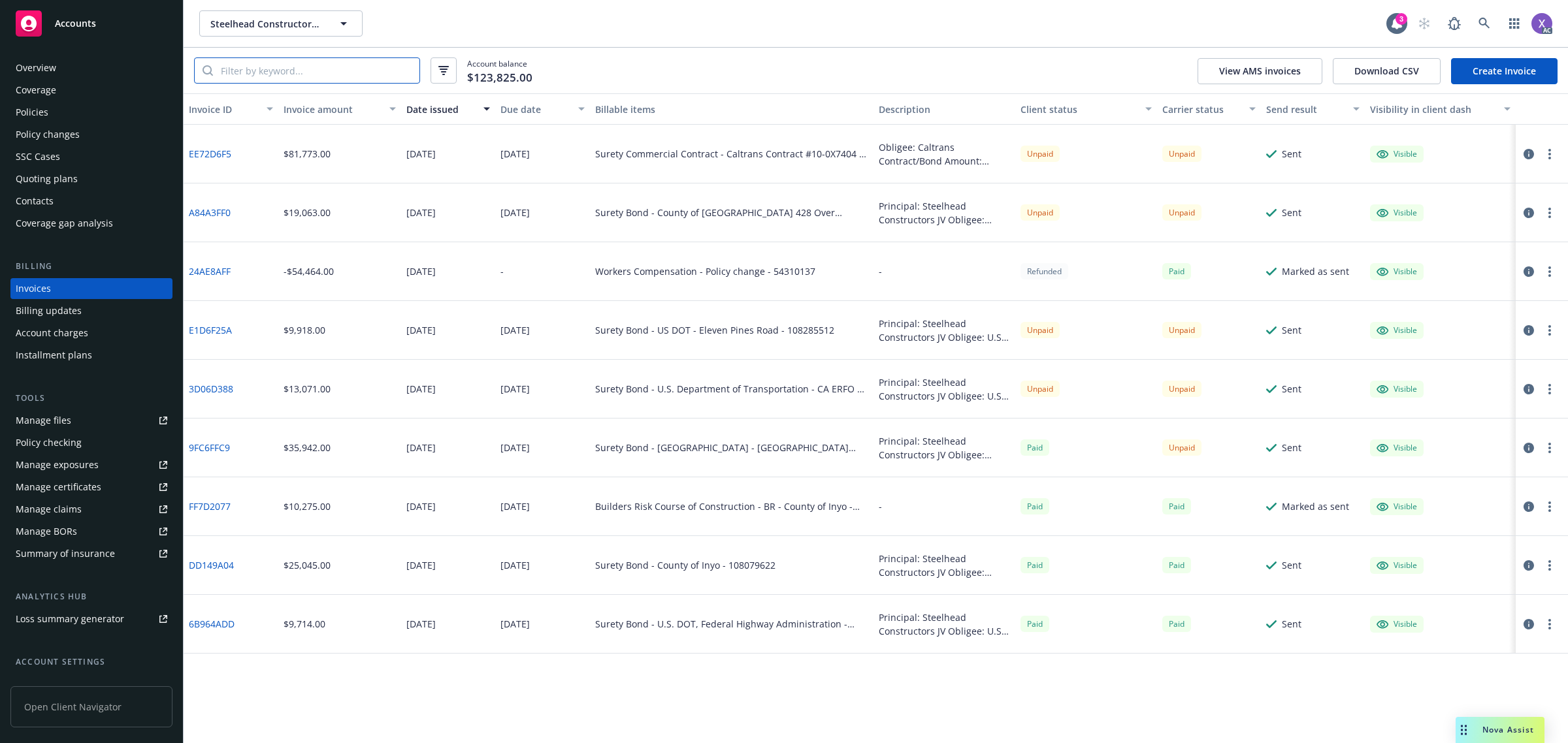
click at [289, 71] on input "search" at bounding box center [316, 70] width 206 height 25
paste input "9FC6FFC9"
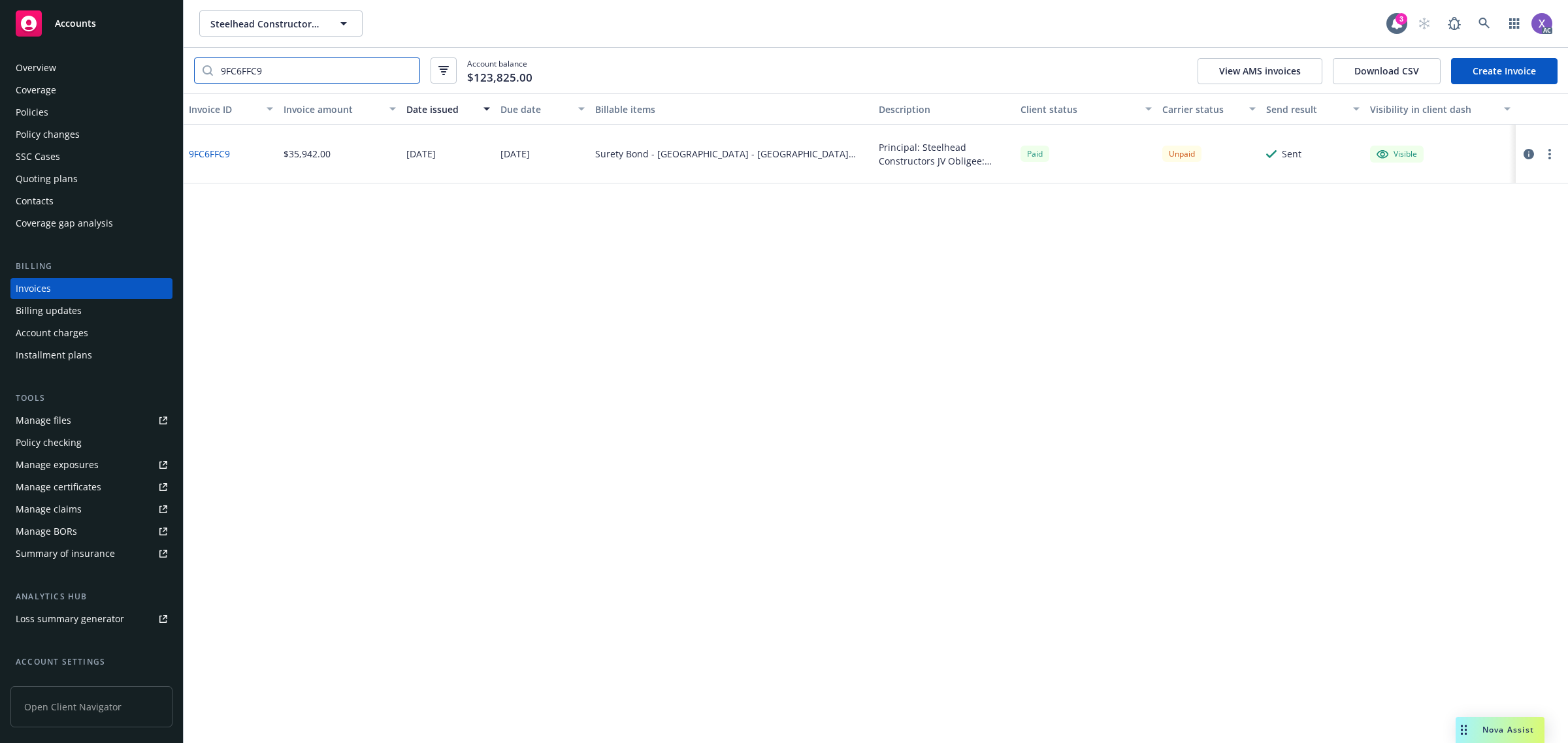
type input "9FC6FFC9"
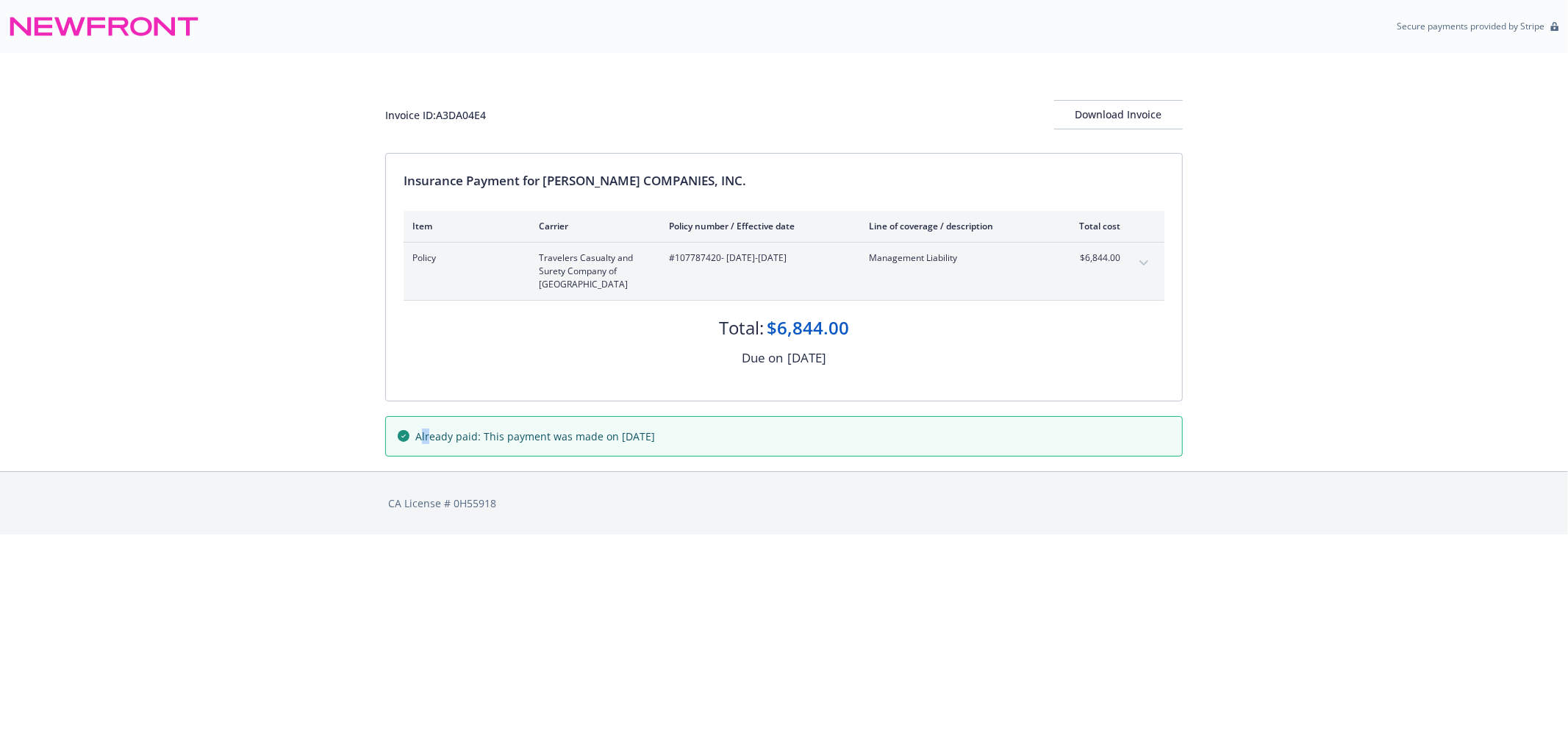
click at [432, 394] on div "Invoice ID: A3DA04E4 Download Invoice Insurance Payment for [PERSON_NAME] COMPA…" at bounding box center [784, 262] width 1568 height 419
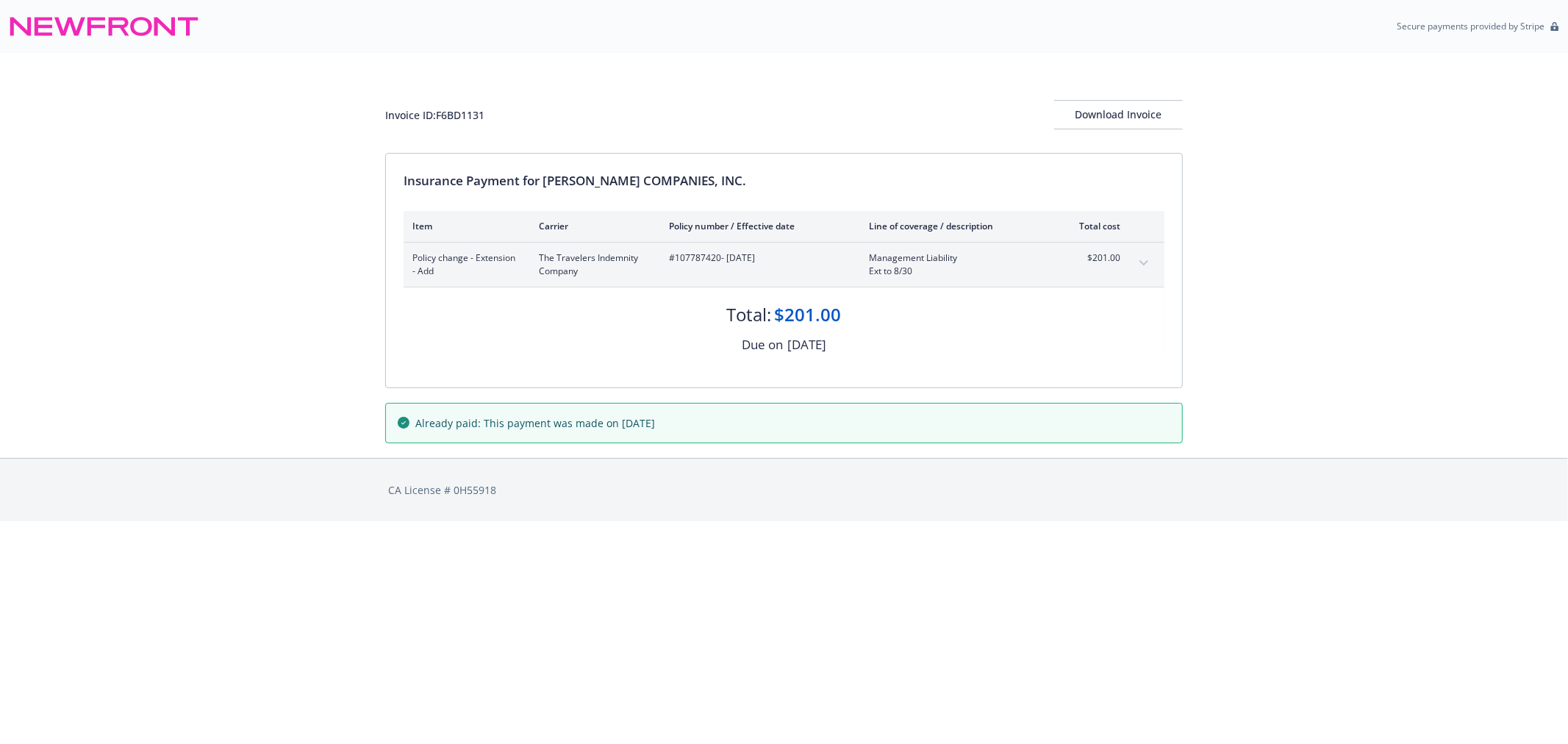
click at [169, 481] on div "CA License # 0H55918" at bounding box center [784, 490] width 1568 height 63
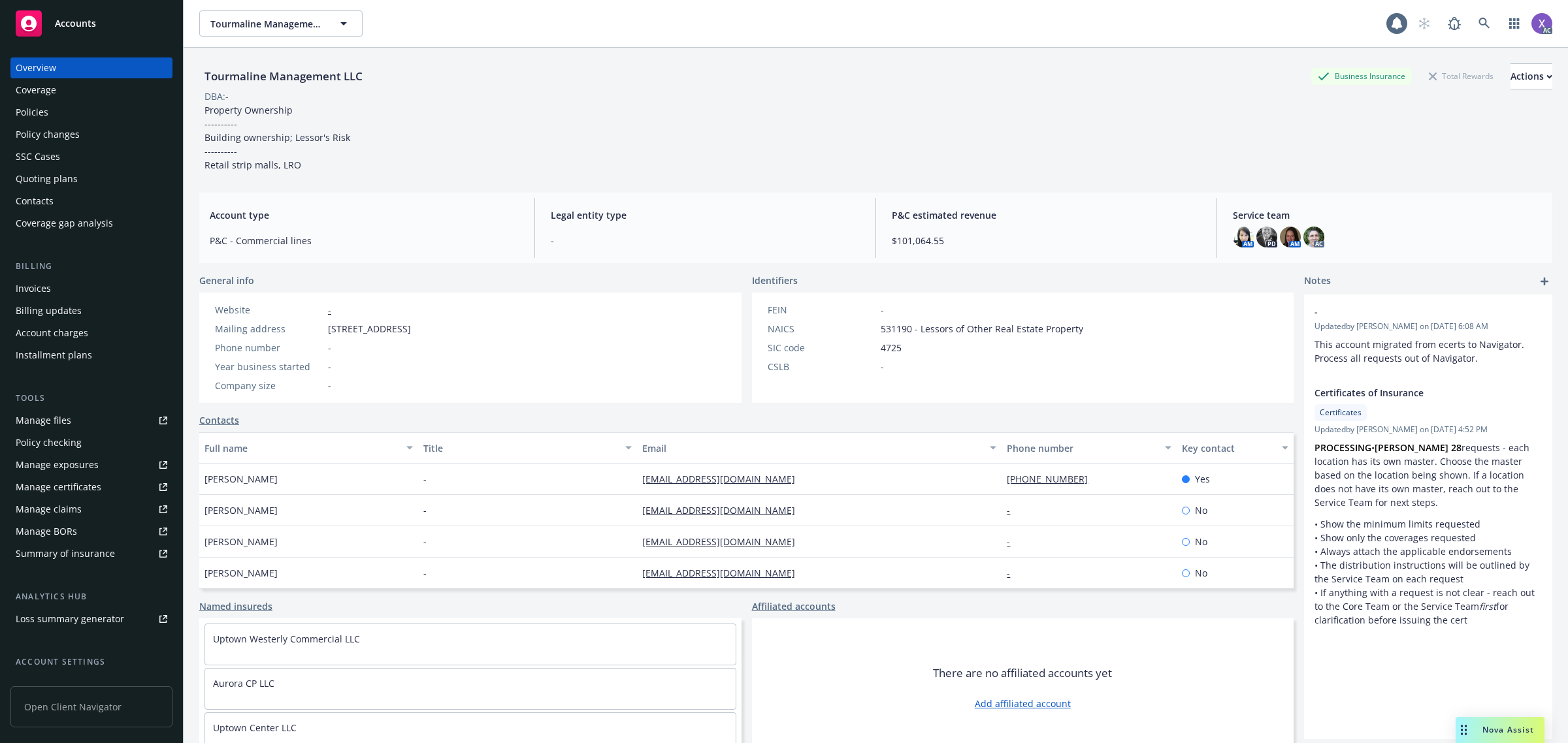
click at [28, 294] on div "Invoices" at bounding box center [33, 288] width 35 height 21
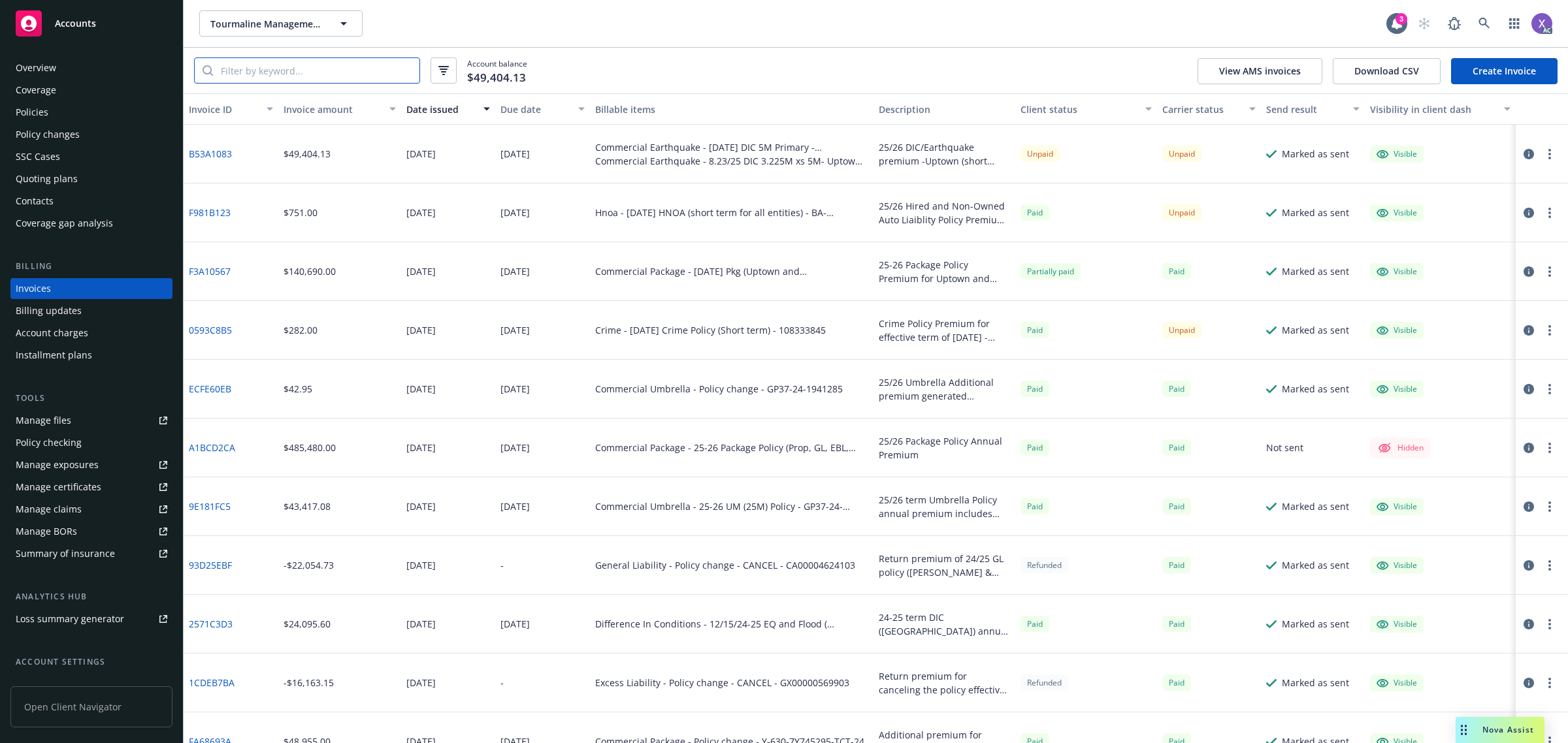
click at [357, 65] on input "search" at bounding box center [316, 70] width 206 height 25
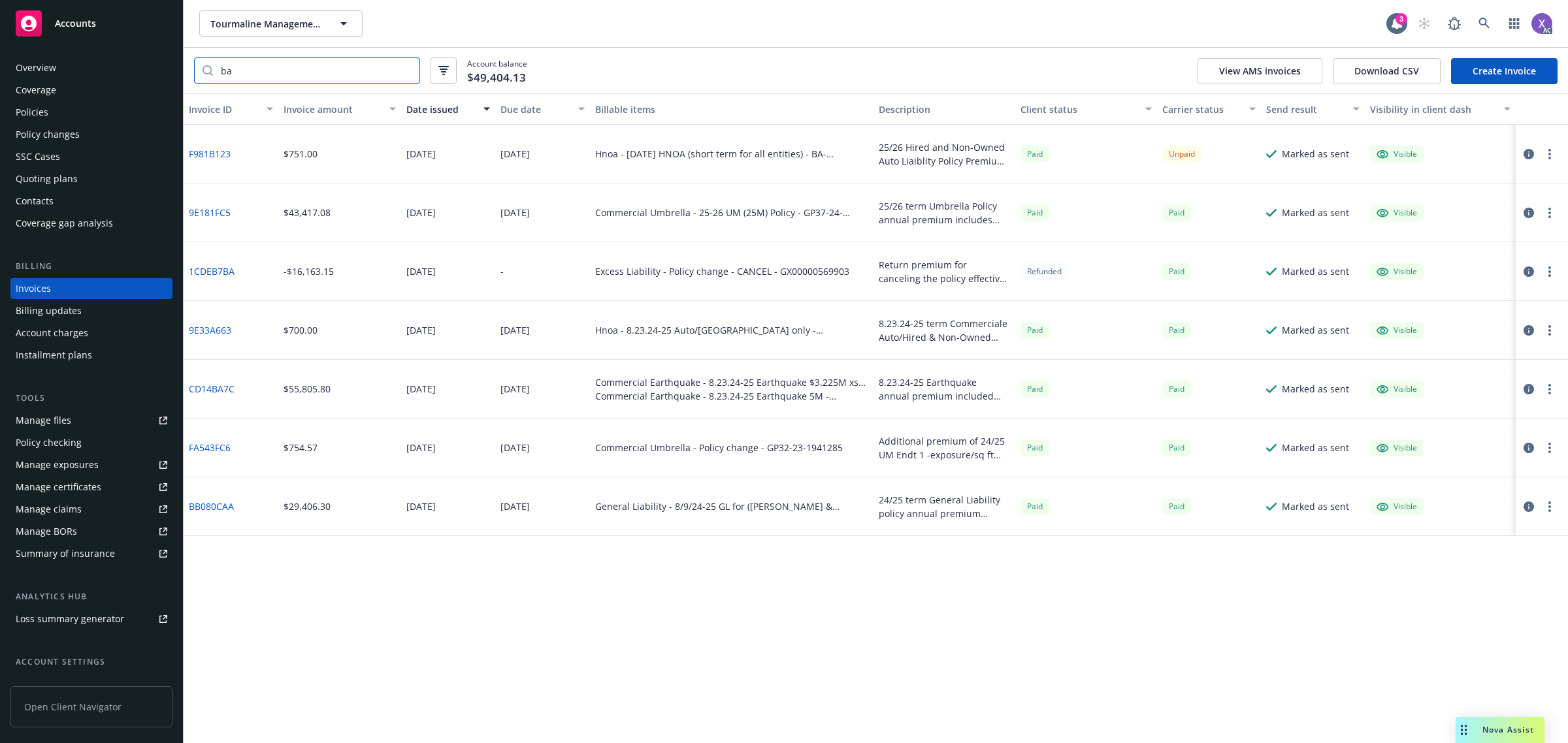
type input "ba"
click at [223, 149] on link "F981B123" at bounding box center [209, 154] width 42 height 14
click at [14, 112] on link "Policies" at bounding box center [91, 112] width 162 height 21
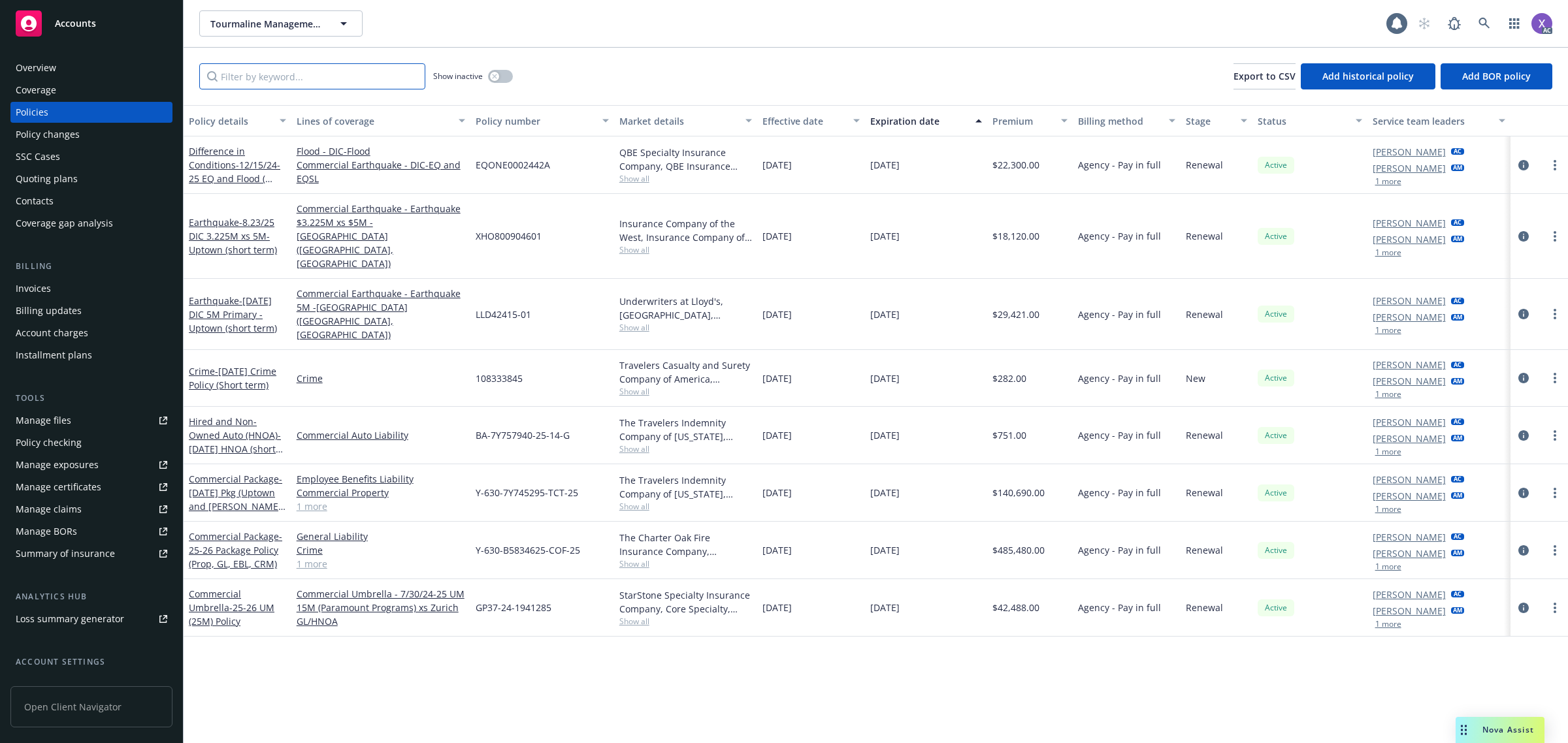
click at [281, 81] on input "Filter by keyword..." at bounding box center [312, 76] width 226 height 26
click at [1521, 430] on icon "circleInformation" at bounding box center [1523, 436] width 11 height 11
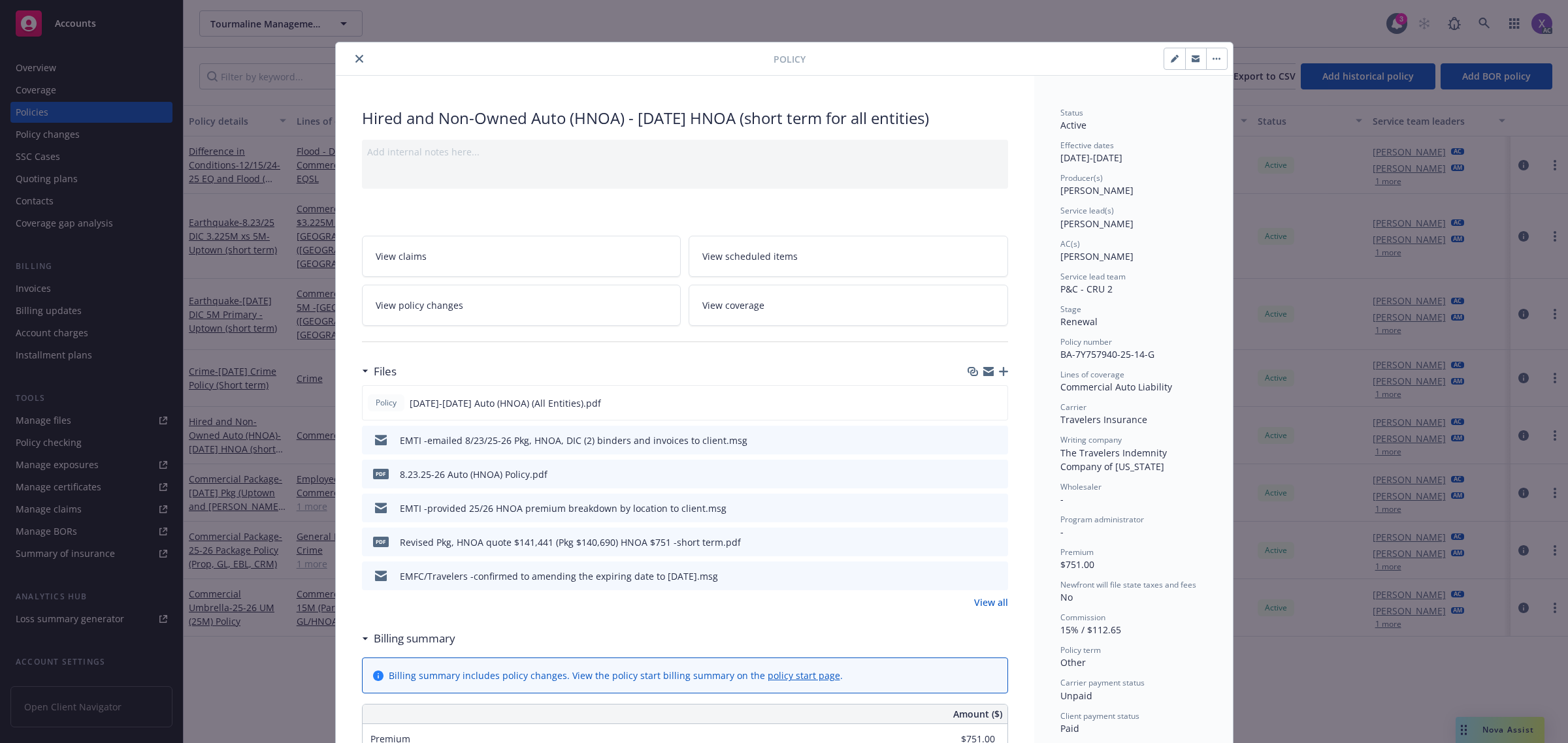
click at [979, 606] on link "View all" at bounding box center [991, 602] width 34 height 14
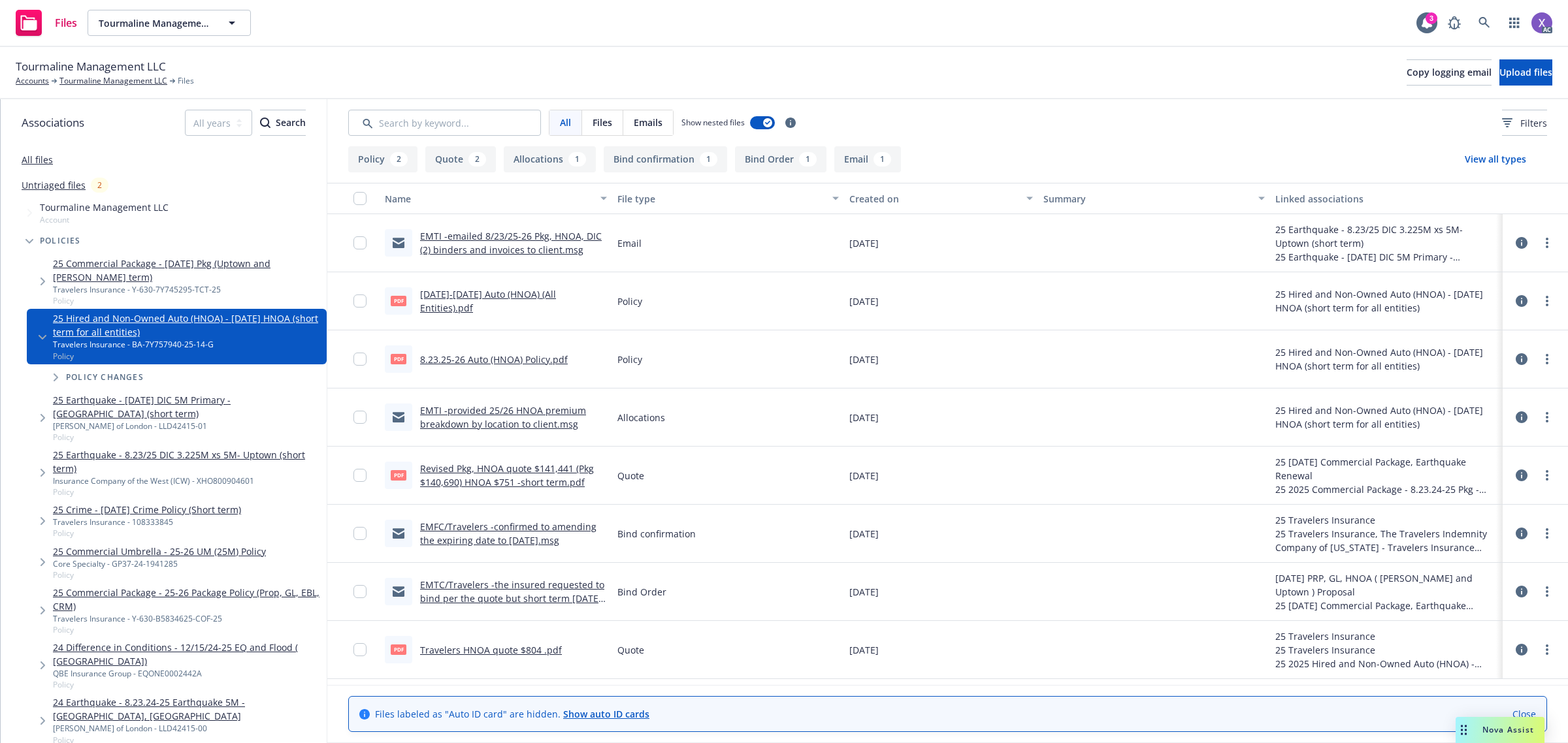
click at [533, 360] on link "8.23.25-26 Auto (HNOA) Policy.pdf" at bounding box center [494, 360] width 148 height 12
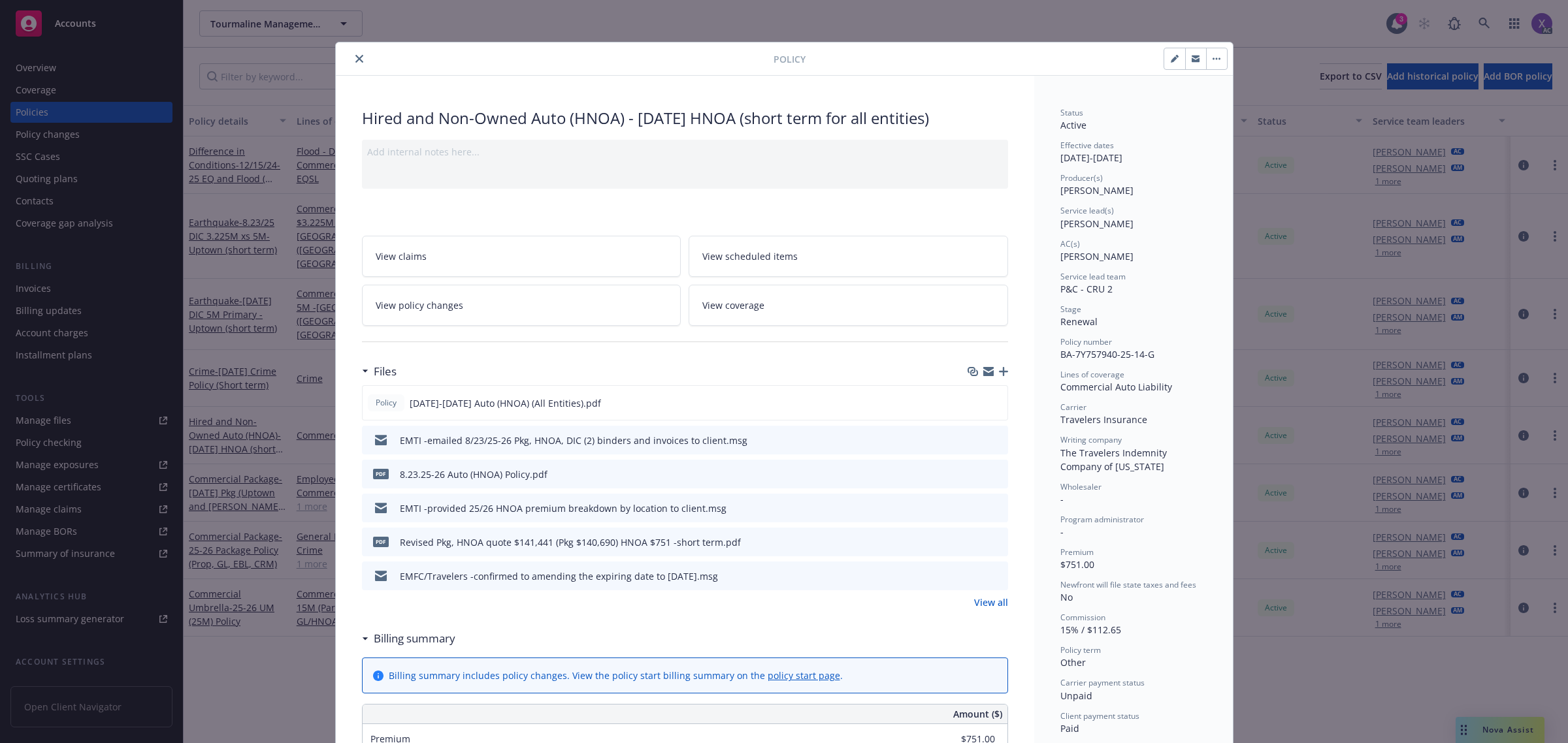
click at [985, 609] on link "View all" at bounding box center [991, 602] width 34 height 14
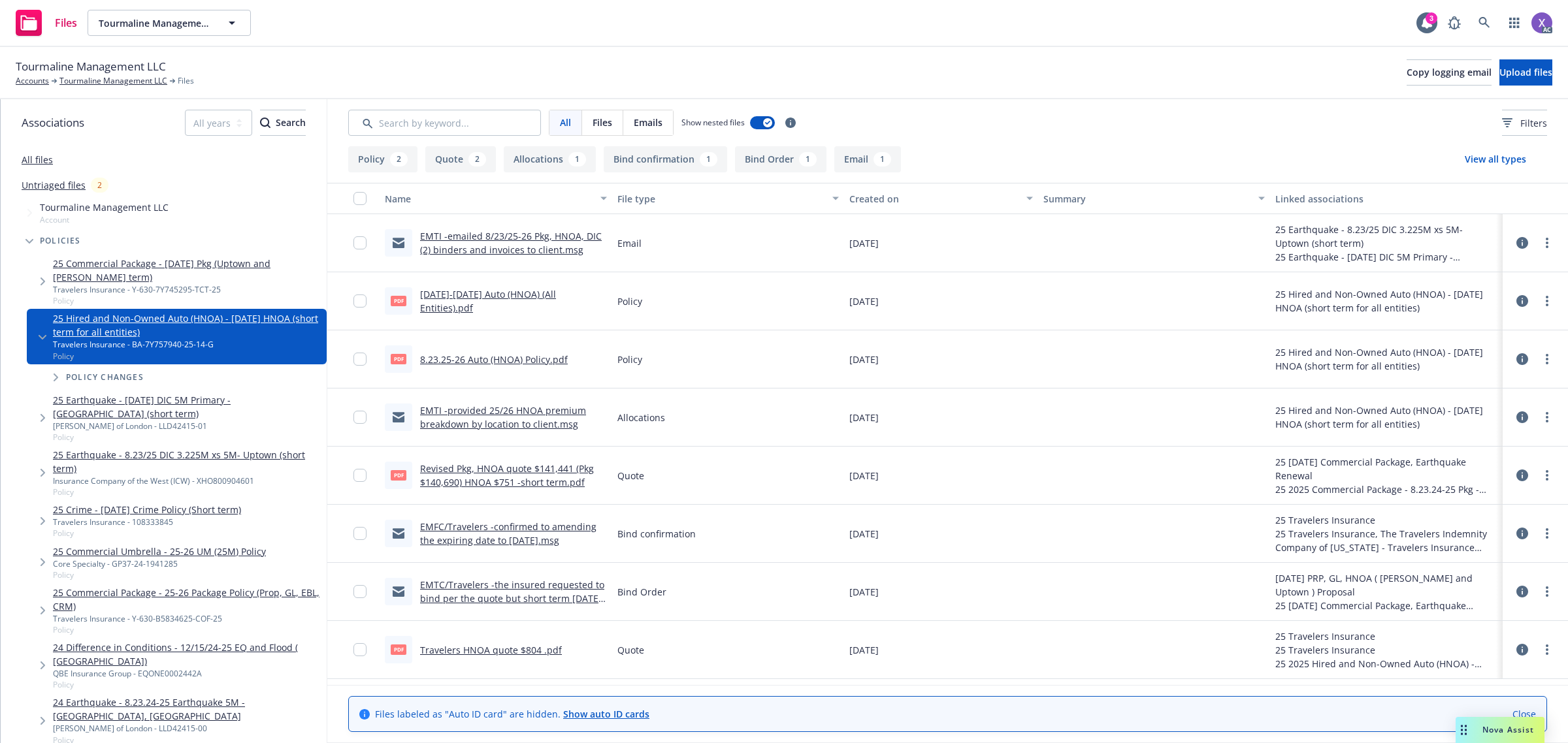
click at [516, 297] on link "[DATE]-[DATE] Auto (HNOA) (All Entities).pdf" at bounding box center [487, 301] width 136 height 26
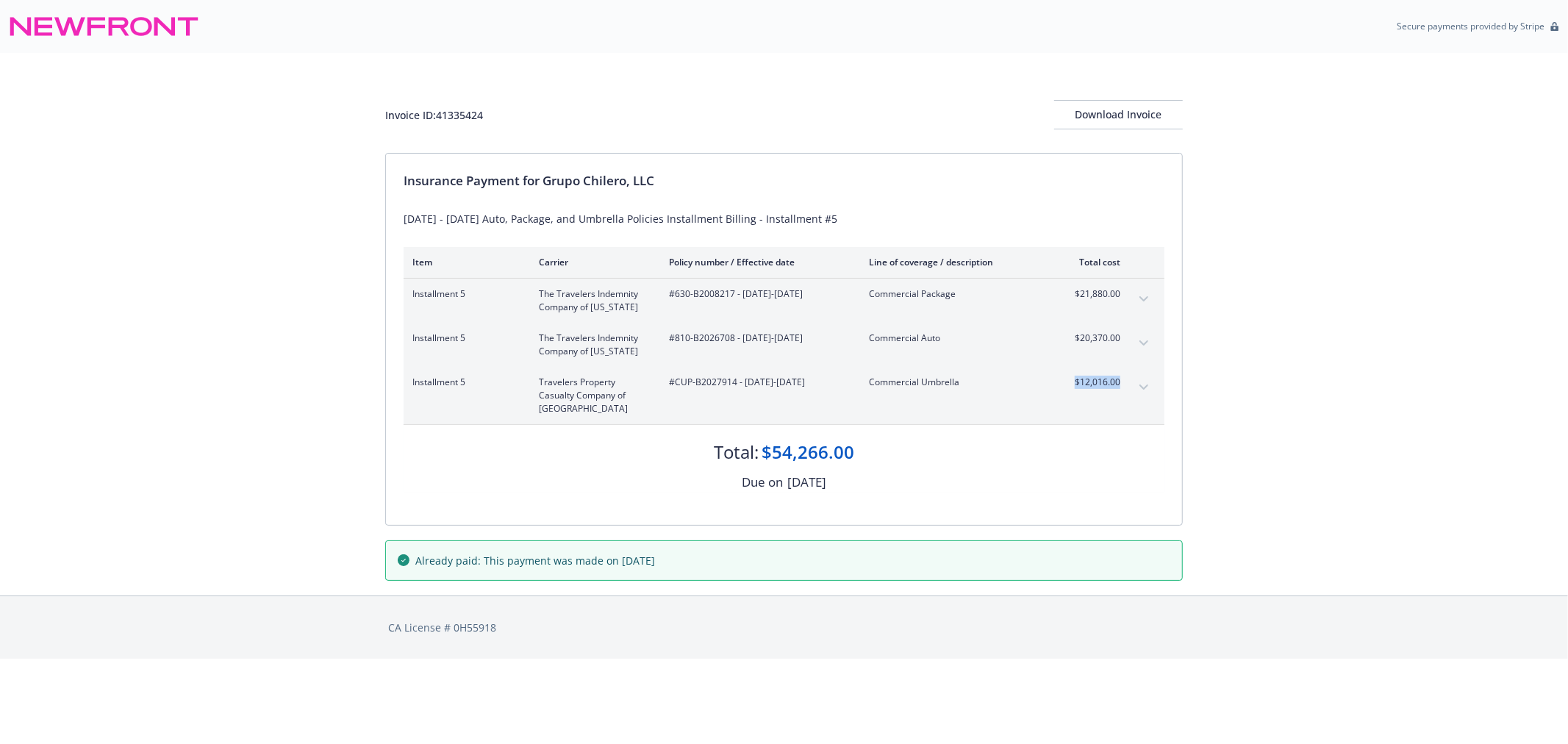
drag, startPoint x: 1073, startPoint y: 378, endPoint x: 1123, endPoint y: 390, distance: 51.4
click at [1123, 390] on div "Installment 5 Travelers Property Casualty Company of America #CUP-B2027914 - [D…" at bounding box center [784, 396] width 761 height 57
copy span "$12,016.00"
